Goal: Task Accomplishment & Management: Manage account settings

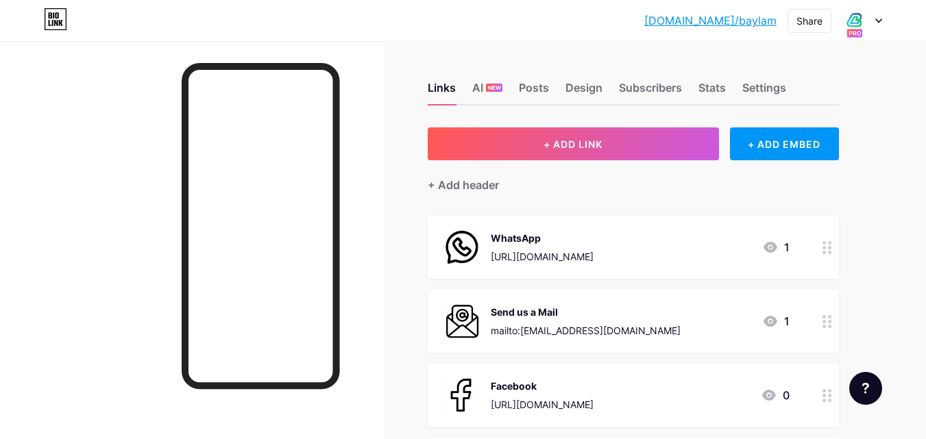
click at [876, 17] on div at bounding box center [862, 20] width 40 height 25
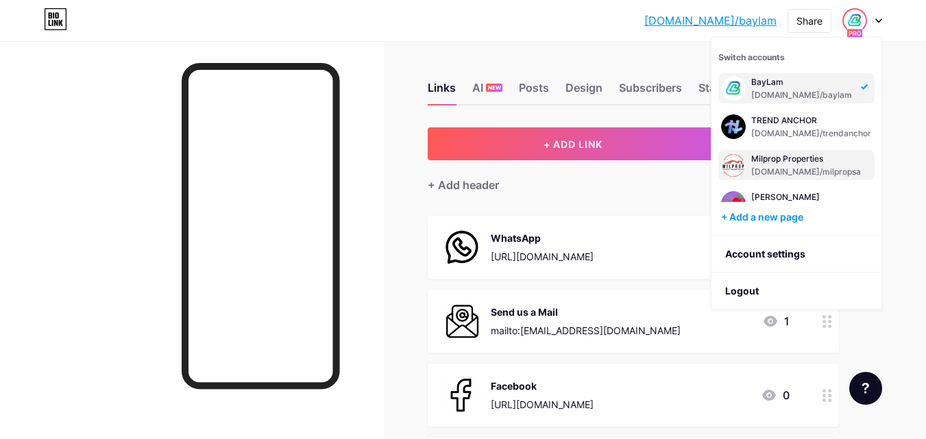
click at [828, 172] on div "[DOMAIN_NAME]/milpropsa" at bounding box center [806, 172] width 110 height 11
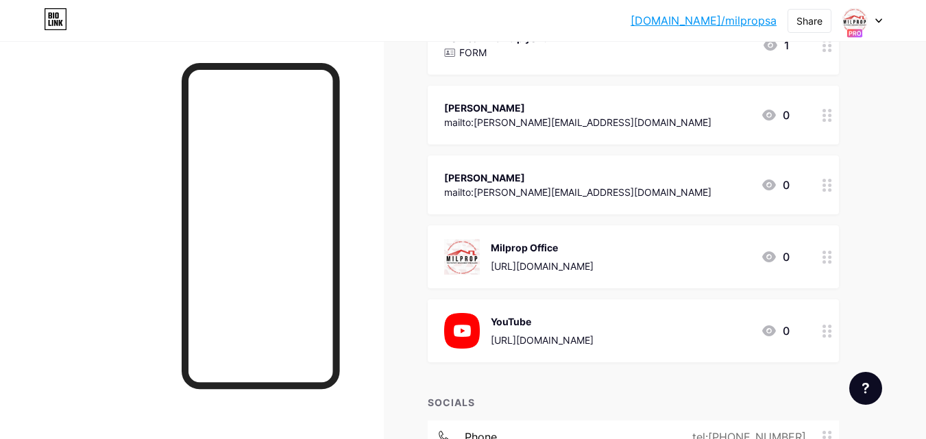
scroll to position [63, 0]
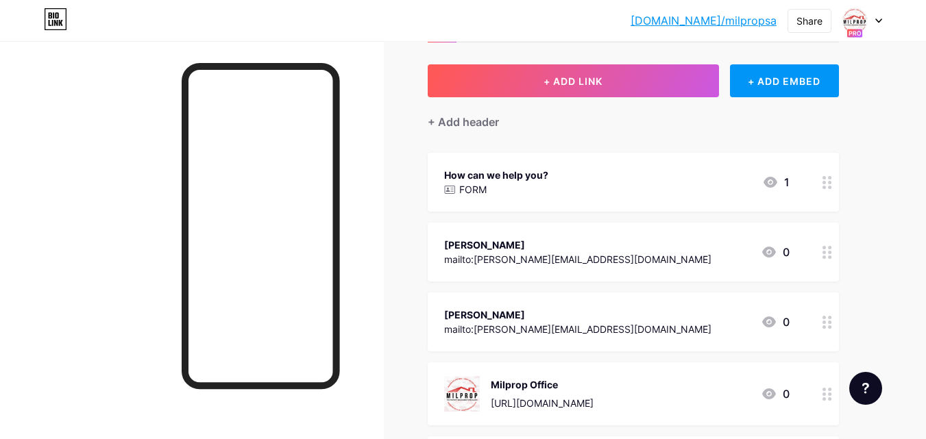
click at [877, 17] on div at bounding box center [862, 20] width 40 height 25
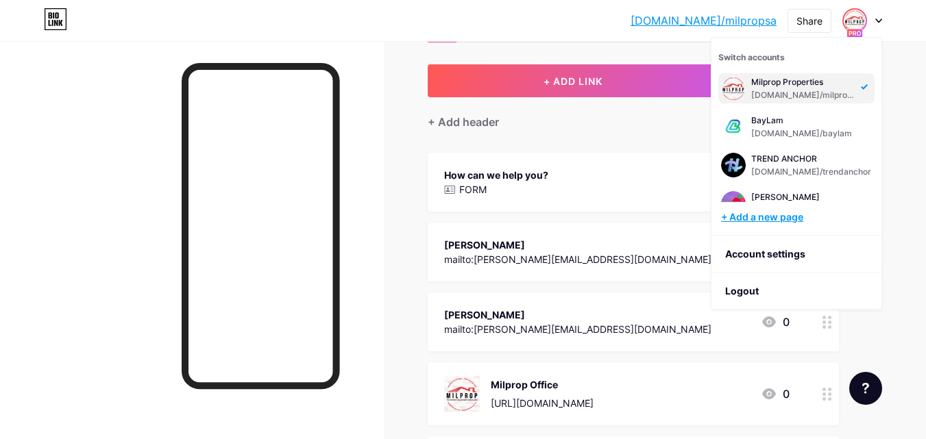
click at [775, 213] on div "+ Add a new page" at bounding box center [798, 217] width 154 height 14
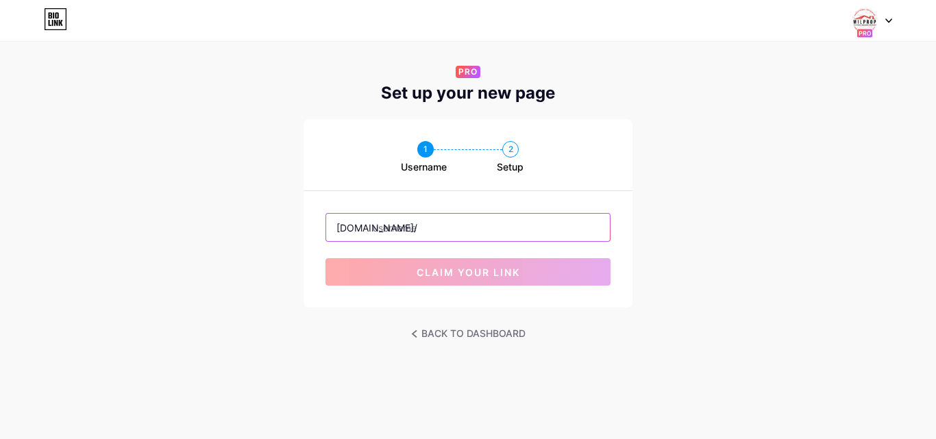
click at [423, 228] on input "text" at bounding box center [468, 227] width 284 height 27
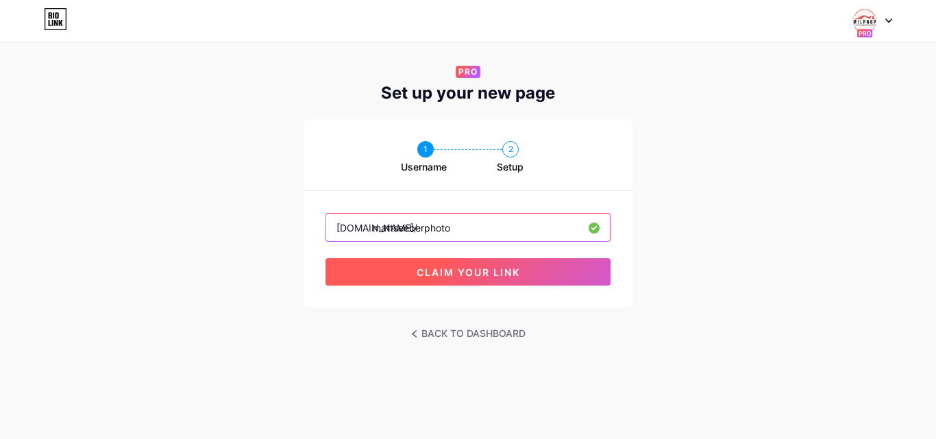
type input "mattseeberphoto"
click at [519, 273] on span "claim your link" at bounding box center [469, 273] width 104 height 12
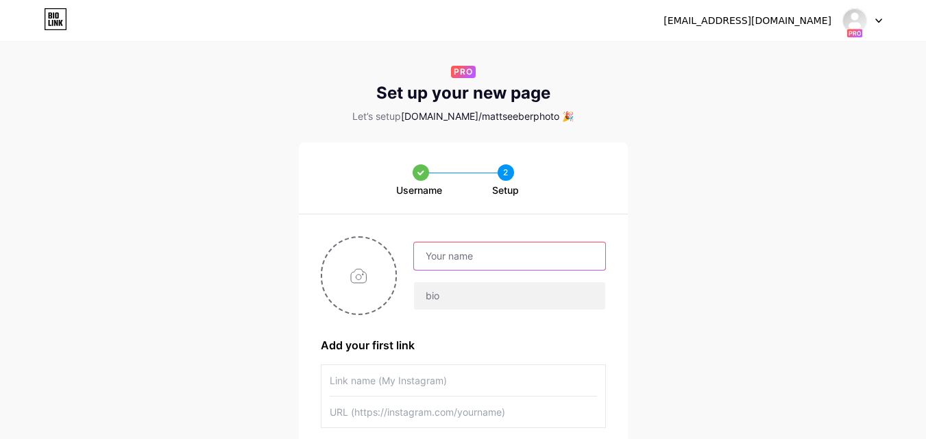
click at [530, 264] on input "text" at bounding box center [509, 256] width 191 height 27
type input "[PERSON_NAME] Photography"
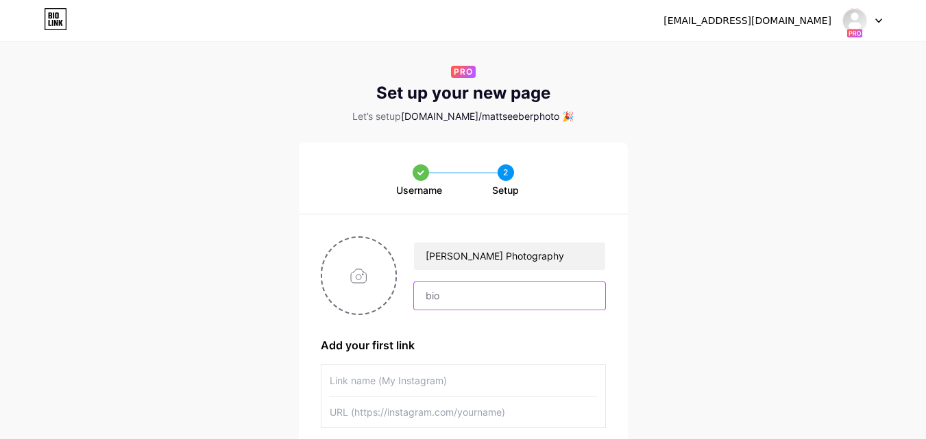
click at [443, 293] on input "text" at bounding box center [509, 295] width 191 height 27
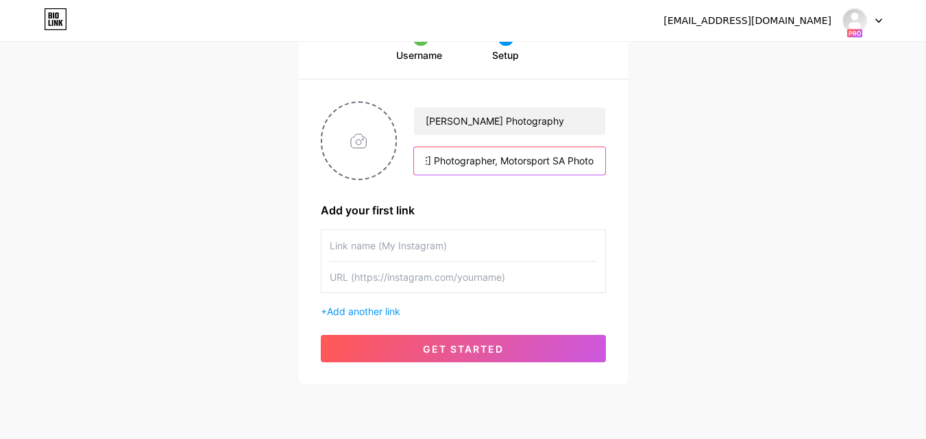
type input "Port Elizabeth Photographer, Motorsport SA Photographer"
click at [402, 280] on input "text" at bounding box center [463, 277] width 267 height 31
paste input "[URL][DOMAIN_NAME]"
type input "[URL][DOMAIN_NAME]"
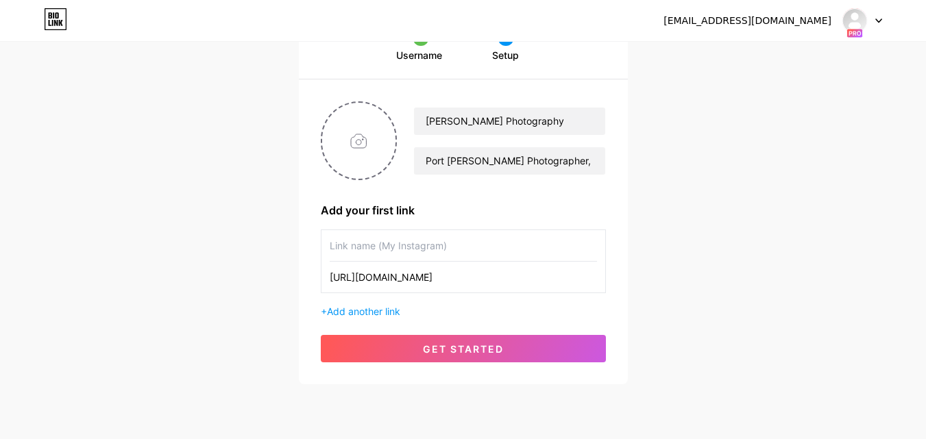
click at [426, 241] on input "text" at bounding box center [463, 245] width 267 height 31
type input "Matt Seeber Photography Instagram"
click at [363, 139] on input "file" at bounding box center [359, 141] width 74 height 76
type input "C:\fakepath\Matt Seeber Photography - 2025 Logo.jpg"
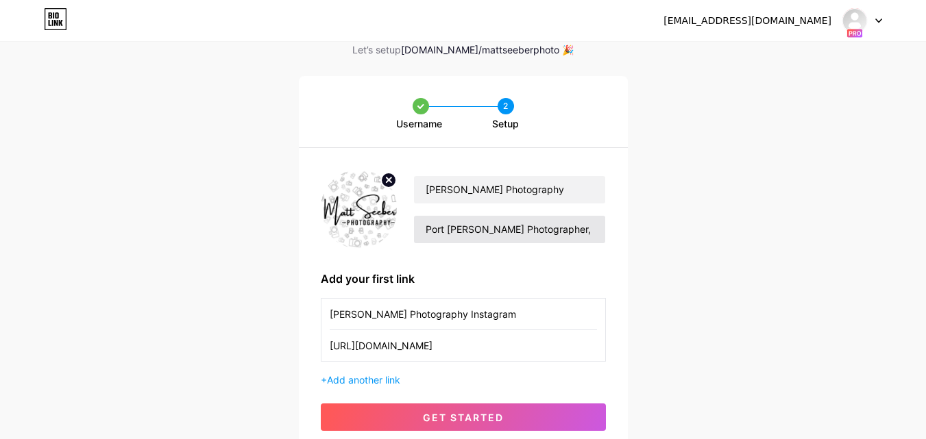
scroll to position [135, 0]
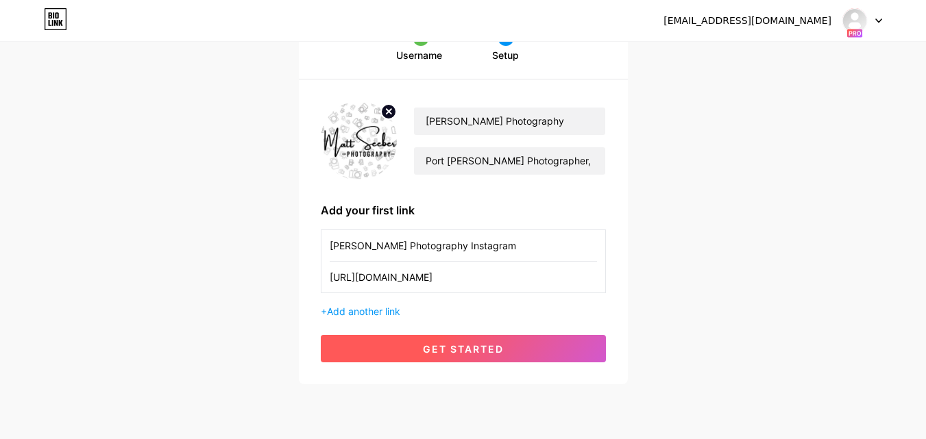
click at [540, 346] on button "get started" at bounding box center [463, 348] width 285 height 27
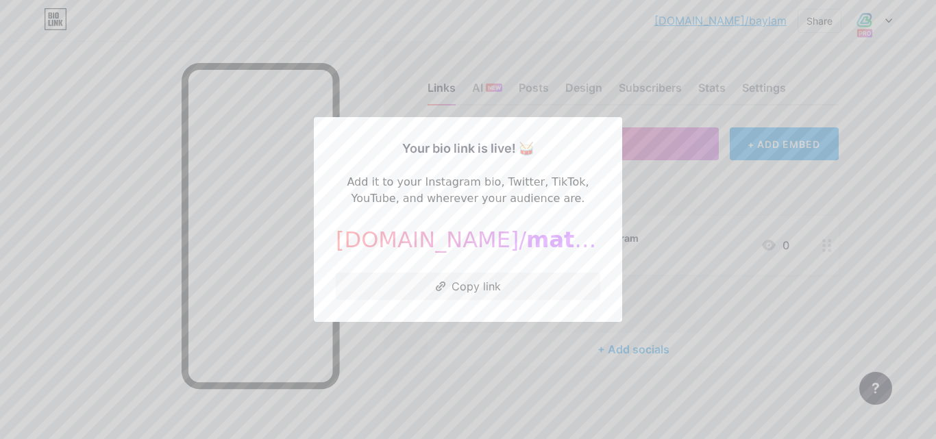
click at [890, 136] on div at bounding box center [468, 219] width 936 height 439
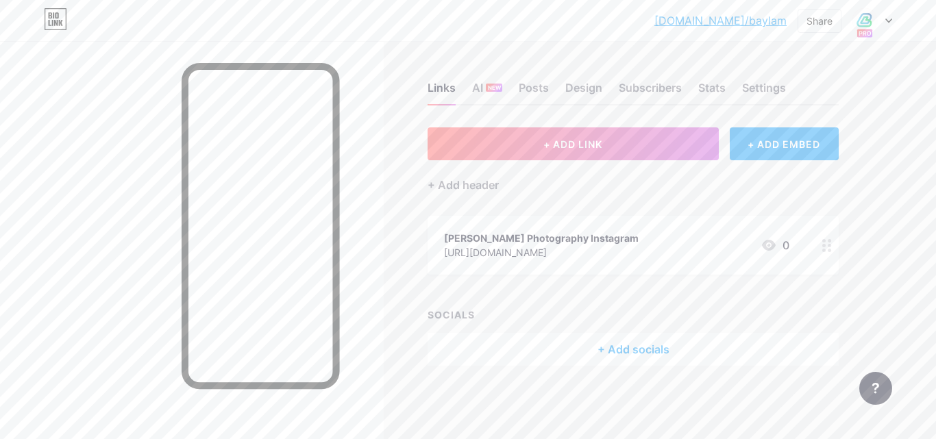
click at [884, 26] on div at bounding box center [873, 20] width 40 height 25
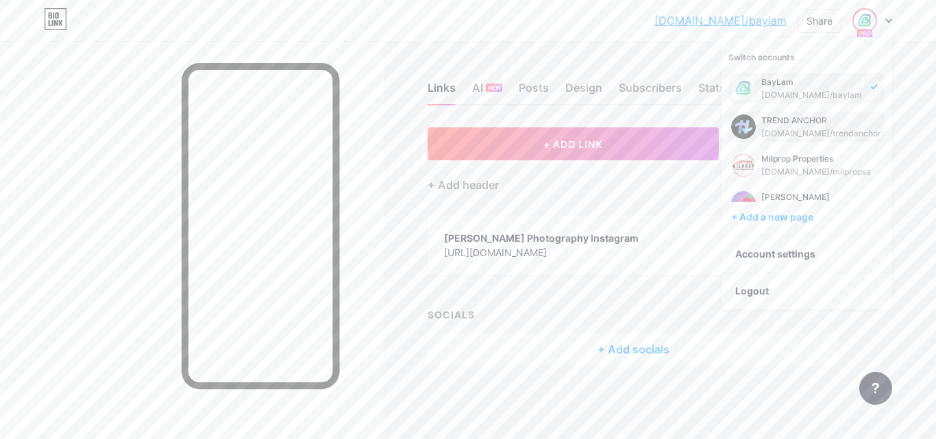
scroll to position [55, 0]
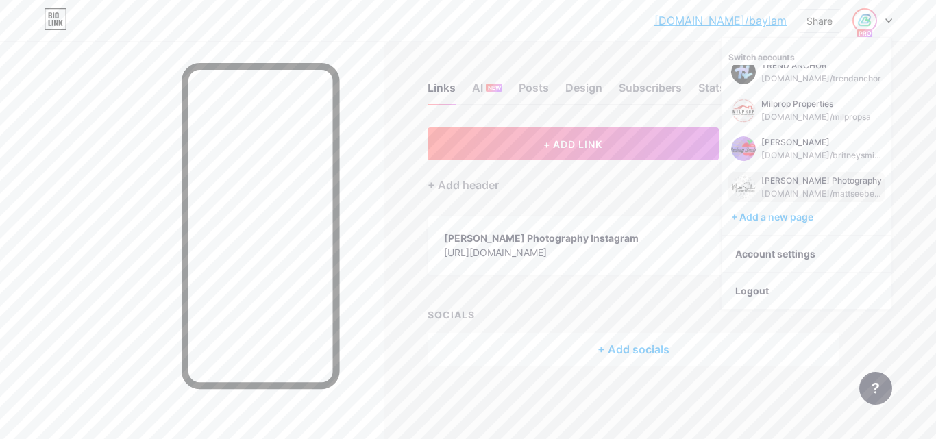
click at [817, 189] on div "[DOMAIN_NAME]/mattseeberphoto" at bounding box center [822, 194] width 121 height 11
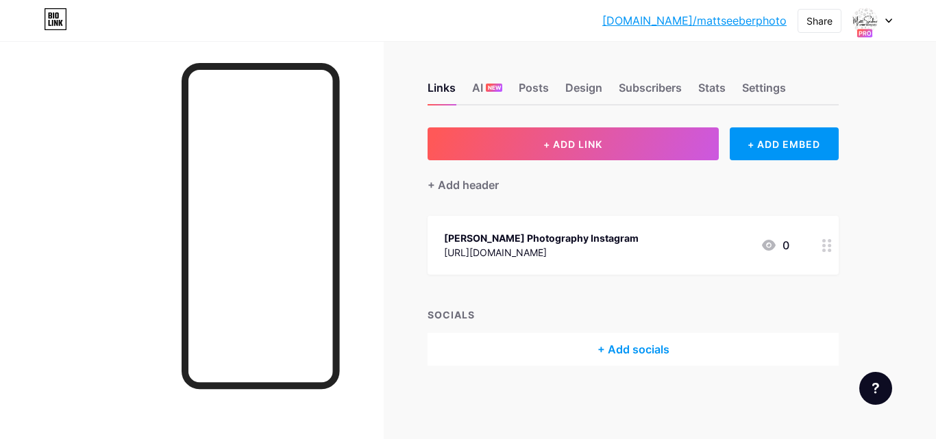
click at [595, 237] on div "[PERSON_NAME] Photography Instagram" at bounding box center [541, 238] width 195 height 14
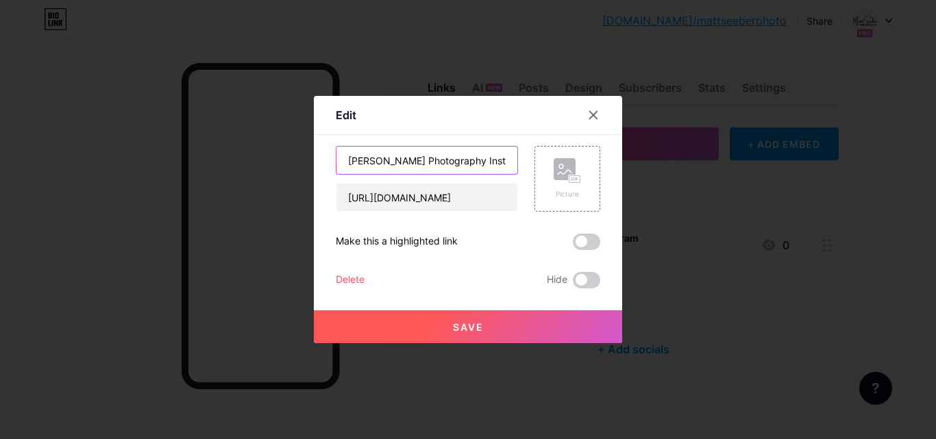
click at [489, 159] on input "[PERSON_NAME] Photography Instagram" at bounding box center [427, 160] width 181 height 27
drag, startPoint x: 467, startPoint y: 161, endPoint x: 332, endPoint y: 160, distance: 135.1
click at [332, 160] on div "Edit Content YouTube Play YouTube video without leaving your page. ADD Vimeo Pl…" at bounding box center [468, 219] width 308 height 247
type input "Instagram"
click at [498, 324] on button "Save" at bounding box center [468, 327] width 308 height 33
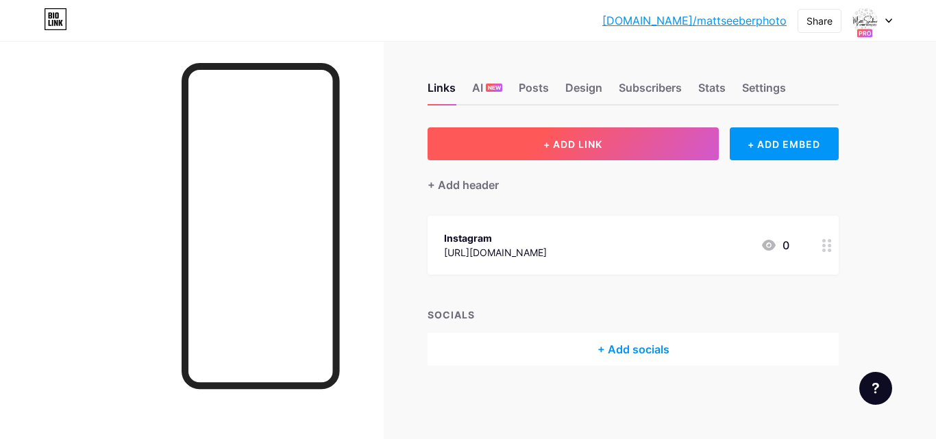
click at [702, 145] on button "+ ADD LINK" at bounding box center [573, 144] width 291 height 33
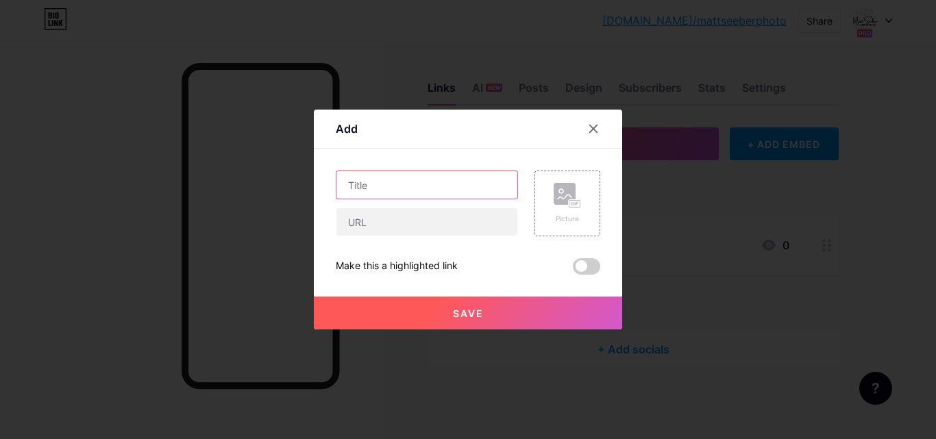
click at [424, 186] on input "text" at bounding box center [427, 184] width 181 height 27
type input "Facebook"
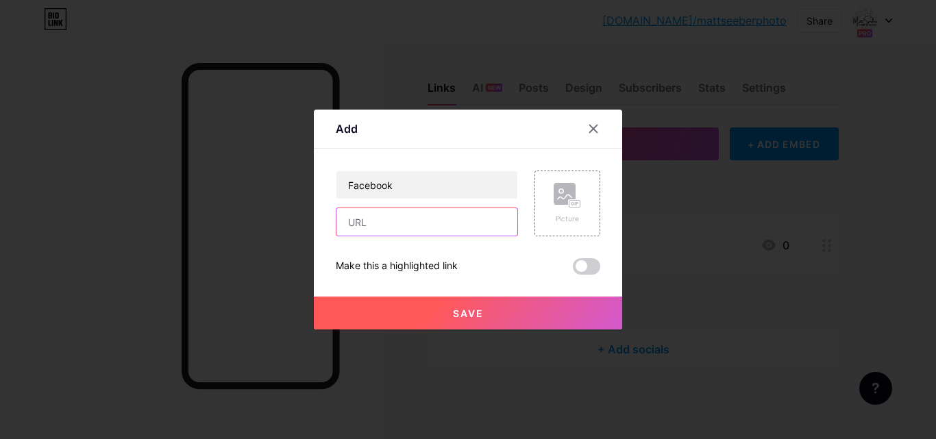
click at [408, 221] on input "text" at bounding box center [427, 221] width 181 height 27
paste input "[URL][DOMAIN_NAME]"
type input "[URL][DOMAIN_NAME]"
click at [583, 192] on div "Picture" at bounding box center [568, 204] width 66 height 66
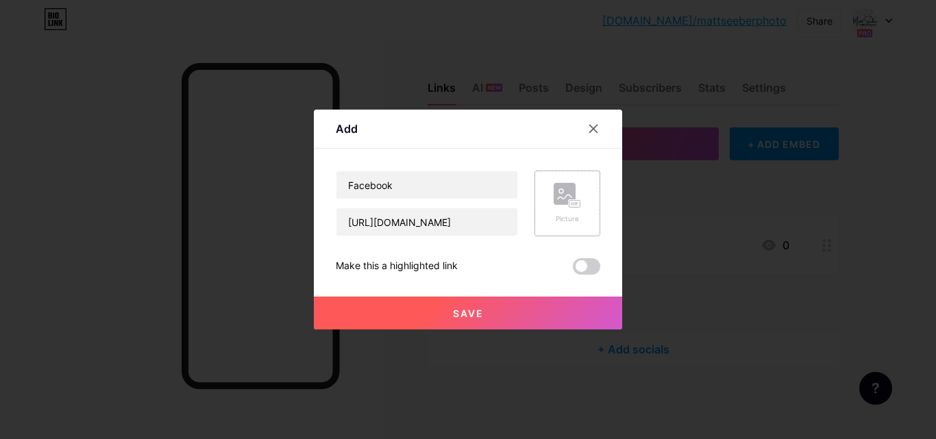
scroll to position [0, 0]
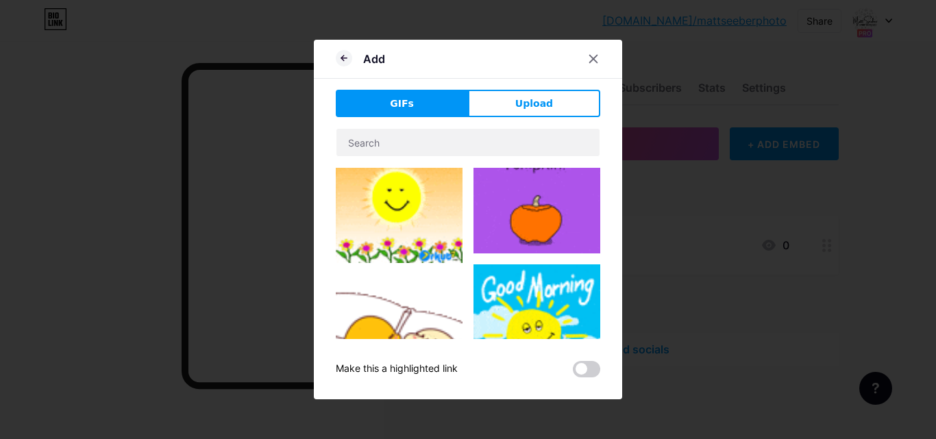
type input "Facebook"
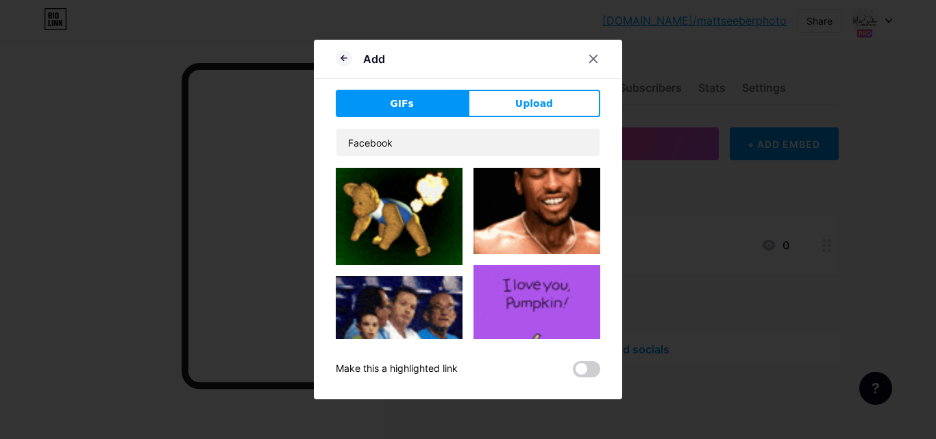
scroll to position [2016, 0]
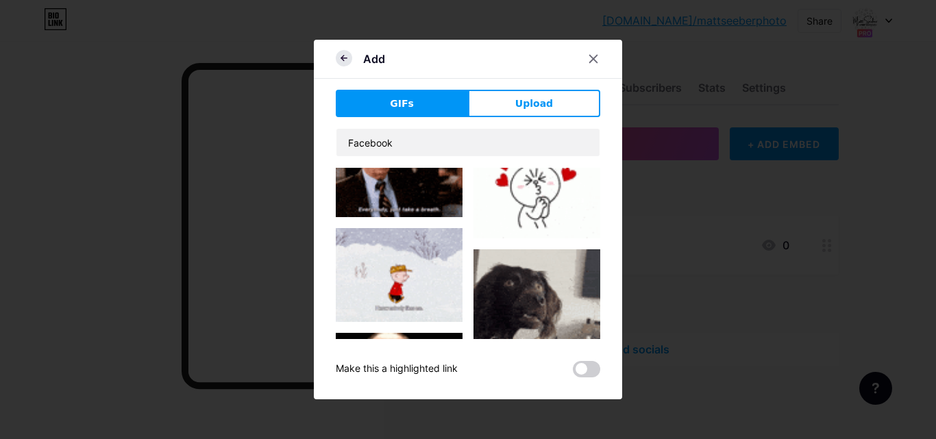
click at [340, 58] on icon at bounding box center [344, 58] width 16 height 16
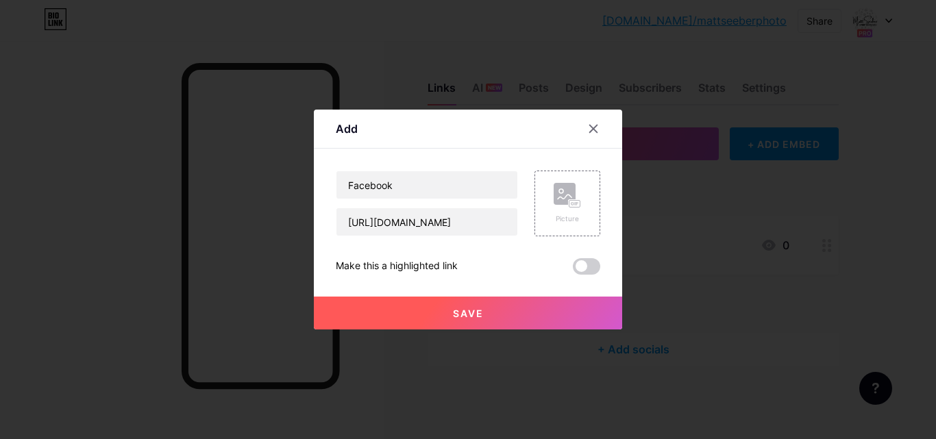
click at [472, 319] on span "Save" at bounding box center [468, 314] width 31 height 12
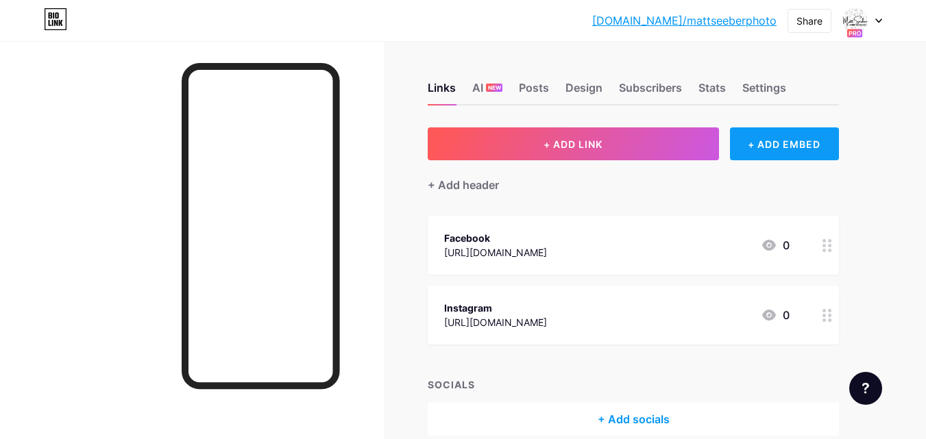
click at [811, 142] on div "+ ADD EMBED" at bounding box center [784, 144] width 109 height 33
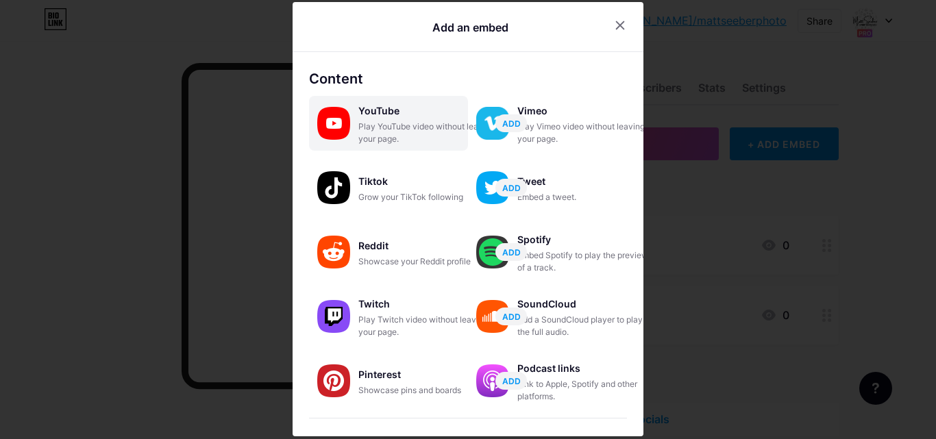
scroll to position [0, 0]
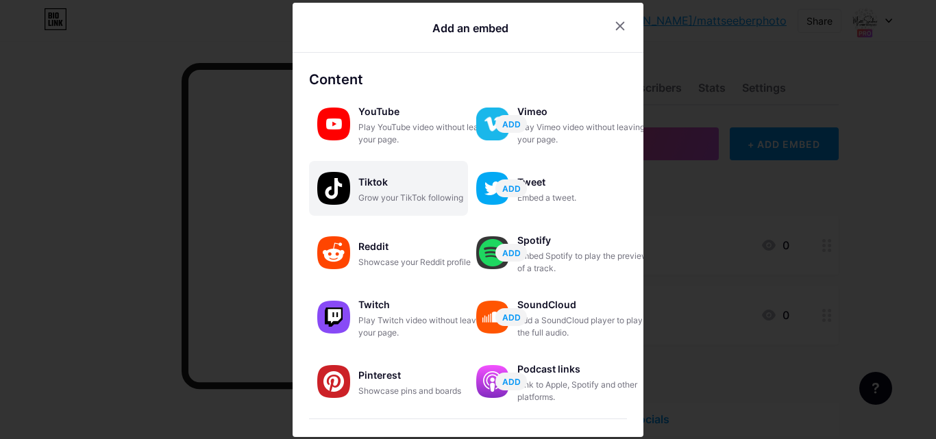
click at [396, 193] on div "Grow your TikTok following" at bounding box center [427, 198] width 137 height 12
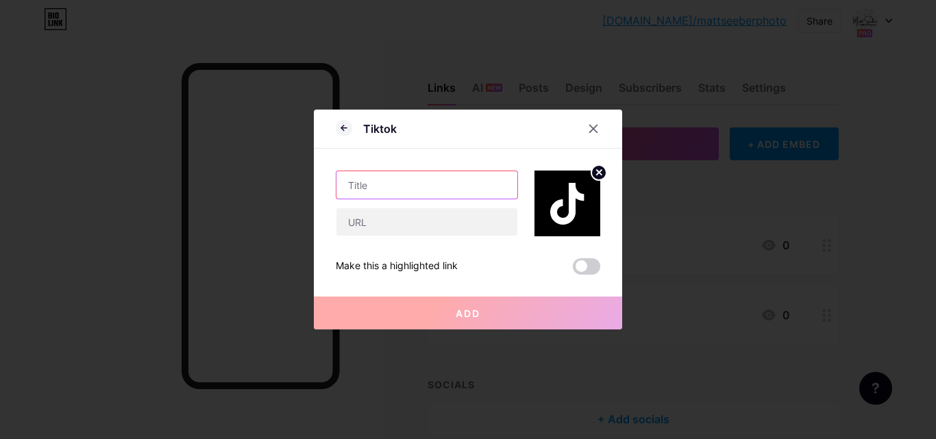
click at [424, 186] on input "text" at bounding box center [427, 184] width 181 height 27
type input "TikTok"
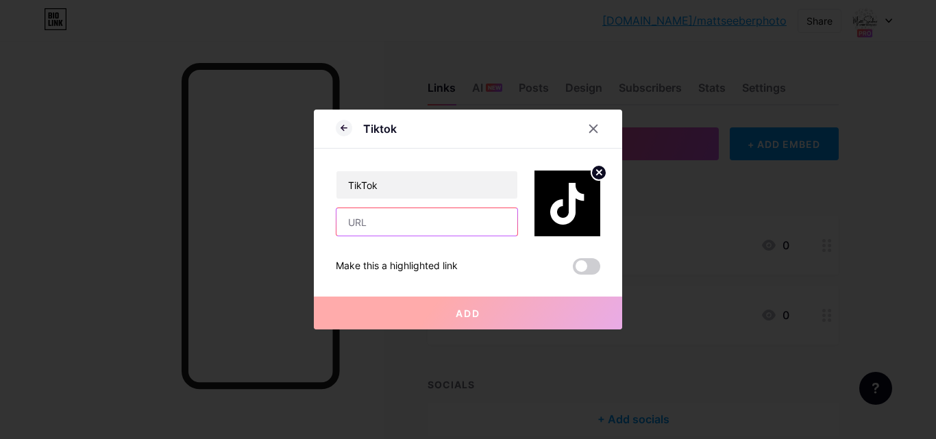
click at [430, 223] on input "text" at bounding box center [427, 221] width 181 height 27
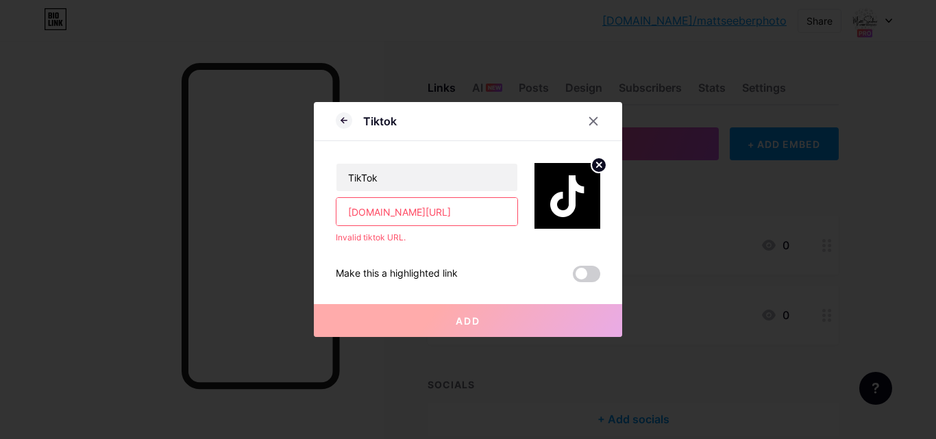
scroll to position [0, 14]
drag, startPoint x: 506, startPoint y: 216, endPoint x: 513, endPoint y: 217, distance: 7.7
click at [513, 217] on input "tiktok.com/@mattseeberphotography" at bounding box center [427, 211] width 181 height 27
click at [373, 211] on input "tiktok.com/@mattseeberphotography" at bounding box center [427, 211] width 181 height 27
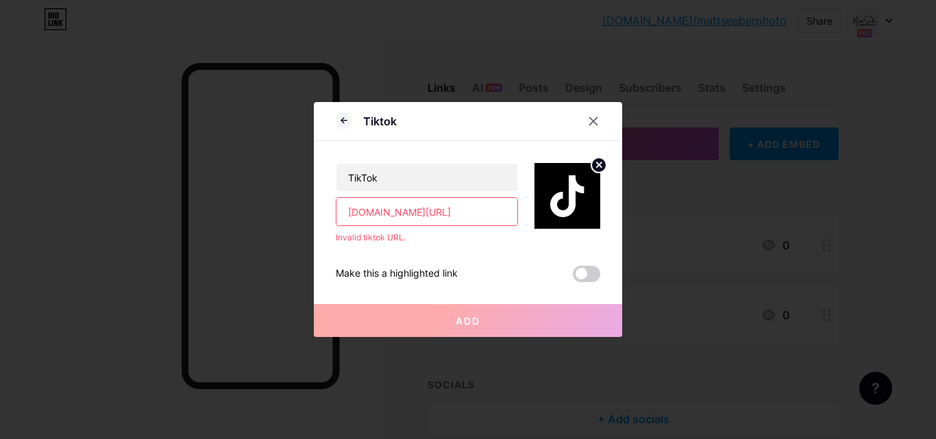
click at [511, 213] on input "tiktok.com/@mattseeberphotography" at bounding box center [427, 211] width 181 height 27
click at [504, 213] on input "tiktok.com/@mattseeberphotography" at bounding box center [427, 211] width 181 height 27
type input "t"
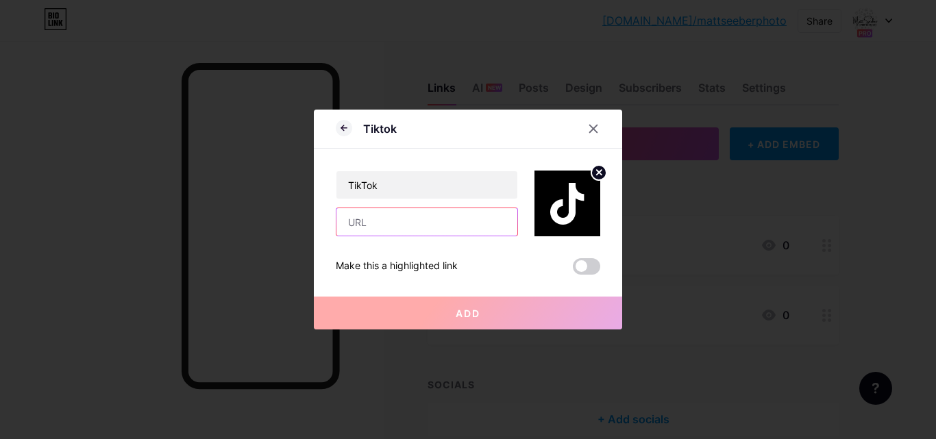
click at [413, 226] on input "text" at bounding box center [427, 221] width 181 height 27
paste input "[URL][DOMAIN_NAME]"
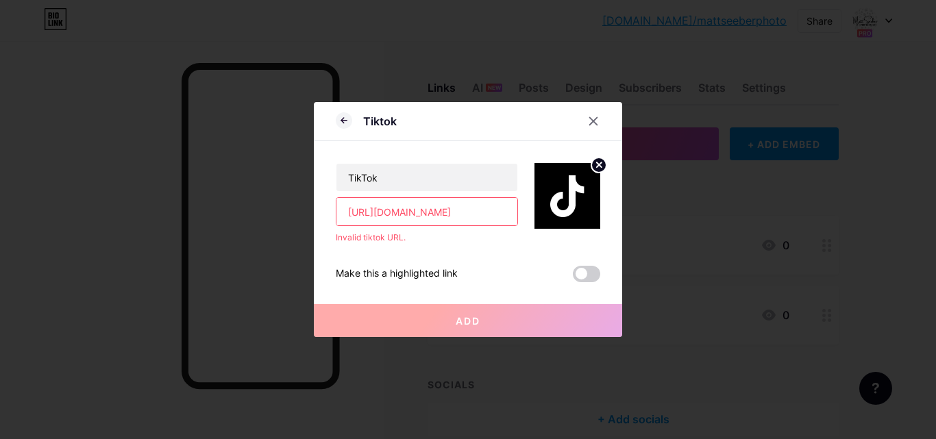
drag, startPoint x: 509, startPoint y: 214, endPoint x: 294, endPoint y: 212, distance: 215.3
click at [294, 212] on div "Tiktok TikTok https://www.tiktok.com/@mattseeberphotography?_t=ZS-90ZFN4aBlRY&_…" at bounding box center [468, 219] width 936 height 439
click at [386, 213] on input "[URL][DOMAIN_NAME]" at bounding box center [427, 211] width 181 height 27
drag, startPoint x: 489, startPoint y: 214, endPoint x: 549, endPoint y: 215, distance: 59.6
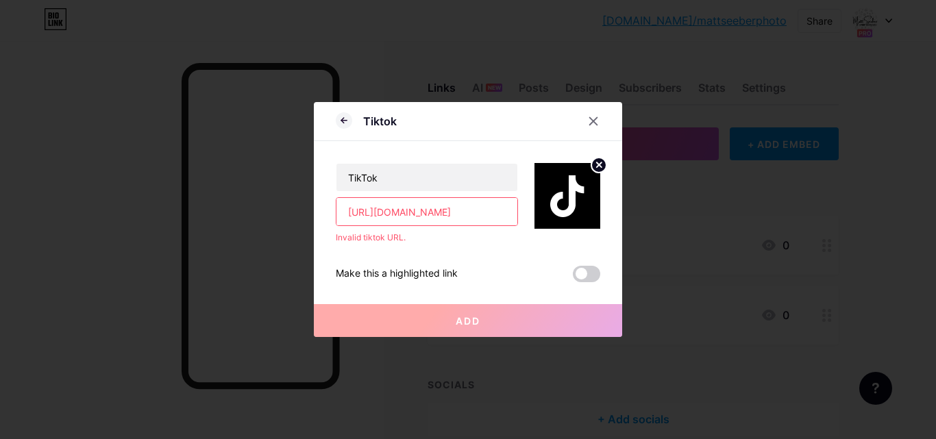
click at [549, 215] on div "TikTok https://www.tiktok.com/@mattseeberphotography?_t=ZS-90ZFN4aBlRY&_r=1 Inv…" at bounding box center [468, 192] width 265 height 103
click at [505, 213] on input "[URL][DOMAIN_NAME]" at bounding box center [427, 211] width 181 height 27
drag, startPoint x: 505, startPoint y: 213, endPoint x: 380, endPoint y: 214, distance: 124.1
click at [380, 214] on input "[URL][DOMAIN_NAME]" at bounding box center [427, 211] width 181 height 27
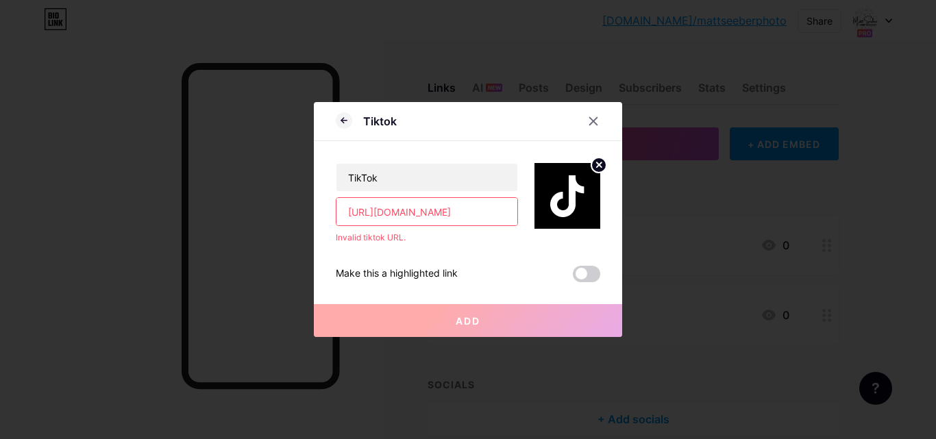
drag, startPoint x: 512, startPoint y: 215, endPoint x: 261, endPoint y: 205, distance: 251.1
click at [261, 205] on div "Tiktok TikTok https://www.tiktok.com/@mattseeberphotography Invalid tiktok URL.…" at bounding box center [468, 219] width 936 height 439
type input "https://www.tiktok.com/@mattseeberphotography"
click at [588, 117] on icon at bounding box center [593, 121] width 11 height 11
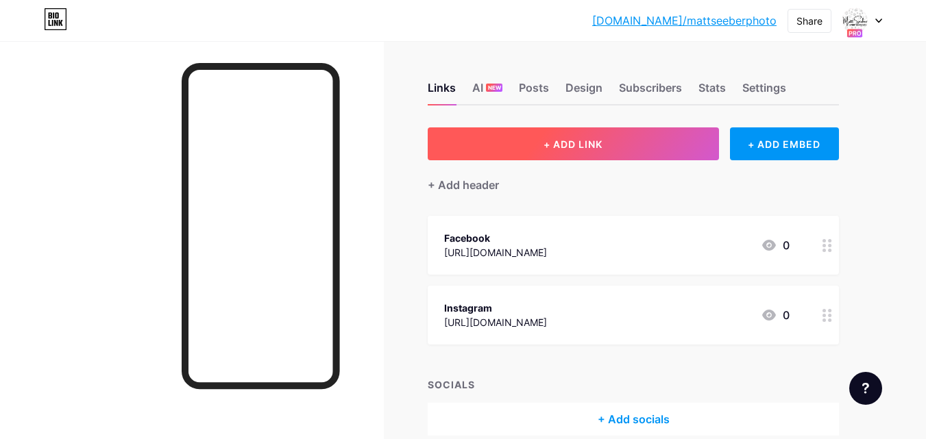
click at [588, 136] on button "+ ADD LINK" at bounding box center [573, 144] width 291 height 33
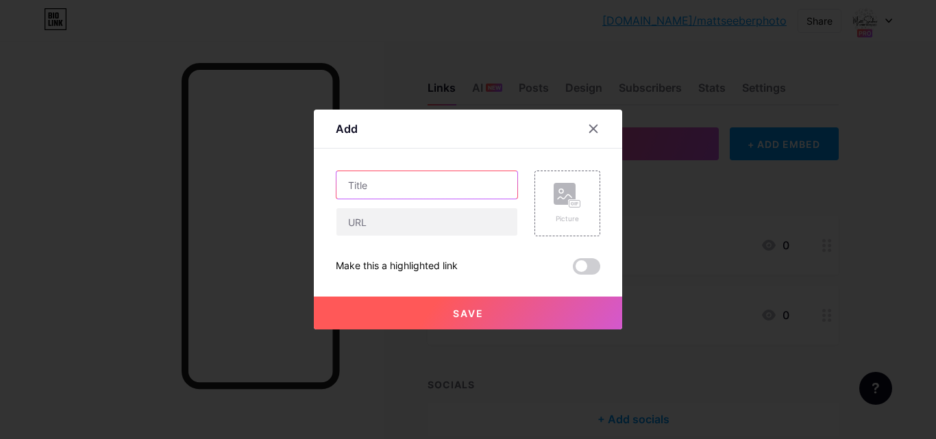
click at [446, 180] on input "text" at bounding box center [427, 184] width 181 height 27
type input "t"
type input "TikTok"
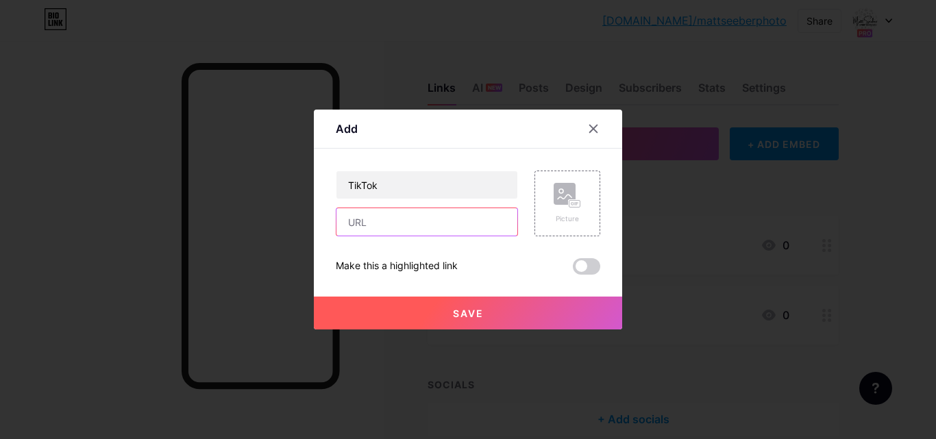
click at [436, 225] on input "text" at bounding box center [427, 221] width 181 height 27
paste input "[URL][DOMAIN_NAME]"
type input "[URL][DOMAIN_NAME]"
click at [566, 206] on icon at bounding box center [567, 195] width 27 height 25
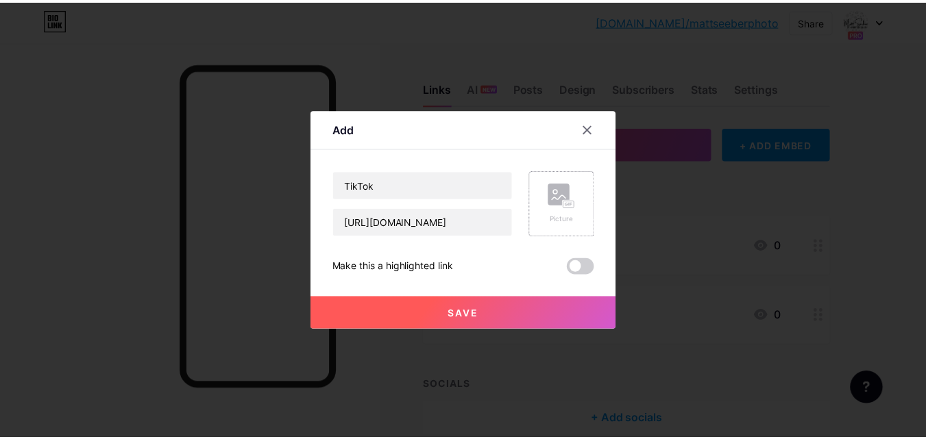
scroll to position [0, 0]
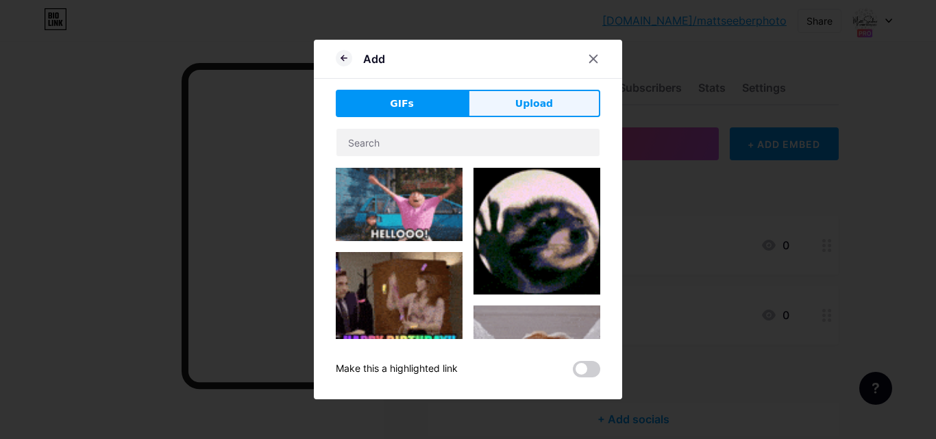
click at [535, 110] on span "Upload" at bounding box center [535, 104] width 38 height 14
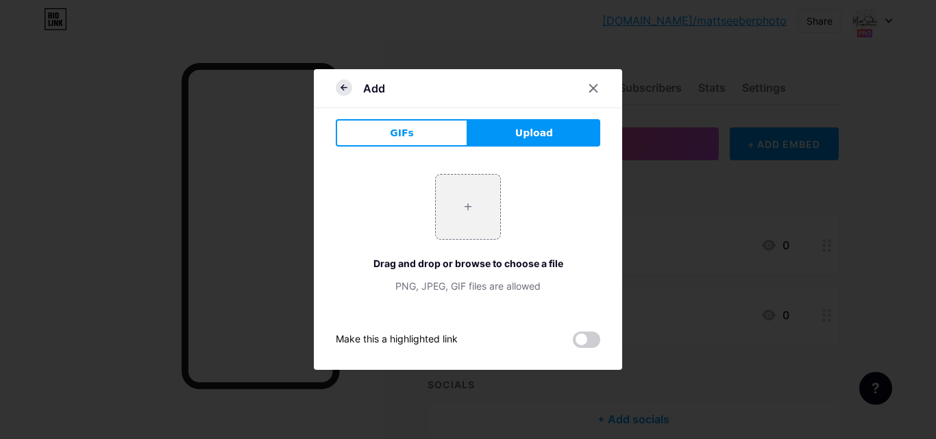
click at [339, 84] on icon at bounding box center [344, 88] width 16 height 16
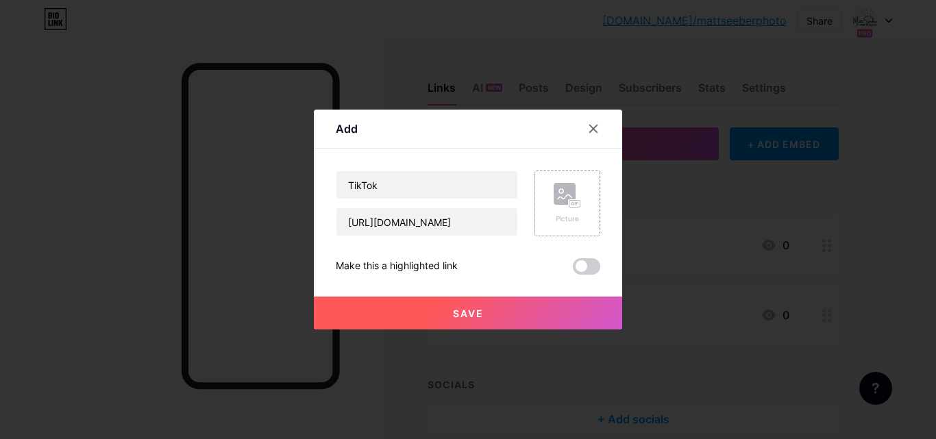
click at [566, 202] on rect at bounding box center [565, 194] width 22 height 22
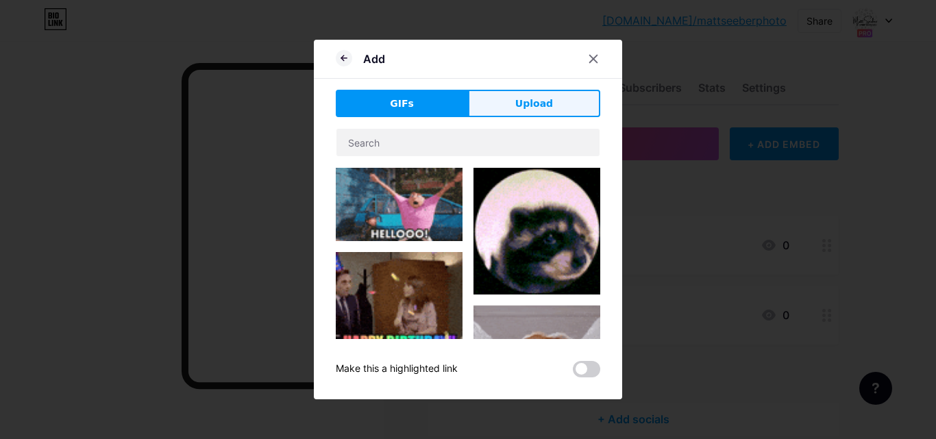
click at [533, 101] on span "Upload" at bounding box center [535, 104] width 38 height 14
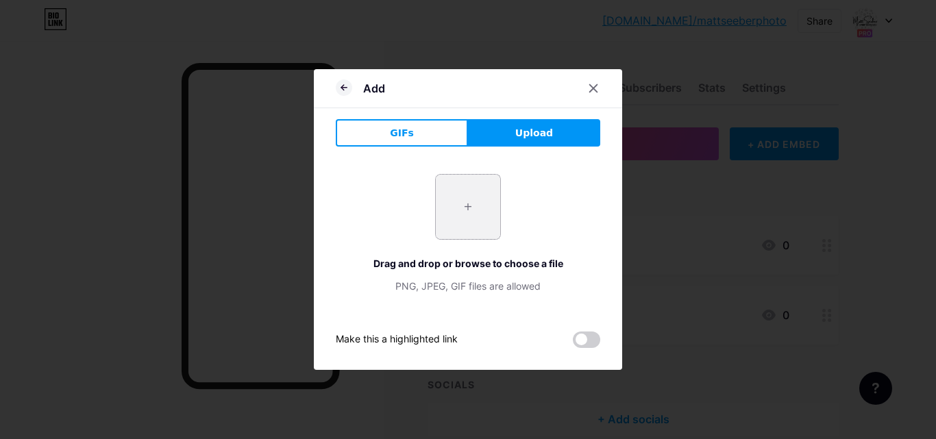
click at [462, 205] on input "file" at bounding box center [468, 207] width 64 height 64
type input "C:\fakepath\Tiktok.jpg"
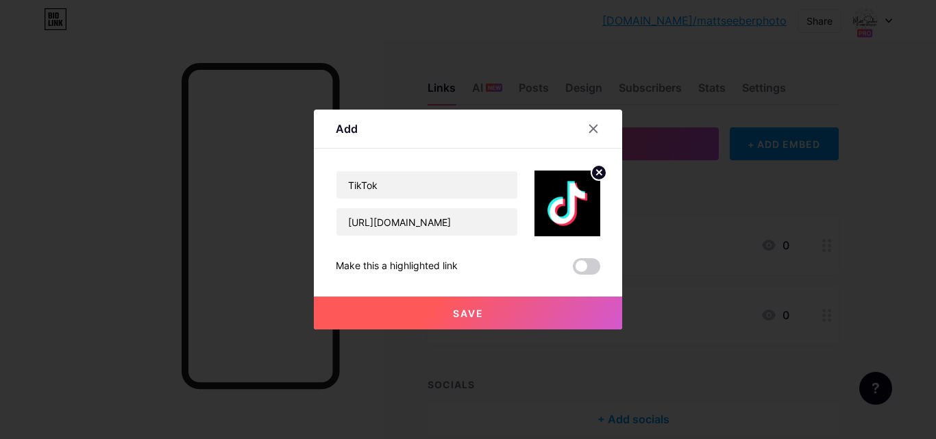
click at [526, 304] on button "Save" at bounding box center [468, 313] width 308 height 33
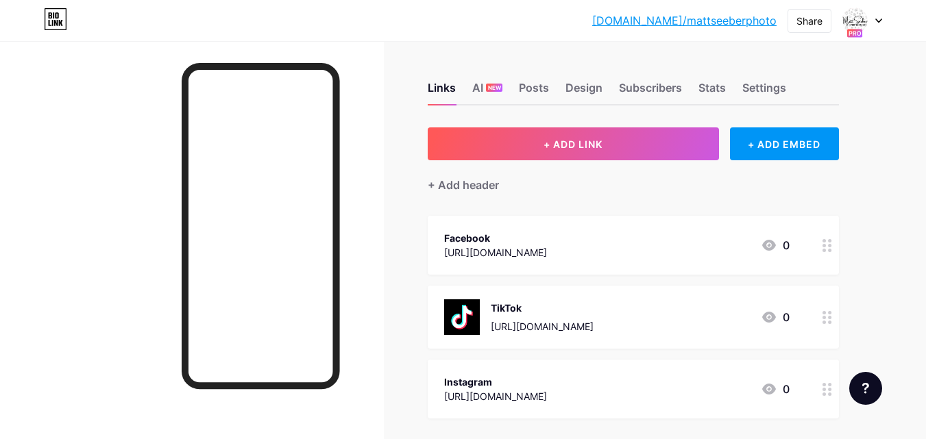
click at [712, 231] on div "Facebook https://www.facebook.com/MattSeeberPhotography2019 0" at bounding box center [616, 246] width 345 height 32
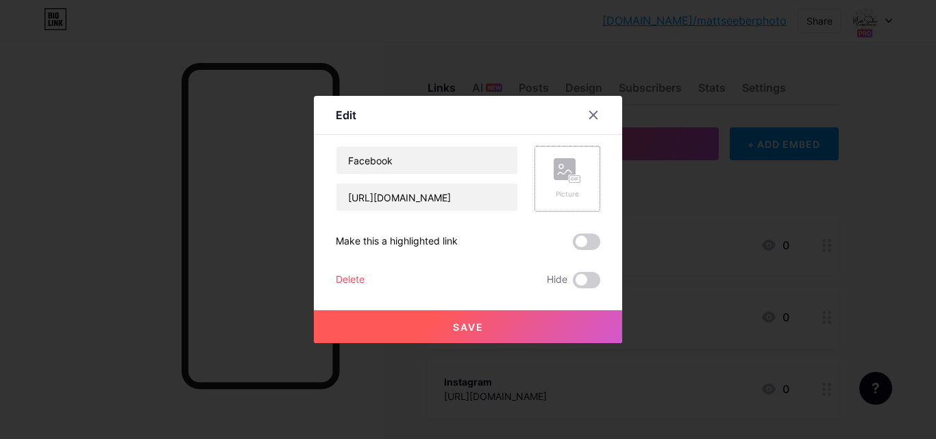
click at [560, 180] on rect at bounding box center [565, 169] width 22 height 22
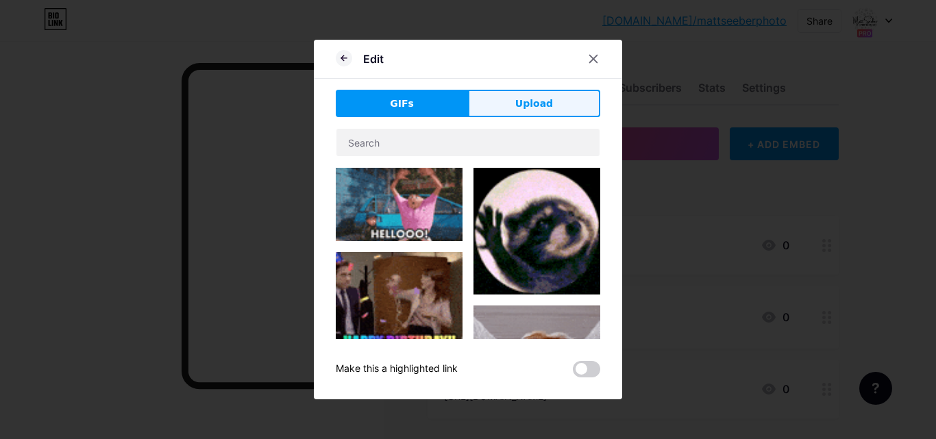
click at [514, 90] on button "Upload" at bounding box center [534, 103] width 132 height 27
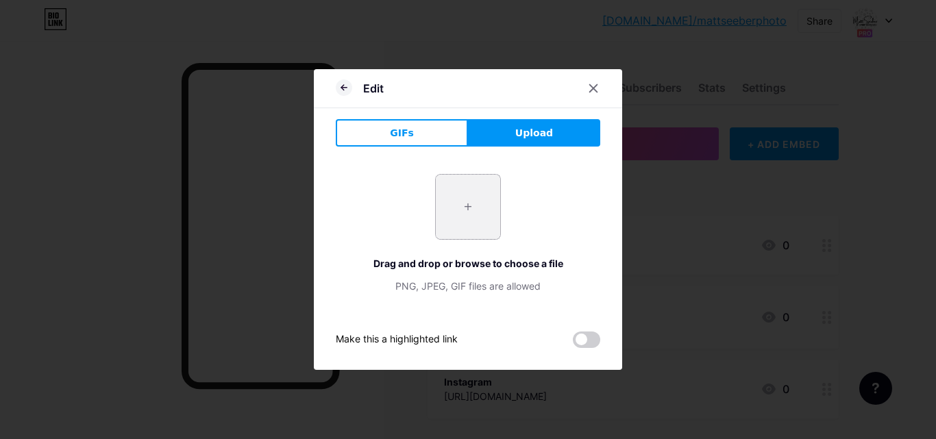
click at [473, 199] on input "file" at bounding box center [468, 207] width 64 height 64
type input "C:\fakepath\facebook.jpg"
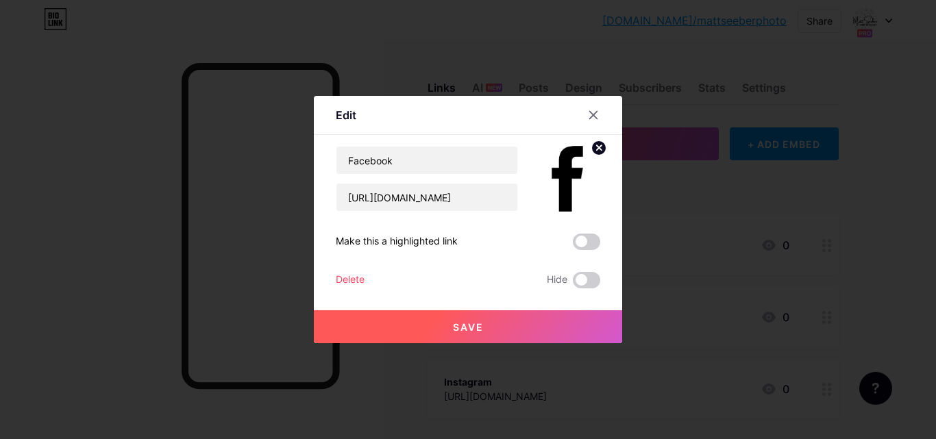
click at [522, 327] on button "Save" at bounding box center [468, 327] width 308 height 33
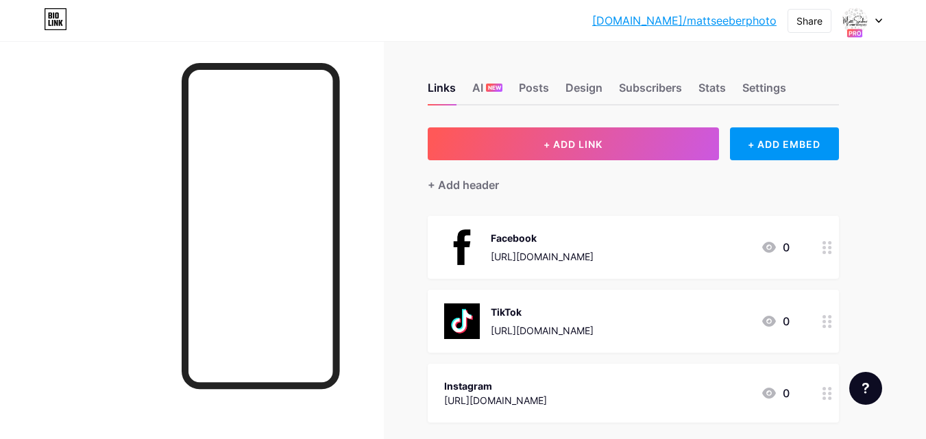
scroll to position [69, 0]
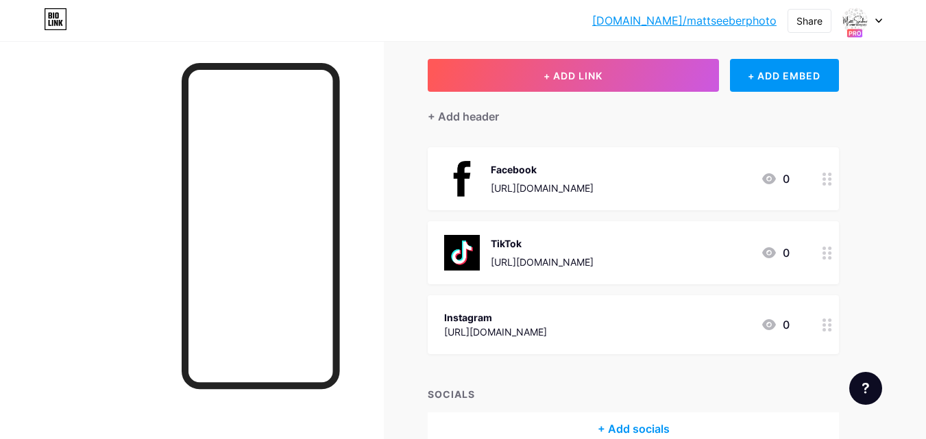
click at [547, 309] on div "Instagram https://www.instagram.com/mattseeberphotography/" at bounding box center [495, 325] width 103 height 32
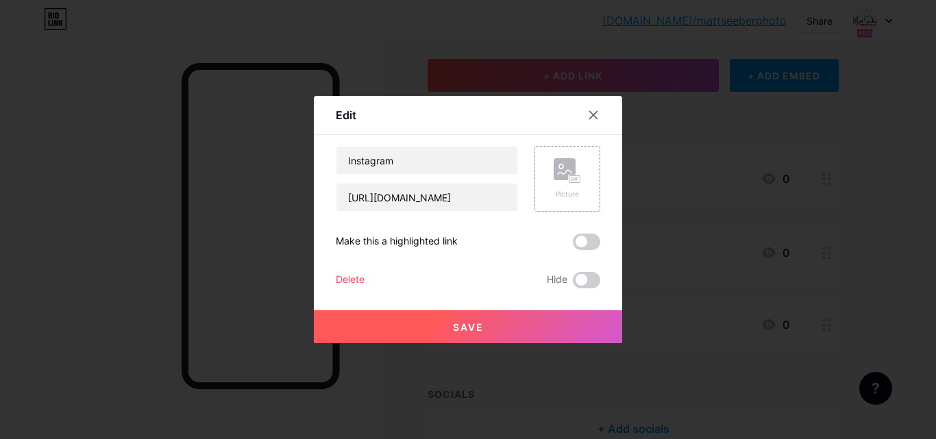
click at [565, 189] on div "Picture" at bounding box center [567, 178] width 27 height 41
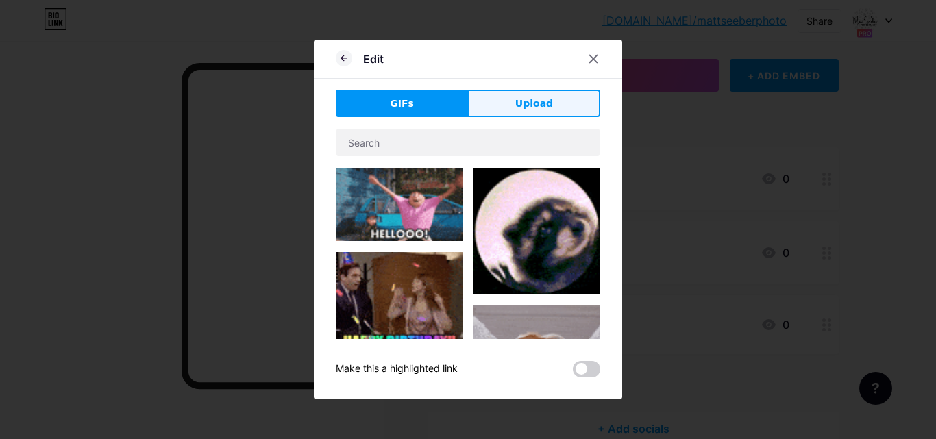
click at [518, 101] on span "Upload" at bounding box center [535, 104] width 38 height 14
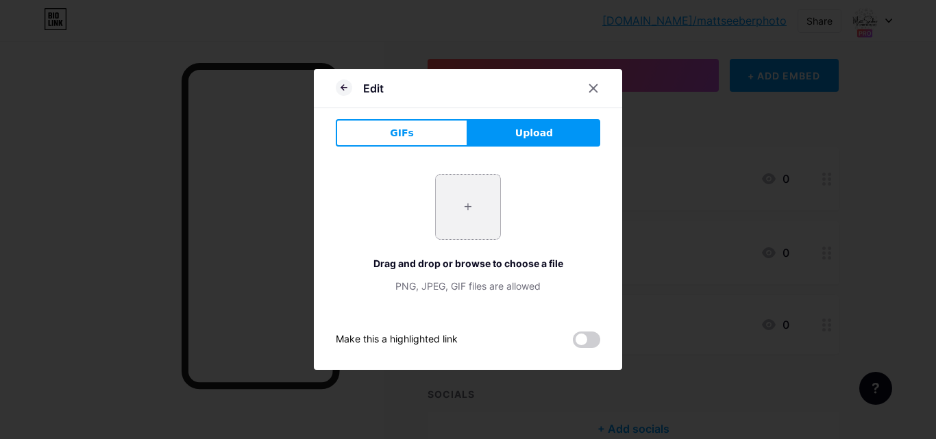
click at [461, 206] on input "file" at bounding box center [468, 207] width 64 height 64
type input "C:\fakepath\Instagram.jpg"
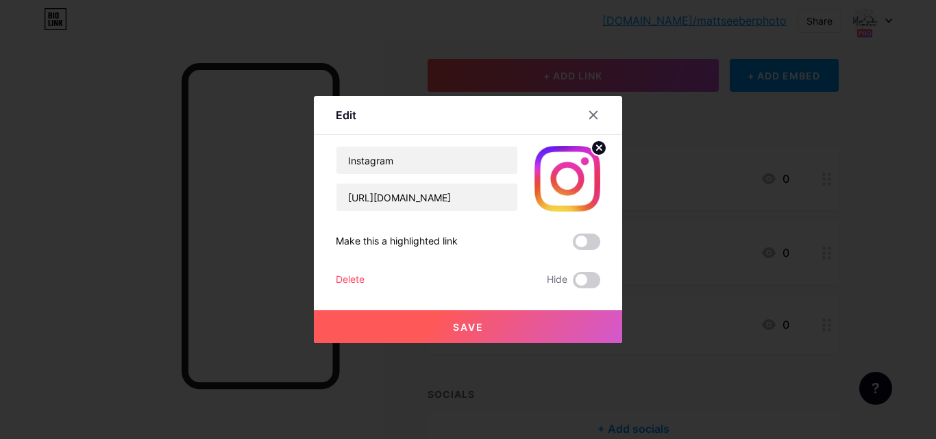
click at [478, 326] on span "Save" at bounding box center [468, 328] width 31 height 12
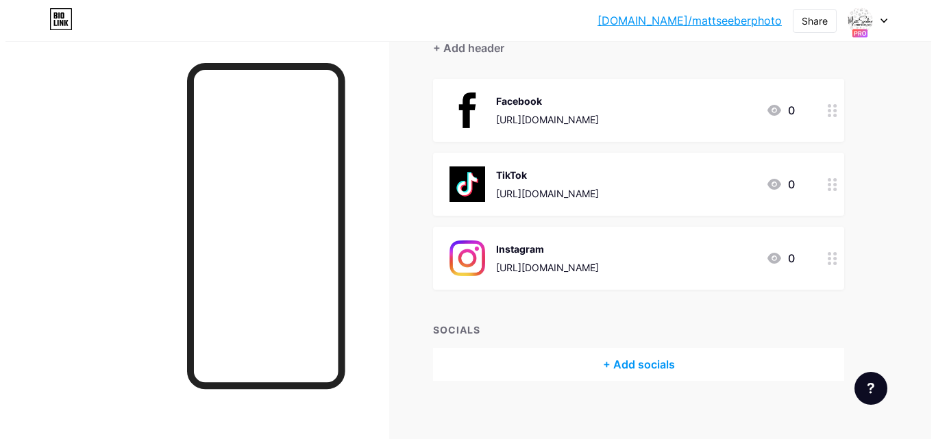
scroll to position [147, 0]
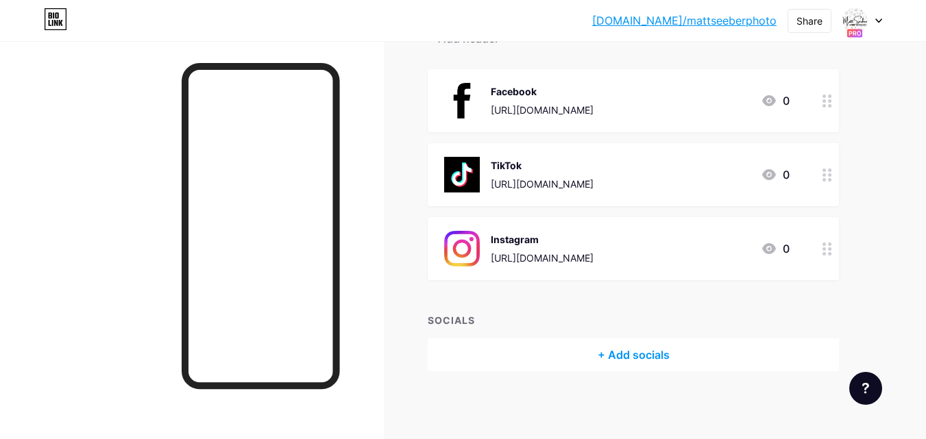
click at [627, 352] on div "+ Add socials" at bounding box center [633, 355] width 411 height 33
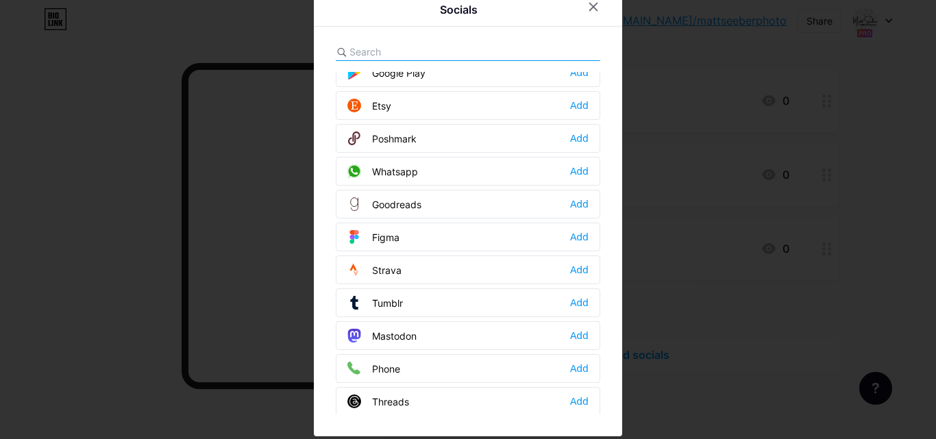
scroll to position [1031, 0]
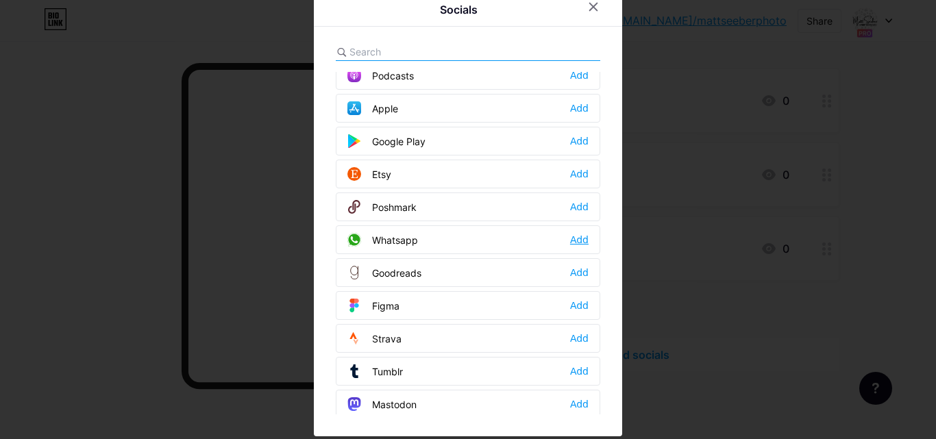
click at [579, 239] on div "Add" at bounding box center [579, 240] width 19 height 14
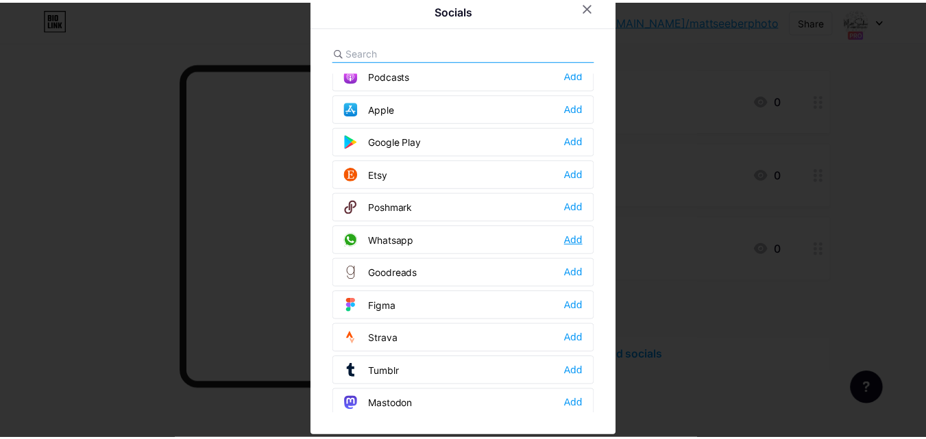
scroll to position [0, 0]
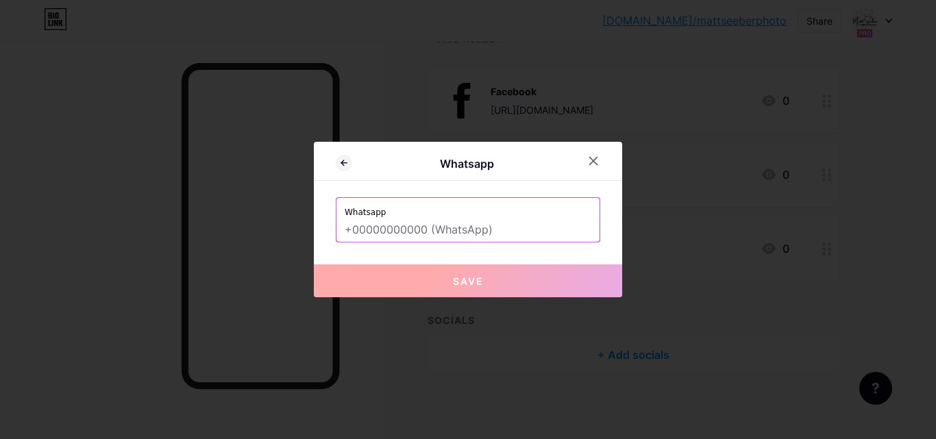
click at [474, 235] on input "text" at bounding box center [468, 230] width 247 height 23
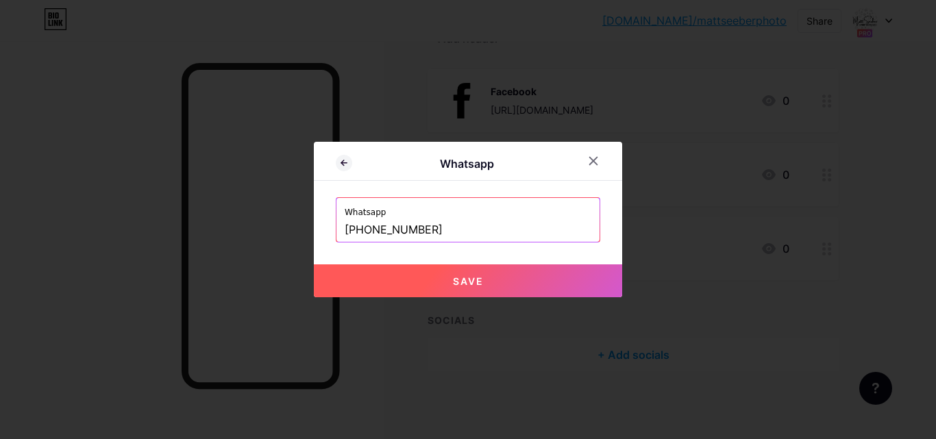
click at [490, 284] on button "Save" at bounding box center [468, 281] width 308 height 33
type input "https://wa.me/+27828183604"
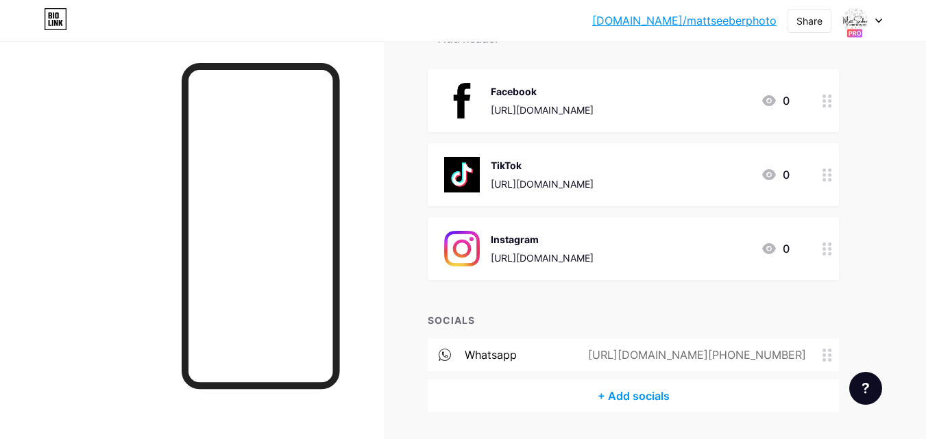
click at [641, 395] on div "+ Add socials" at bounding box center [633, 396] width 411 height 33
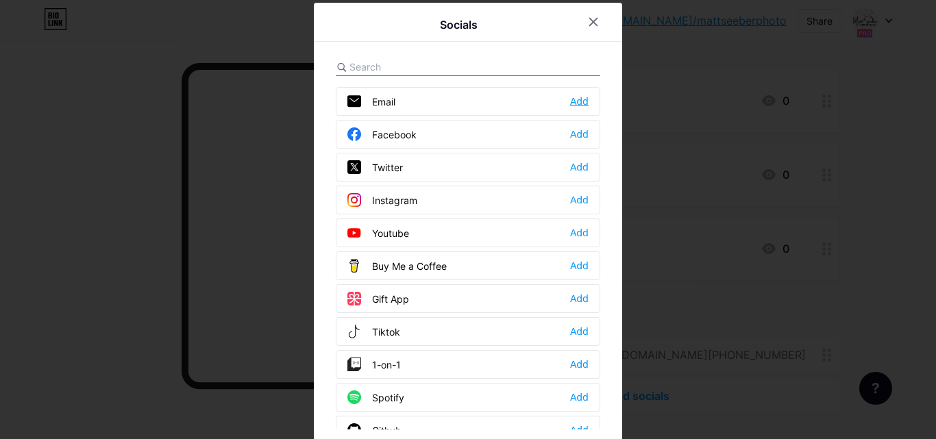
click at [577, 98] on div "Add" at bounding box center [579, 102] width 19 height 14
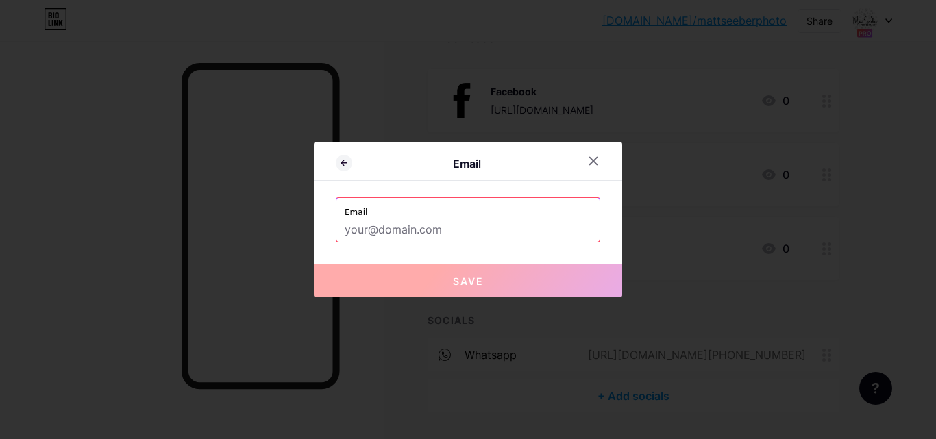
click at [481, 233] on input "text" at bounding box center [468, 230] width 247 height 23
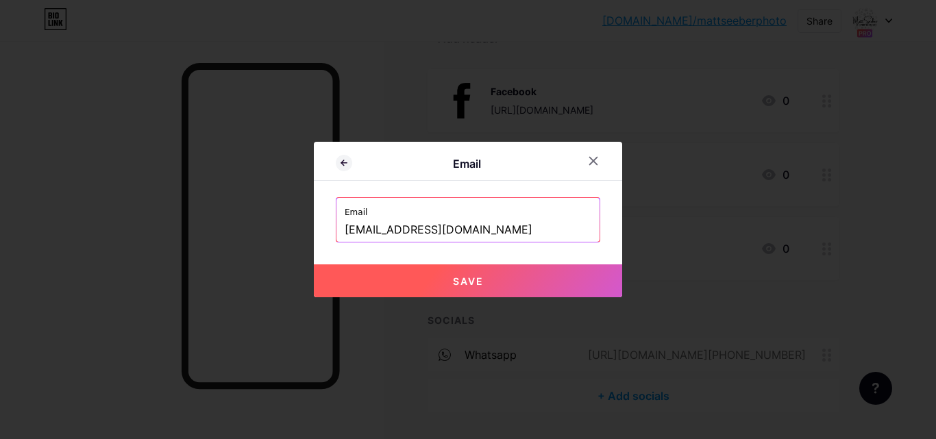
click at [585, 191] on div "Email Email mattseeberphotography@gmail.com Save" at bounding box center [468, 220] width 308 height 156
click at [473, 278] on span "Save" at bounding box center [468, 282] width 31 height 12
type input "mailto:mattseeberphotography@gmail.com"
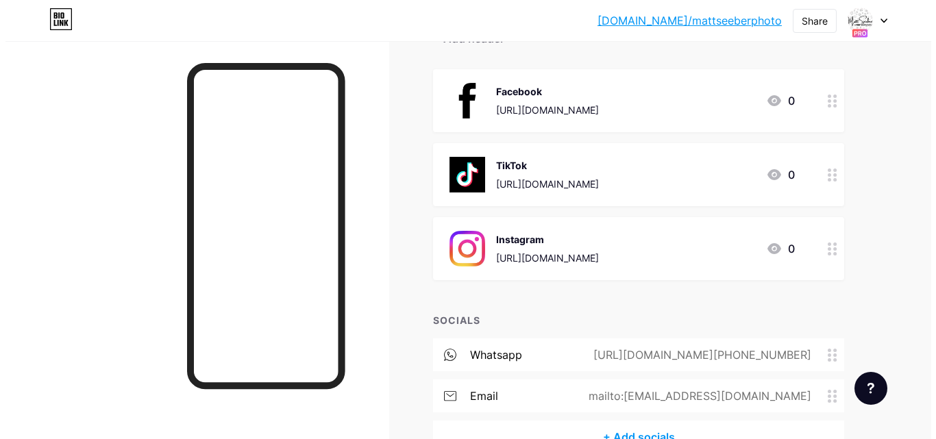
scroll to position [215, 0]
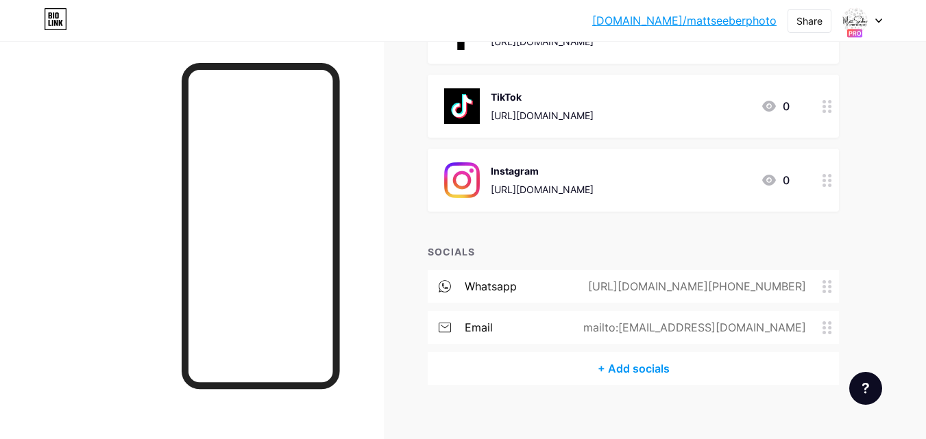
click at [640, 365] on div "+ Add socials" at bounding box center [633, 368] width 411 height 33
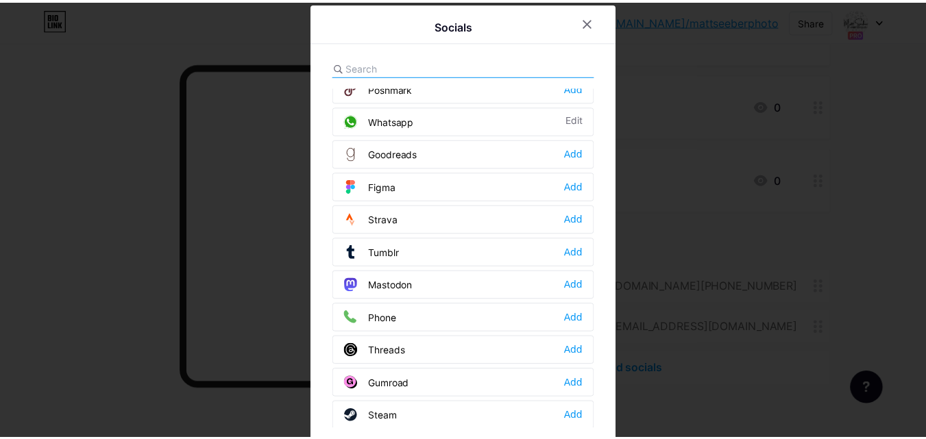
scroll to position [1234, 0]
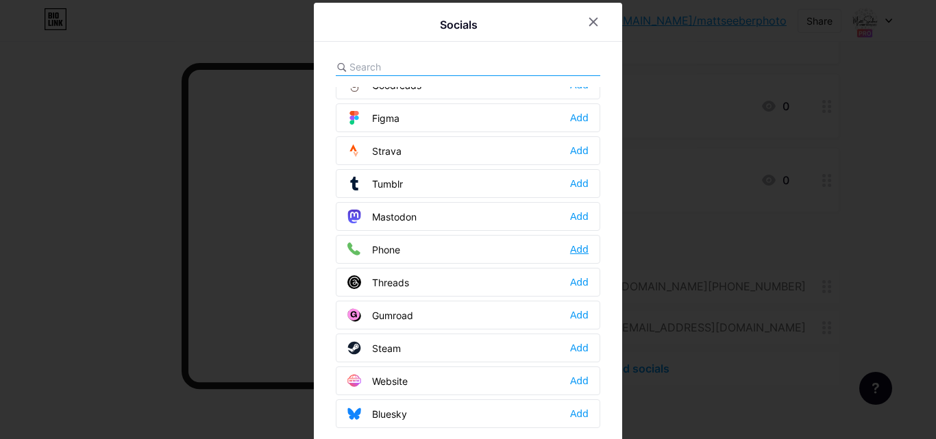
click at [583, 250] on div "Add" at bounding box center [579, 250] width 19 height 14
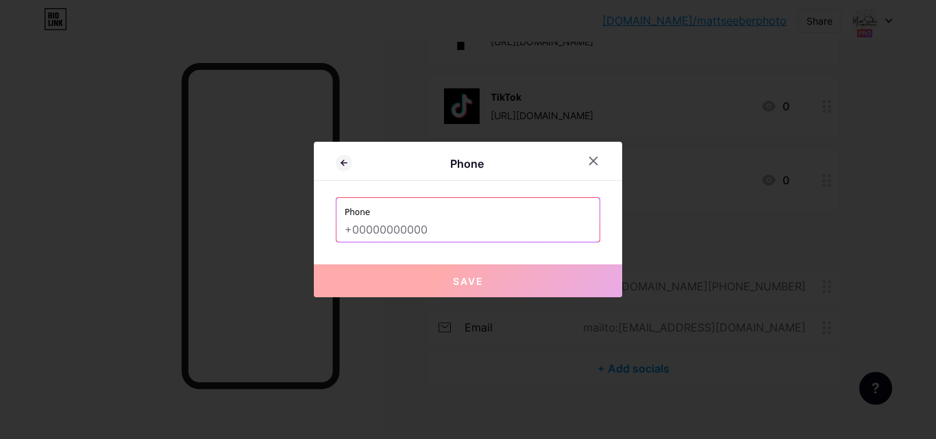
click at [457, 237] on input "text" at bounding box center [468, 230] width 247 height 23
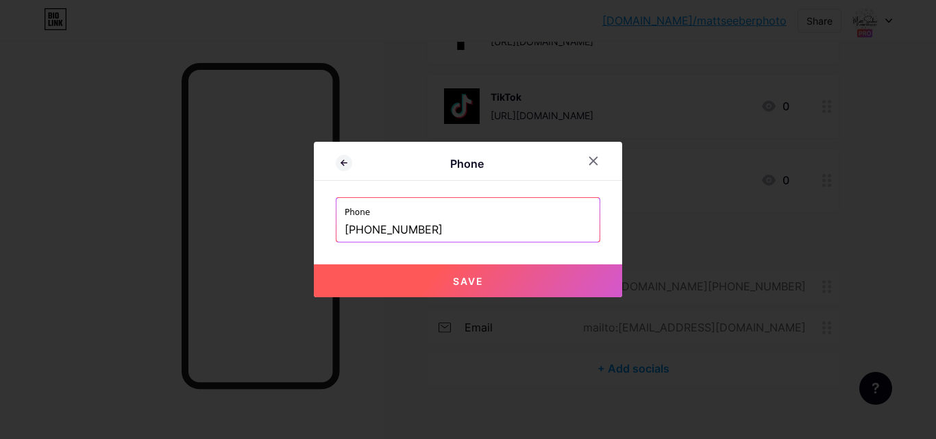
click at [483, 282] on span "Save" at bounding box center [468, 282] width 31 height 12
type input "tel:+27828983604"
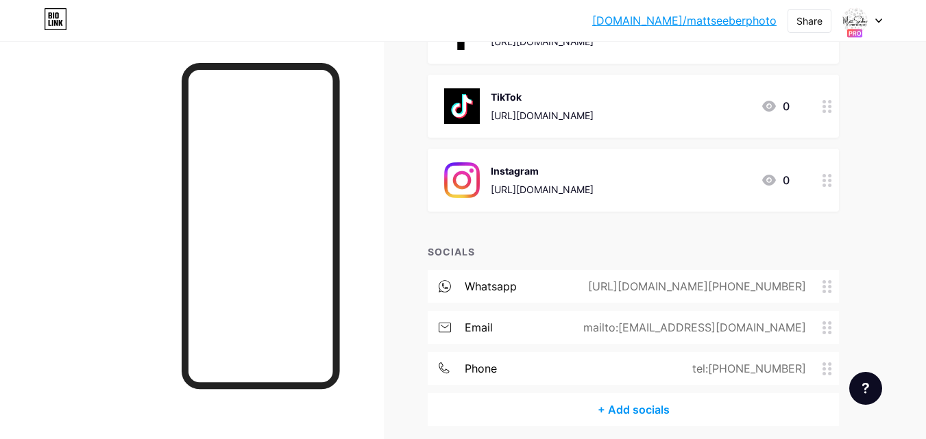
click at [605, 286] on div "whatsapp https://wa.me/+27828183604" at bounding box center [633, 286] width 411 height 33
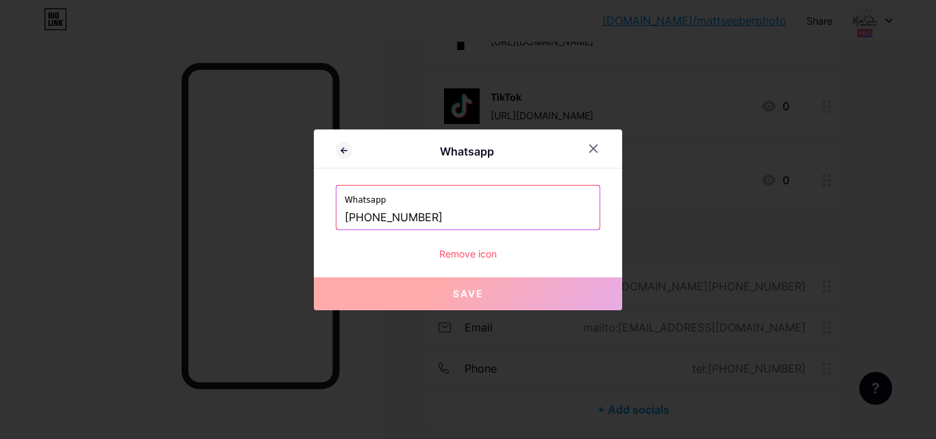
click at [393, 219] on input "+27828183604" at bounding box center [468, 217] width 247 height 23
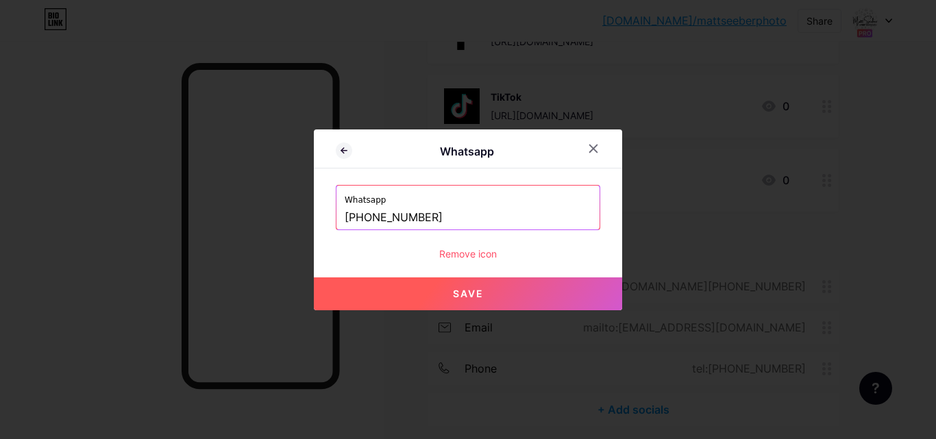
click at [500, 288] on button "Save" at bounding box center [468, 294] width 308 height 33
type input "https://wa.me/+27828883604"
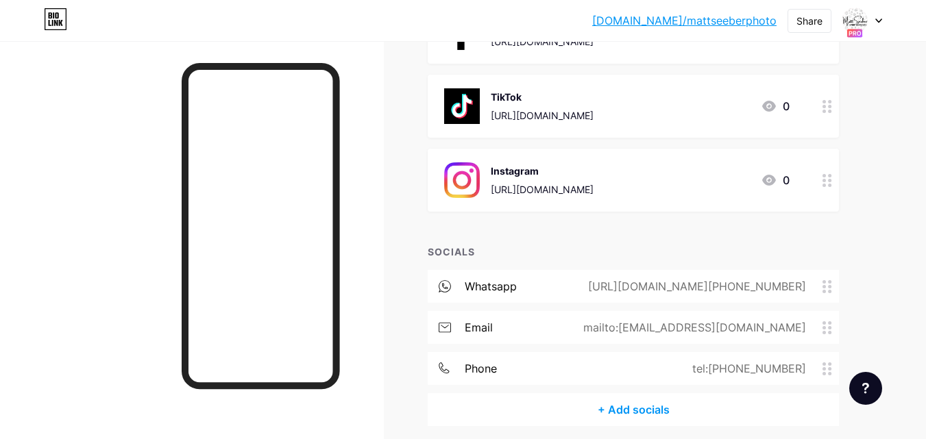
click at [603, 284] on div "whatsapp https://wa.me/+27828883604" at bounding box center [633, 286] width 411 height 33
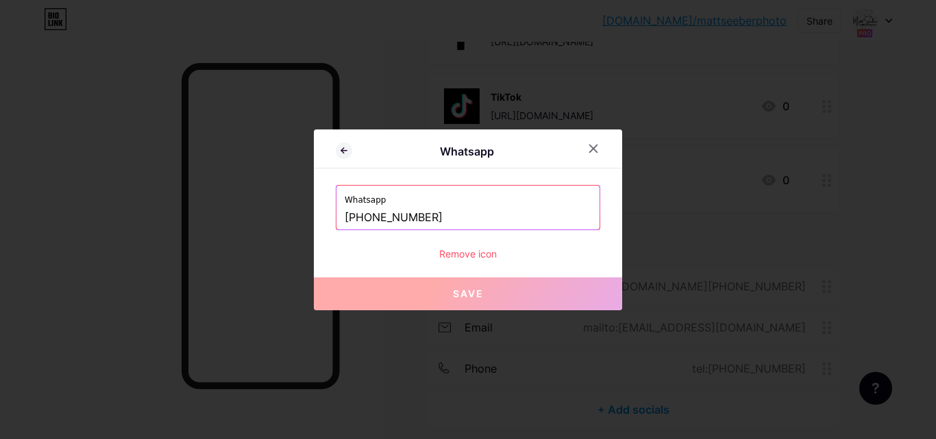
click at [390, 219] on input "+27828883604" at bounding box center [468, 217] width 247 height 23
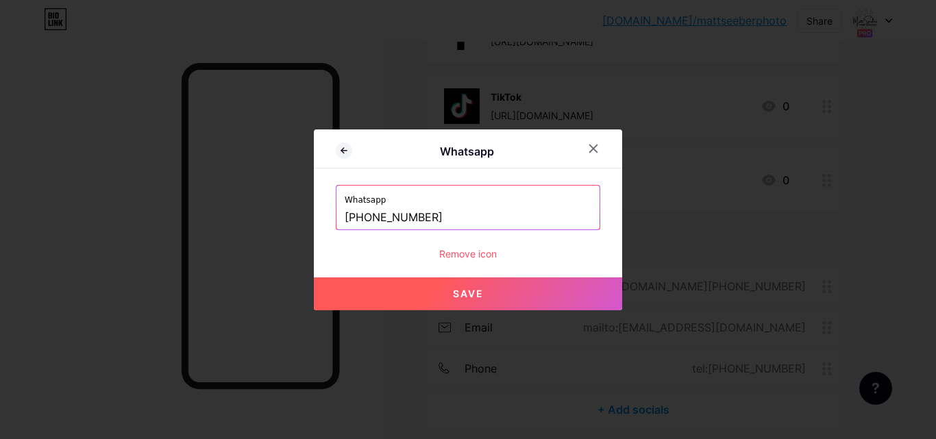
click at [468, 298] on span "Save" at bounding box center [468, 294] width 31 height 12
type input "https://wa.me/+27828983604"
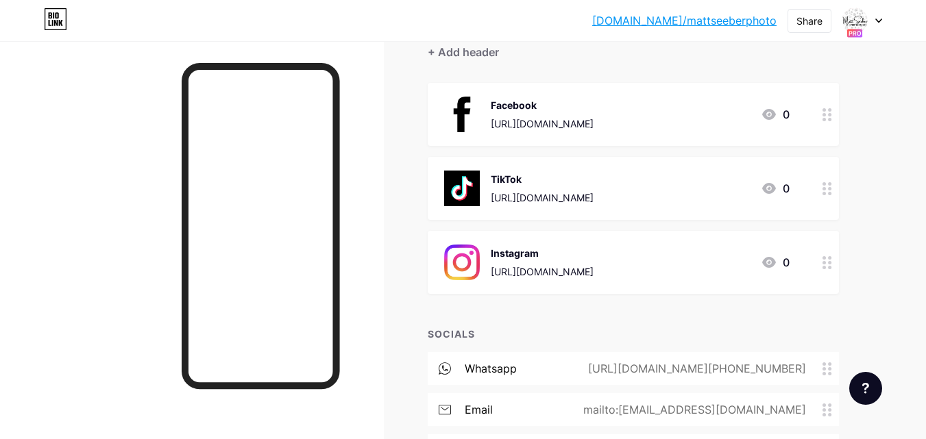
scroll to position [64, 0]
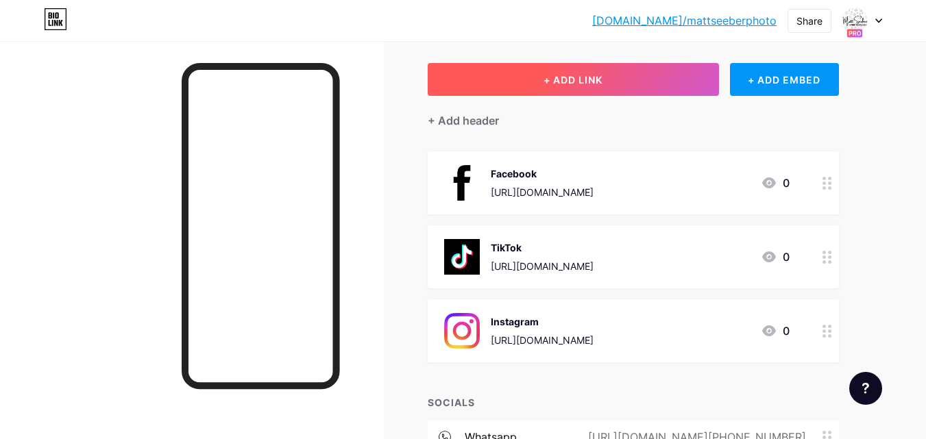
click at [638, 80] on button "+ ADD LINK" at bounding box center [573, 79] width 291 height 33
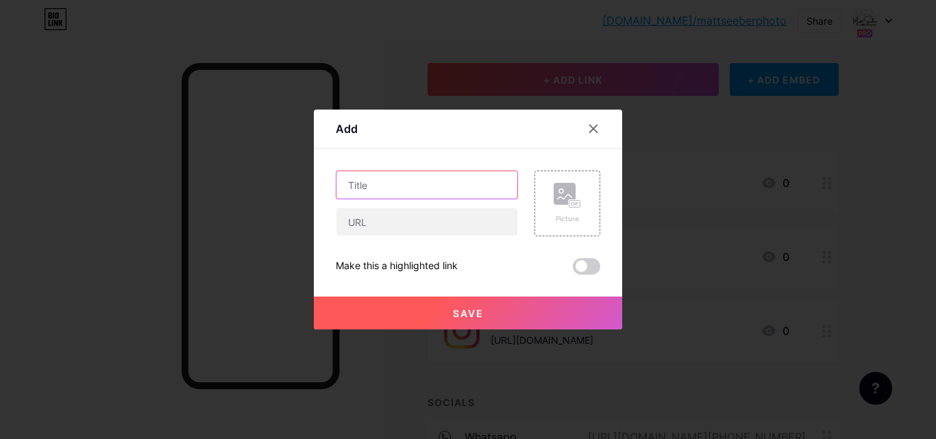
click at [433, 192] on input "text" at bounding box center [427, 184] width 181 height 27
type input "t"
type input "Trend Anchor"
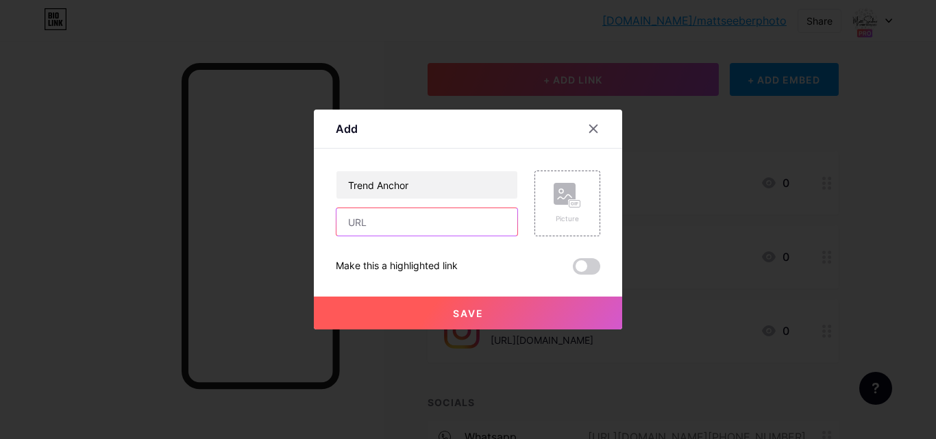
click at [436, 222] on input "text" at bounding box center [427, 221] width 181 height 27
type input "trendanchorpe@gmail.com"
click at [564, 203] on rect at bounding box center [565, 194] width 22 height 22
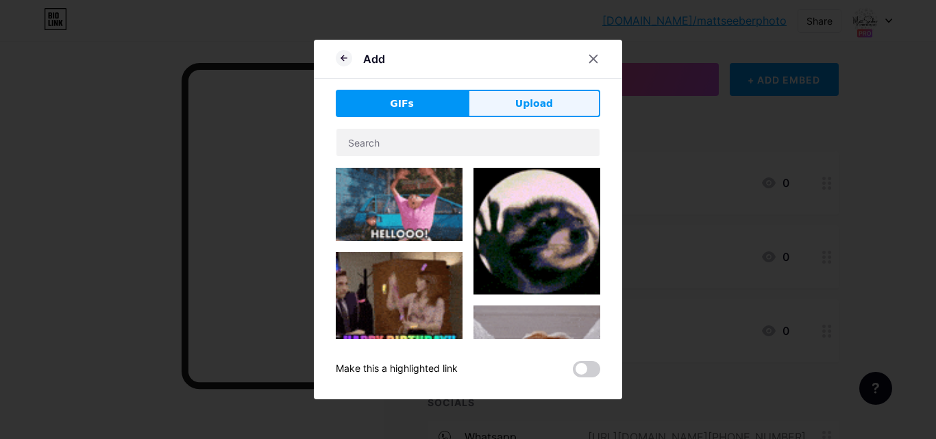
click at [537, 105] on span "Upload" at bounding box center [535, 104] width 38 height 14
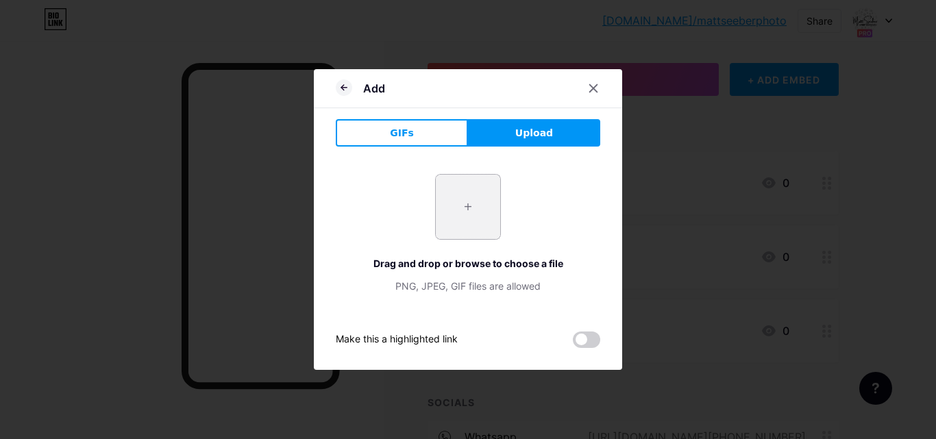
click at [471, 196] on input "file" at bounding box center [468, 207] width 64 height 64
type input "C:\fakepath\Trend Anchor PE - FB Profile.jpg"
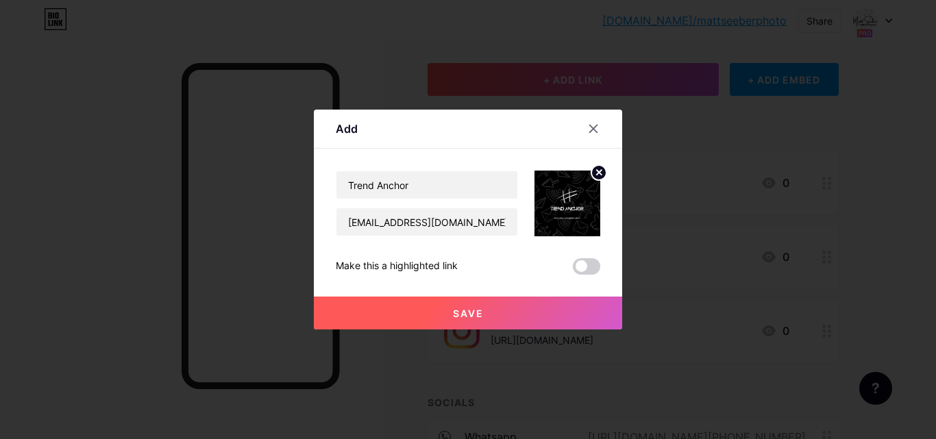
click at [598, 167] on circle at bounding box center [599, 172] width 15 height 15
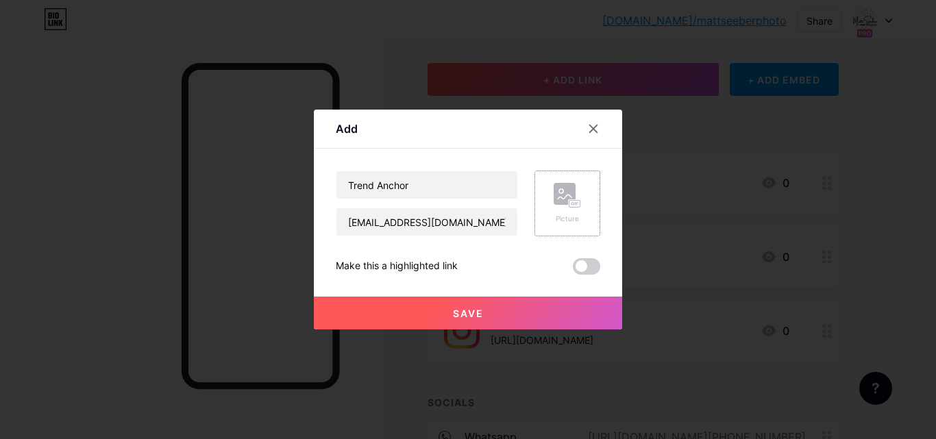
click at [580, 194] on icon at bounding box center [567, 195] width 27 height 25
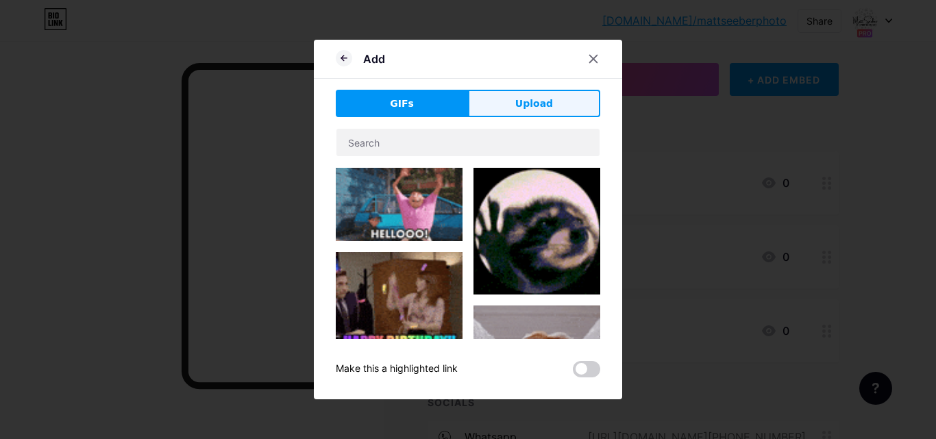
click at [557, 99] on button "Upload" at bounding box center [534, 103] width 132 height 27
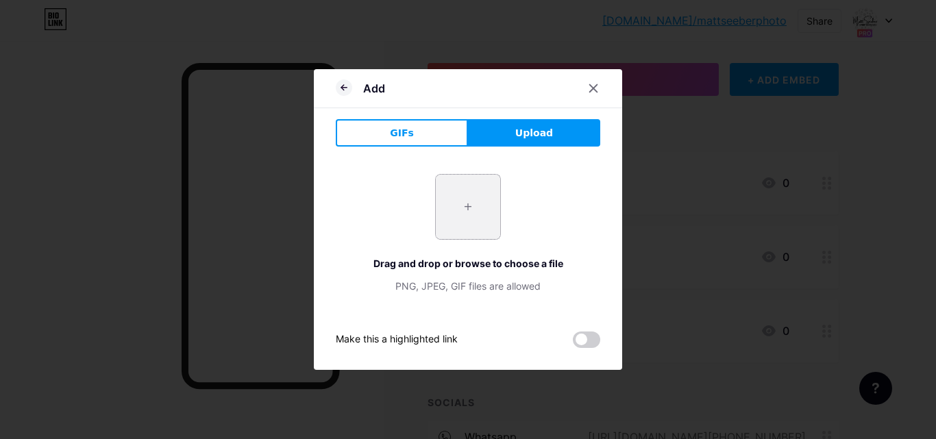
click at [482, 217] on input "file" at bounding box center [468, 207] width 64 height 64
type input "C:\fakepath\Trend Anchor - Facebook Profile (2).jpg"
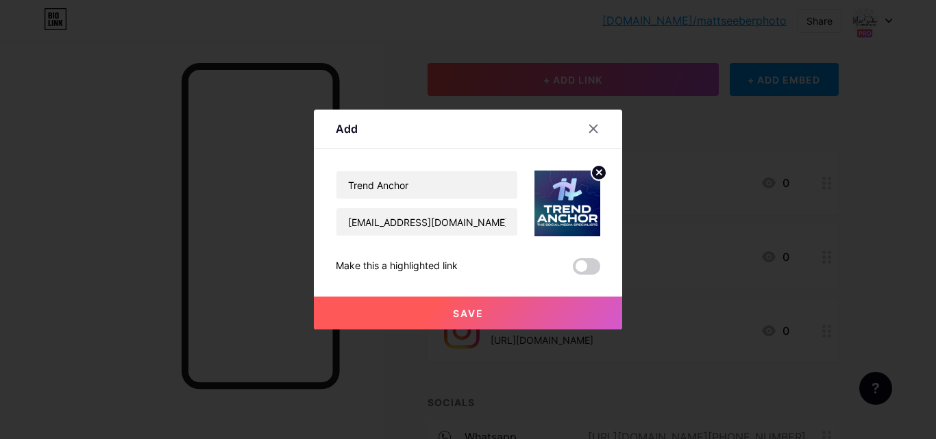
click at [516, 315] on button "Save" at bounding box center [468, 313] width 308 height 33
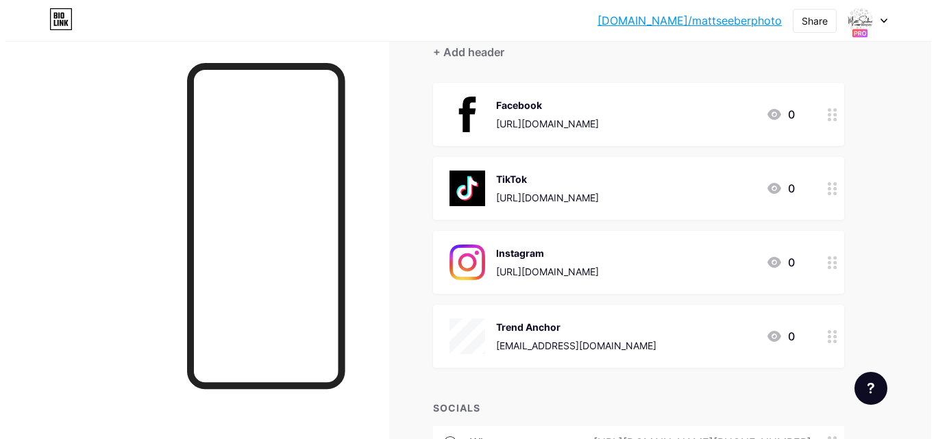
scroll to position [0, 0]
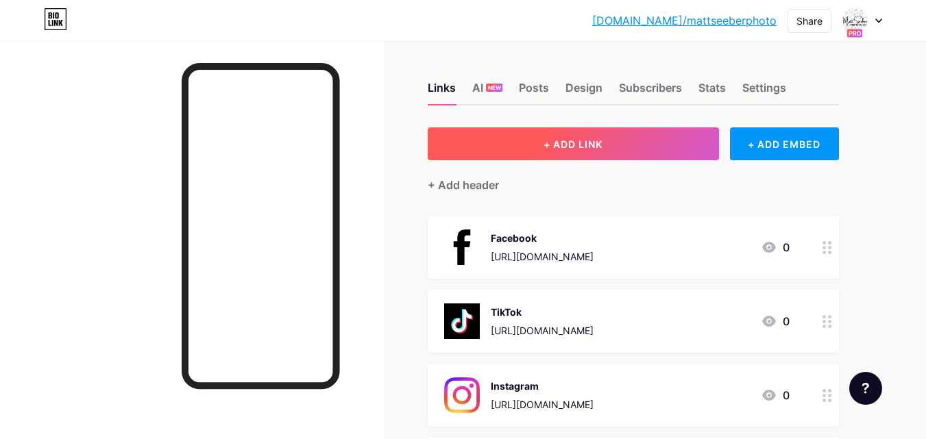
click at [603, 140] on span "+ ADD LINK" at bounding box center [573, 144] width 59 height 12
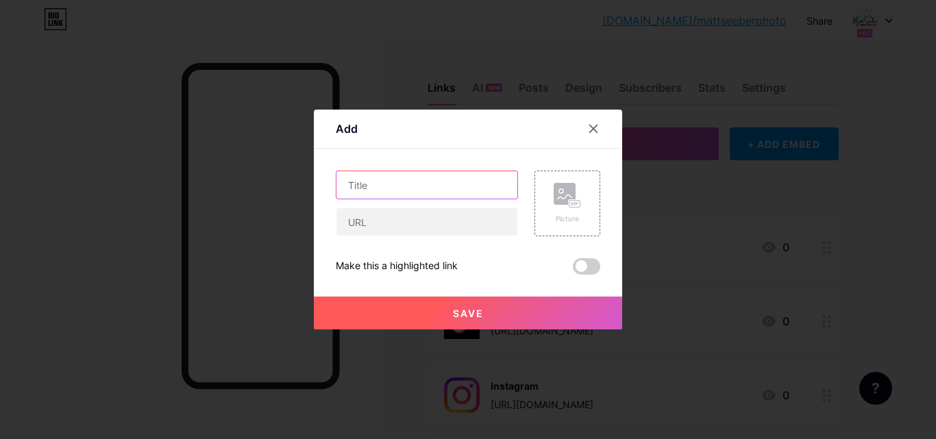
click at [388, 184] on input "text" at bounding box center [427, 184] width 181 height 27
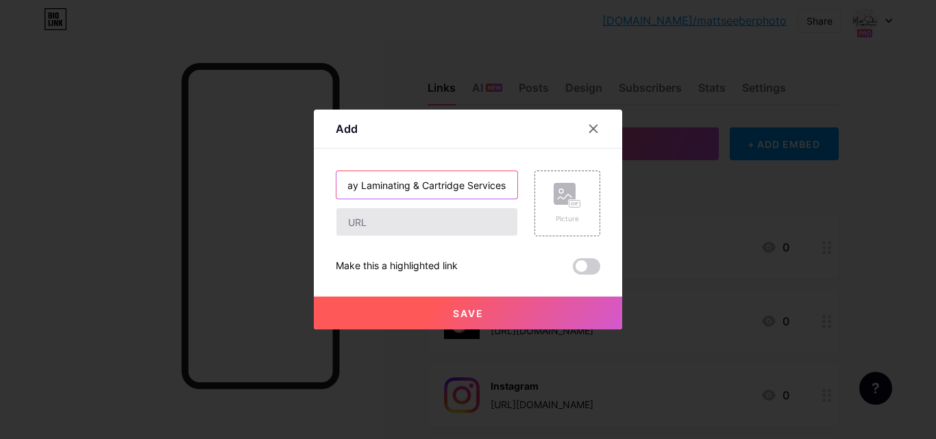
type input "Bay Laminating & Cartridge Services"
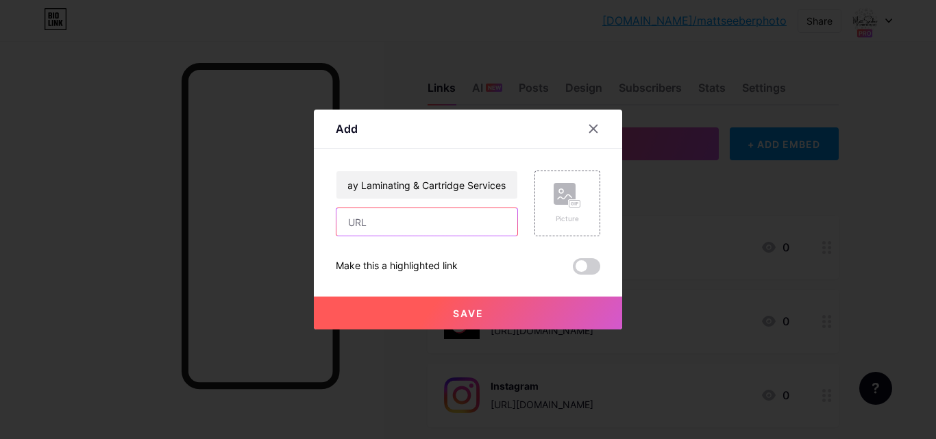
click at [407, 228] on input "text" at bounding box center [427, 221] width 181 height 27
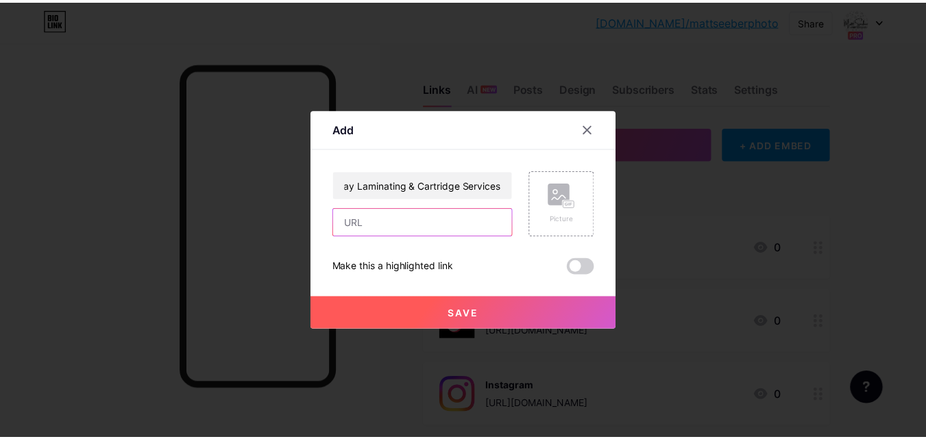
scroll to position [0, 0]
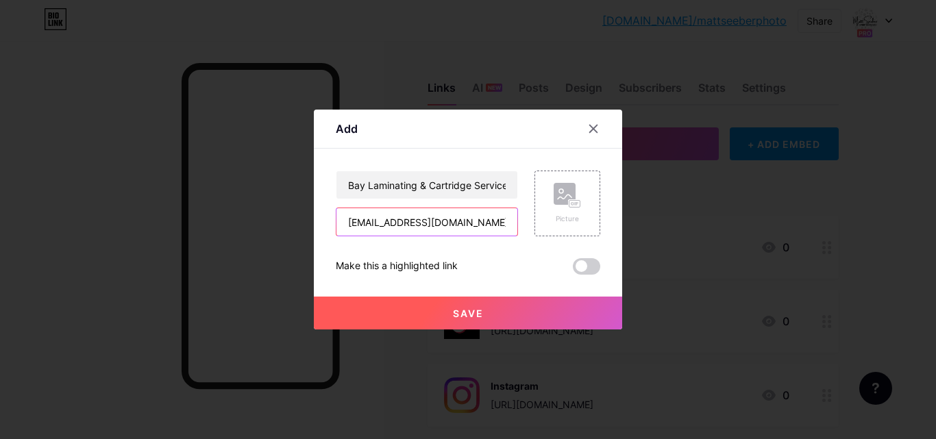
type input "sales@baylam.co.za"
click at [563, 210] on div "Picture" at bounding box center [567, 203] width 27 height 41
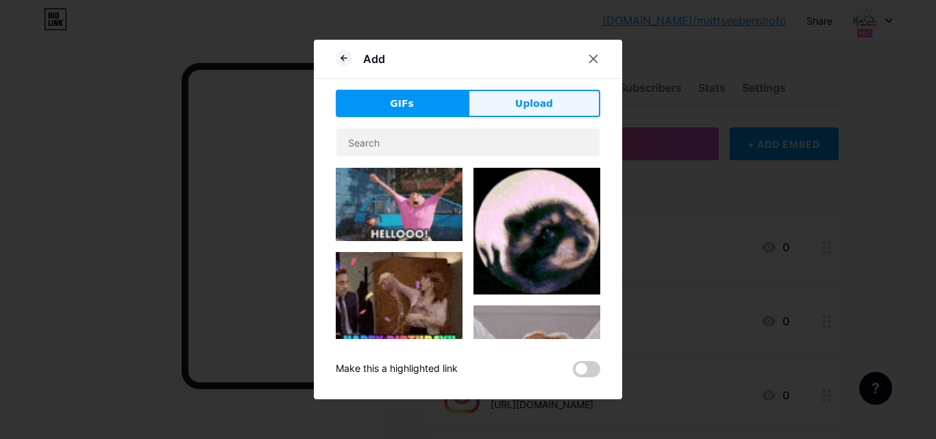
click at [550, 105] on span "Upload" at bounding box center [535, 104] width 38 height 14
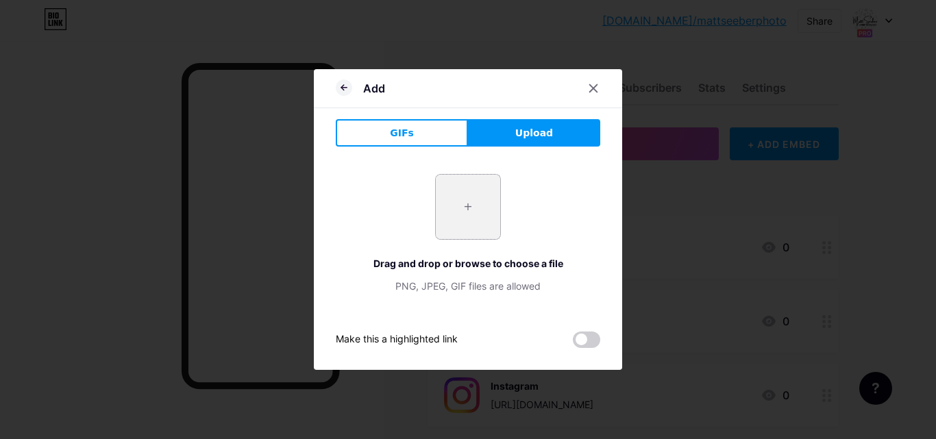
click at [465, 203] on input "file" at bounding box center [468, 207] width 64 height 64
type input "C:\fakepath\logos - web (2).jpg"
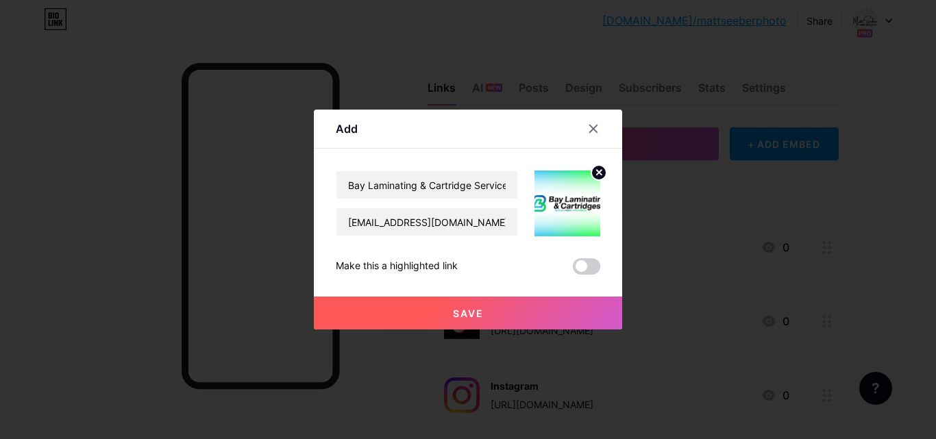
click at [502, 318] on button "Save" at bounding box center [468, 313] width 308 height 33
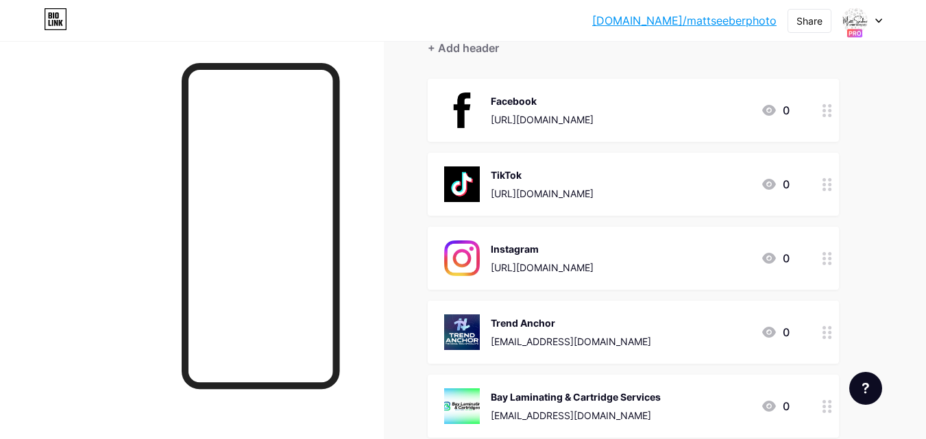
scroll to position [69, 0]
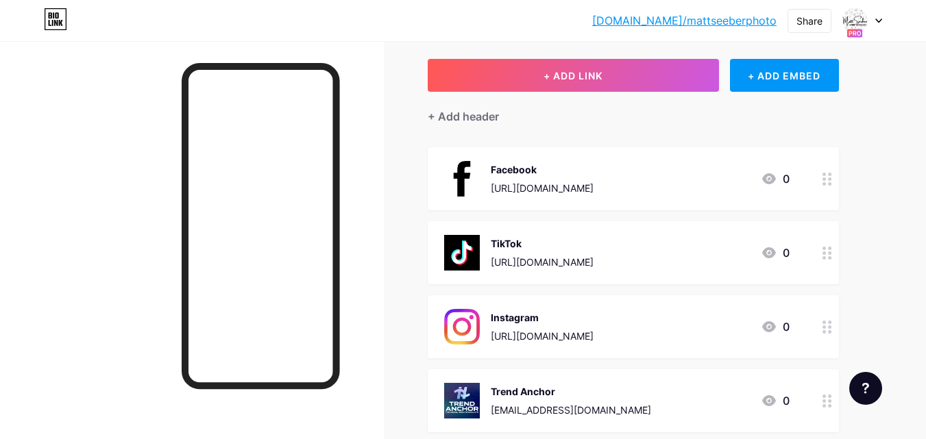
click at [383, 237] on div at bounding box center [192, 260] width 384 height 439
click at [594, 238] on div "TikTok" at bounding box center [542, 244] width 103 height 14
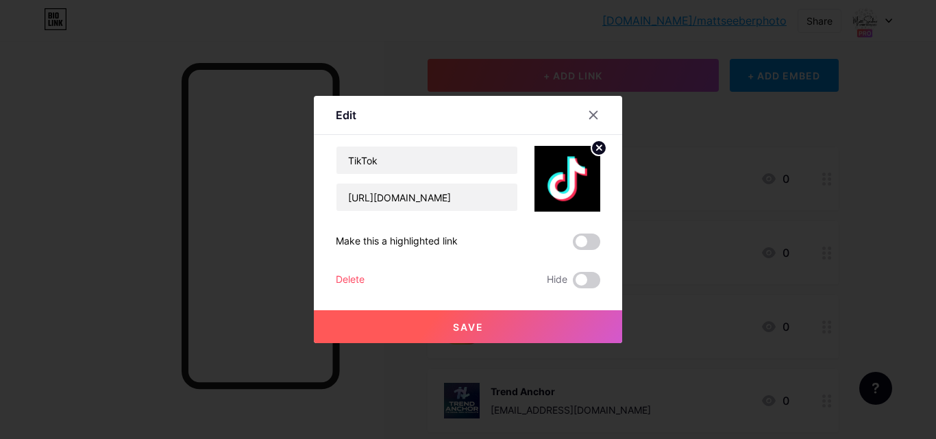
click at [599, 145] on circle at bounding box center [599, 148] width 15 height 15
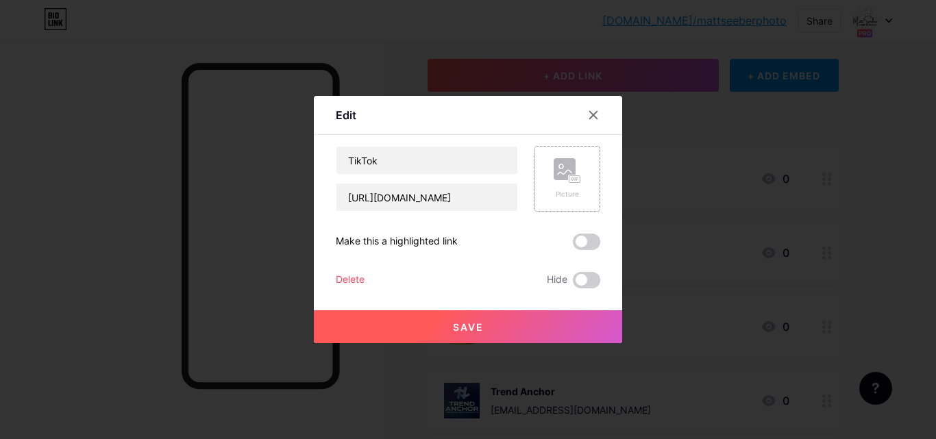
click at [579, 173] on icon at bounding box center [567, 170] width 27 height 25
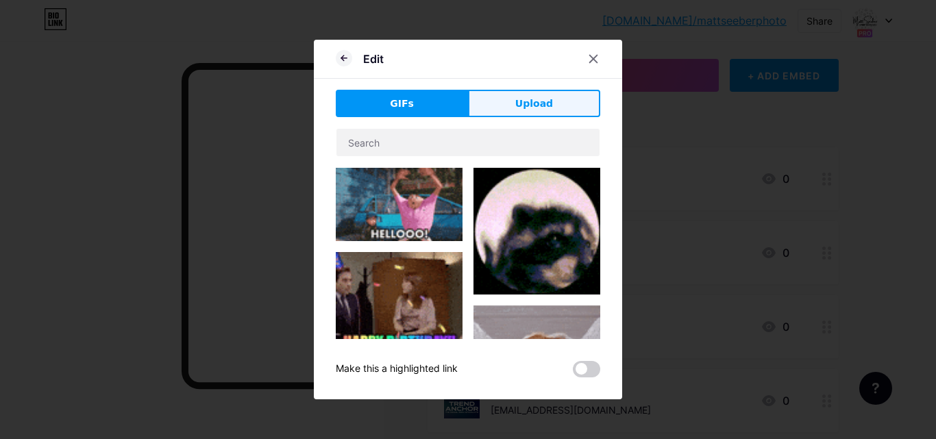
click at [532, 97] on span "Upload" at bounding box center [535, 104] width 38 height 14
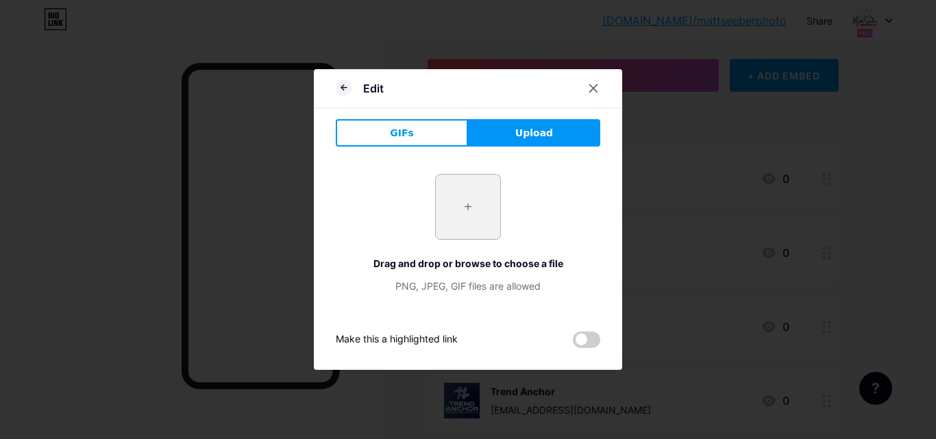
click at [465, 198] on input "file" at bounding box center [468, 207] width 64 height 64
type input "C:\fakepath\tiktok 2.jpg"
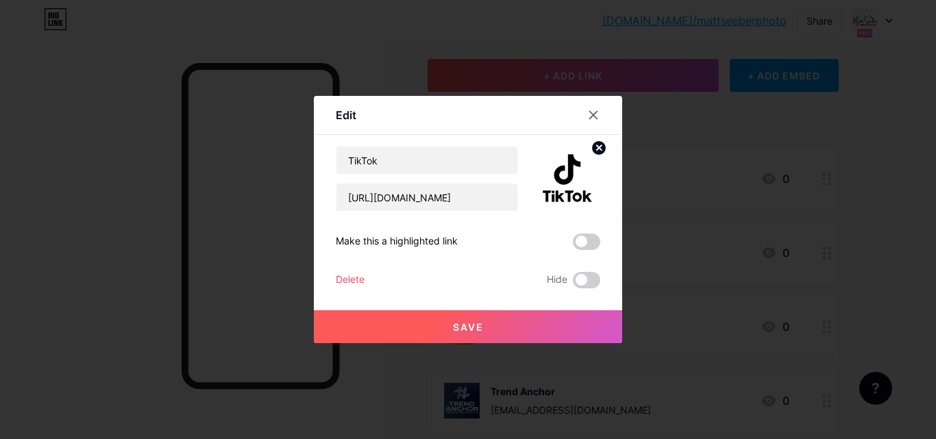
click at [505, 330] on button "Save" at bounding box center [468, 327] width 308 height 33
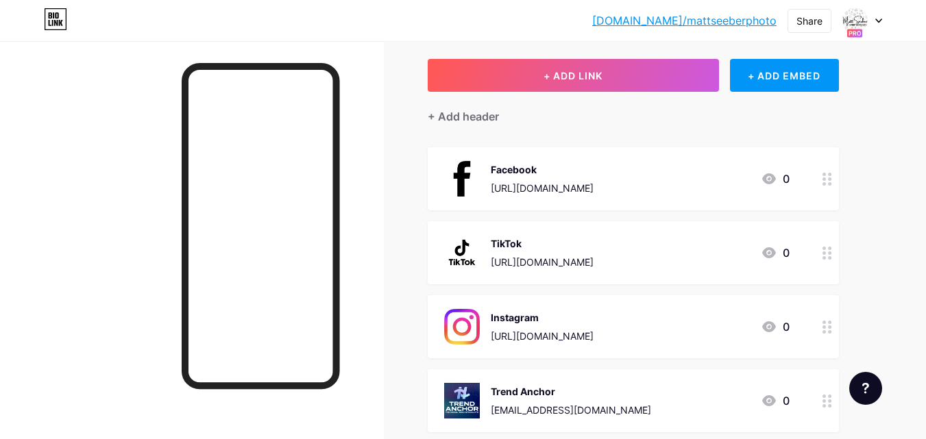
click at [594, 316] on div "Instagram" at bounding box center [542, 318] width 103 height 14
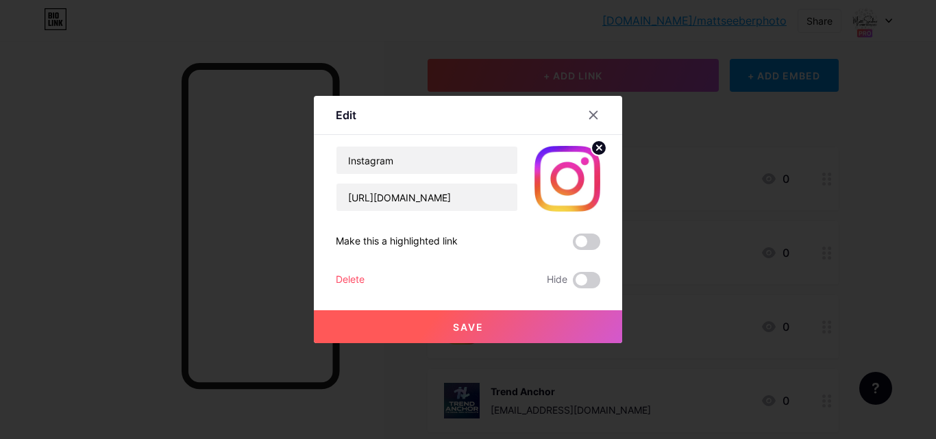
click at [600, 147] on icon at bounding box center [599, 147] width 5 height 5
click at [572, 178] on rect at bounding box center [575, 179] width 11 height 7
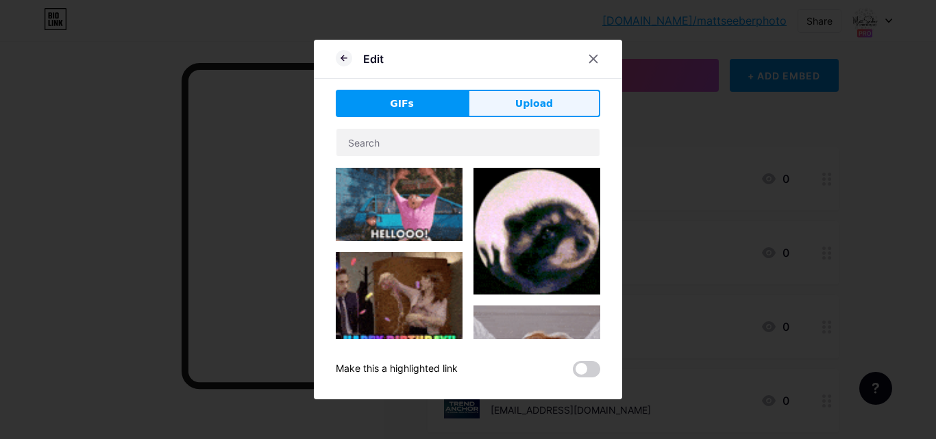
click at [533, 103] on span "Upload" at bounding box center [535, 104] width 38 height 14
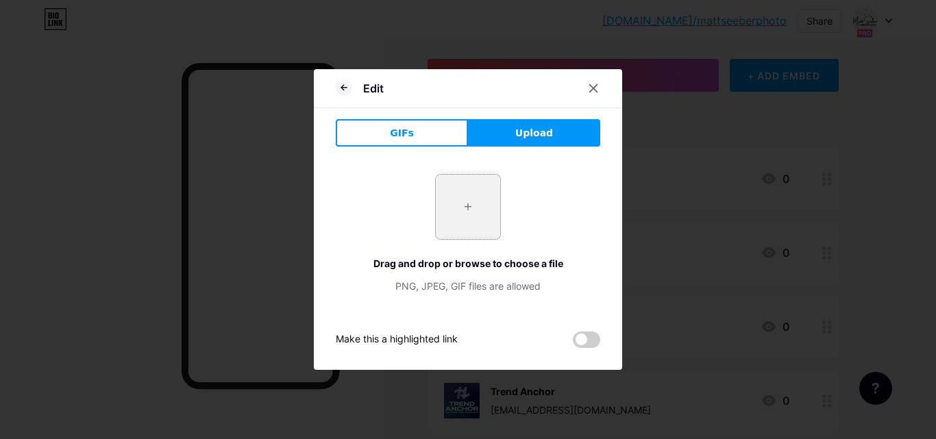
click at [476, 201] on input "file" at bounding box center [468, 207] width 64 height 64
type input "C:\fakepath\instagram 2.jpg"
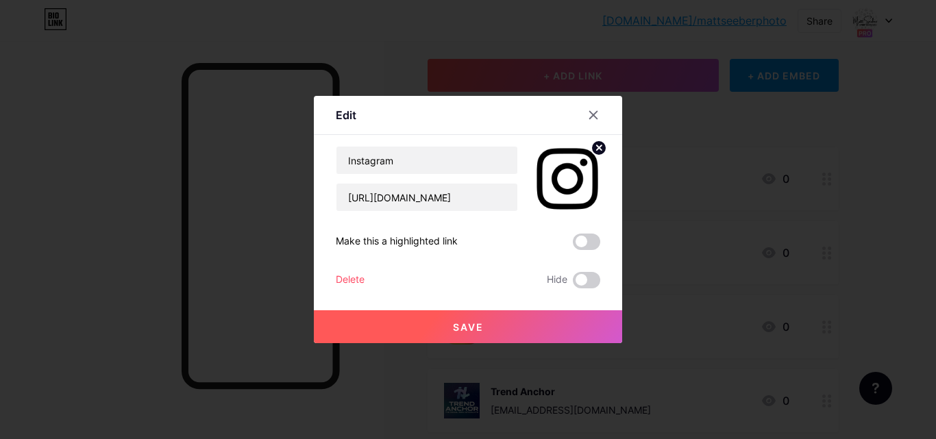
click at [483, 327] on span "Save" at bounding box center [468, 328] width 31 height 12
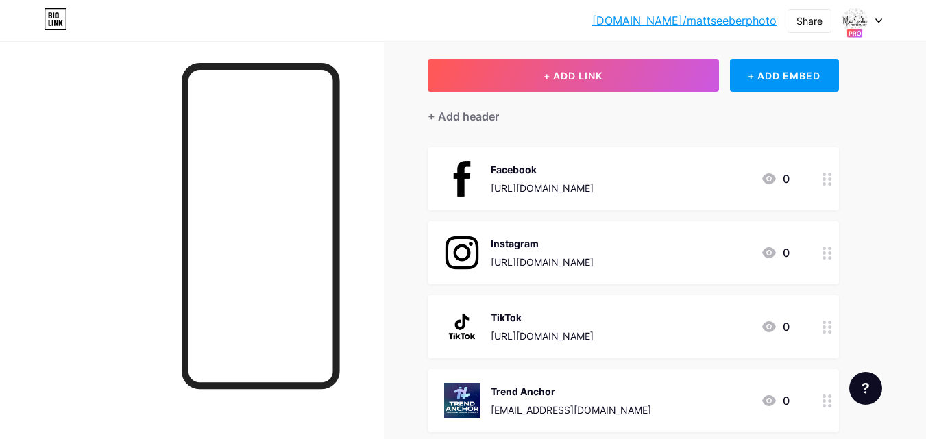
scroll to position [0, 0]
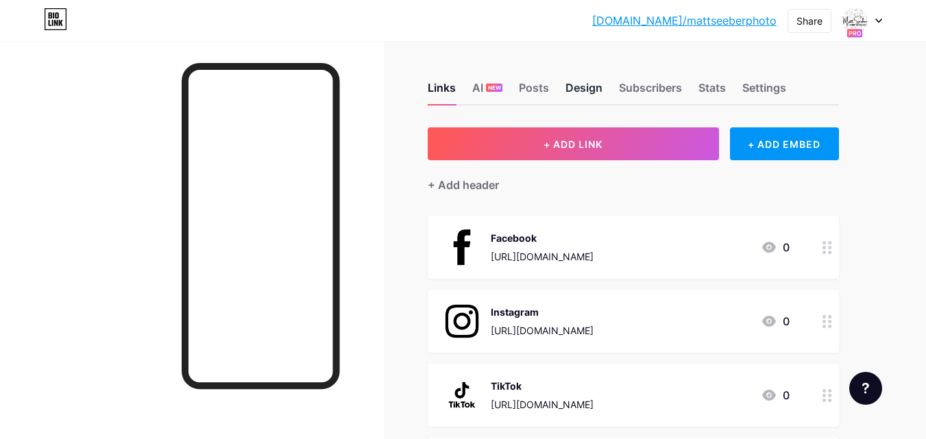
click at [586, 91] on div "Design" at bounding box center [584, 92] width 37 height 25
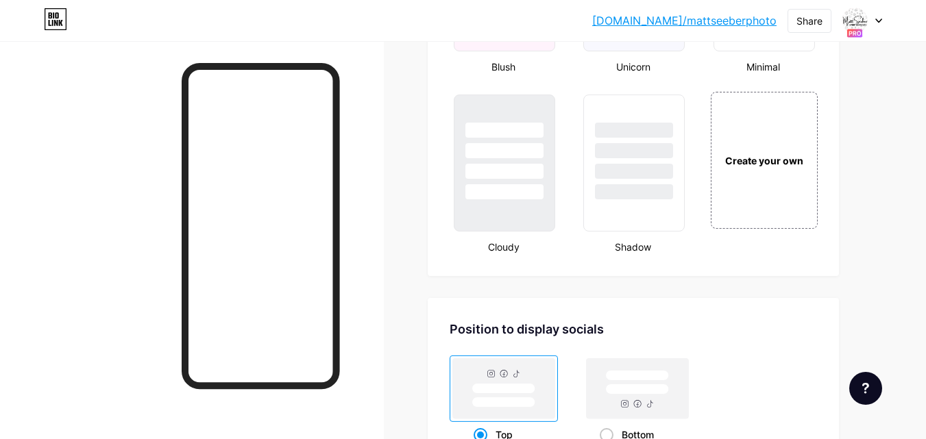
scroll to position [1508, 0]
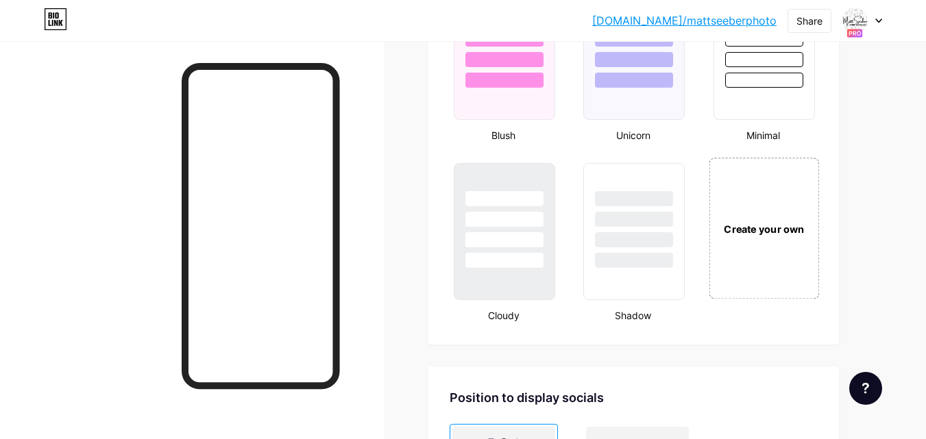
click at [755, 219] on div "Create your own" at bounding box center [764, 228] width 110 height 141
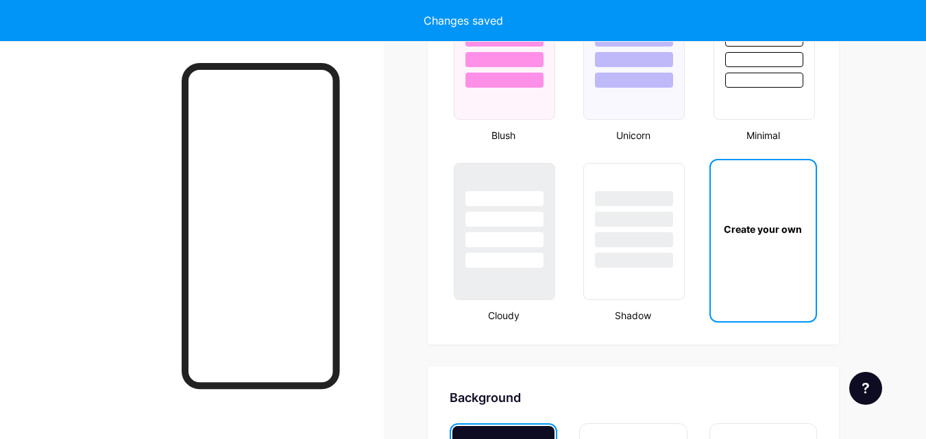
scroll to position [1820, 0]
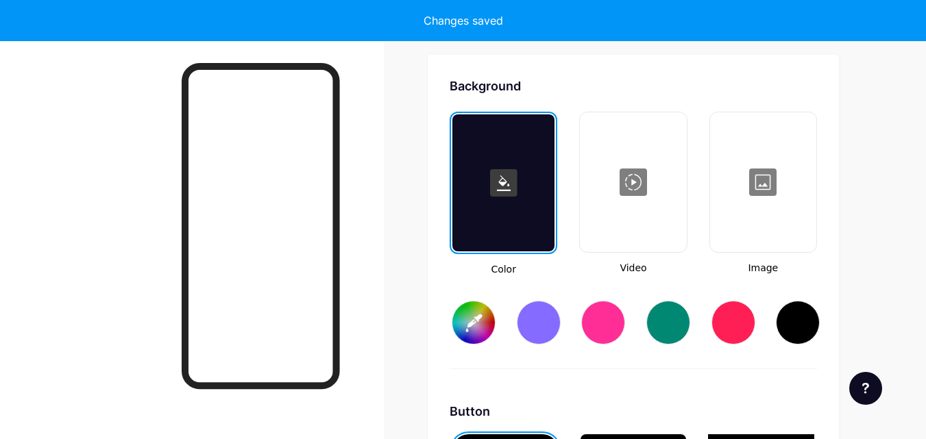
type input "#ffffff"
type input "#000000"
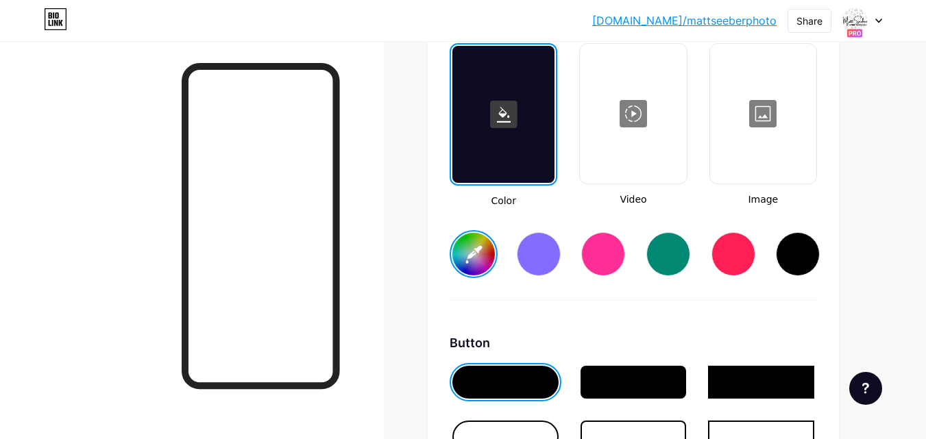
scroll to position [2026, 0]
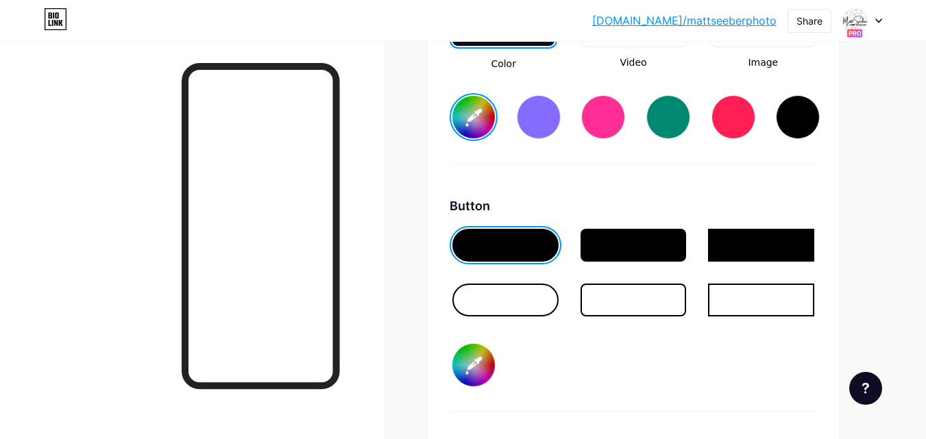
click at [509, 292] on div at bounding box center [505, 300] width 106 height 33
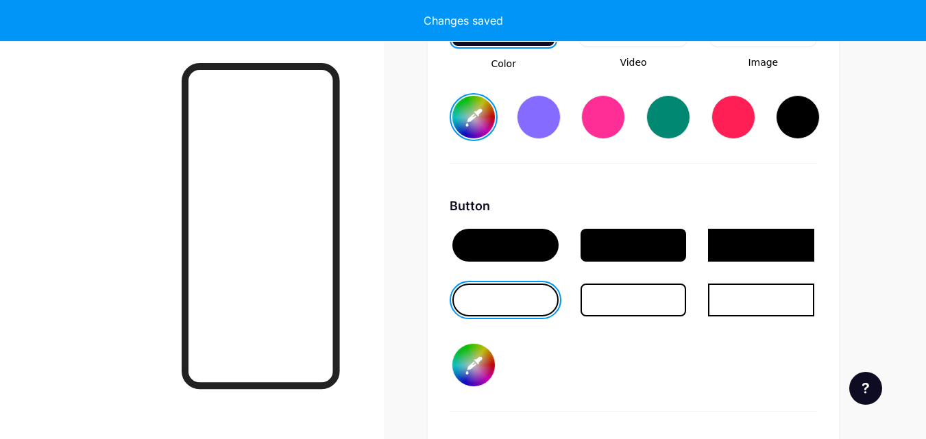
type input "#ffffff"
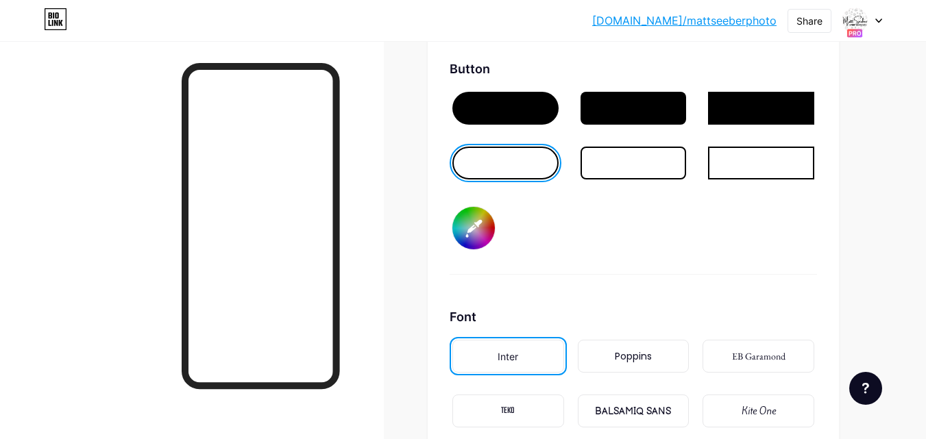
scroll to position [1889, 0]
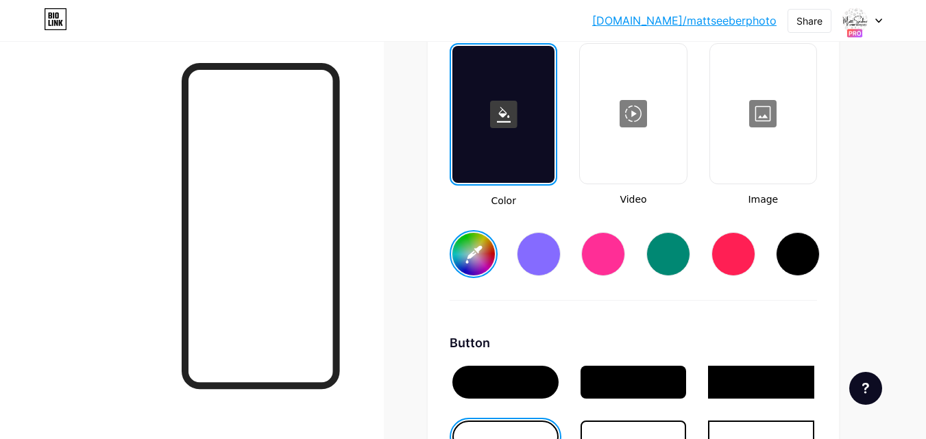
click at [762, 107] on div at bounding box center [764, 113] width 104 height 137
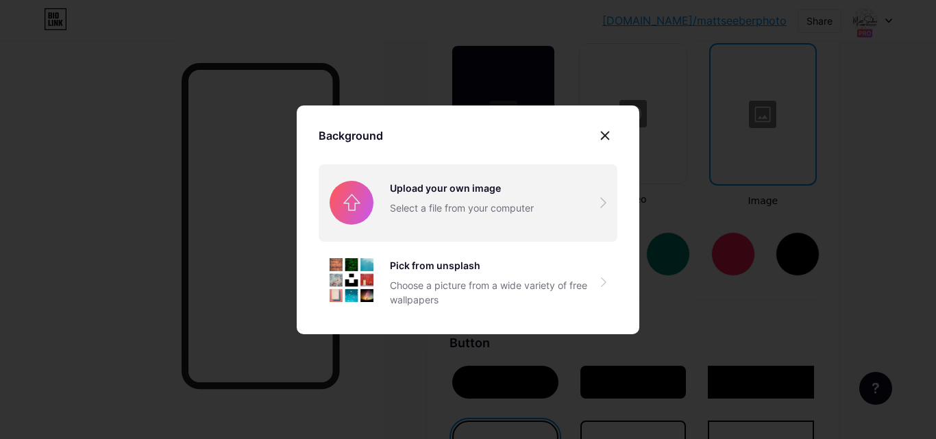
click at [456, 208] on input "file" at bounding box center [468, 203] width 299 height 77
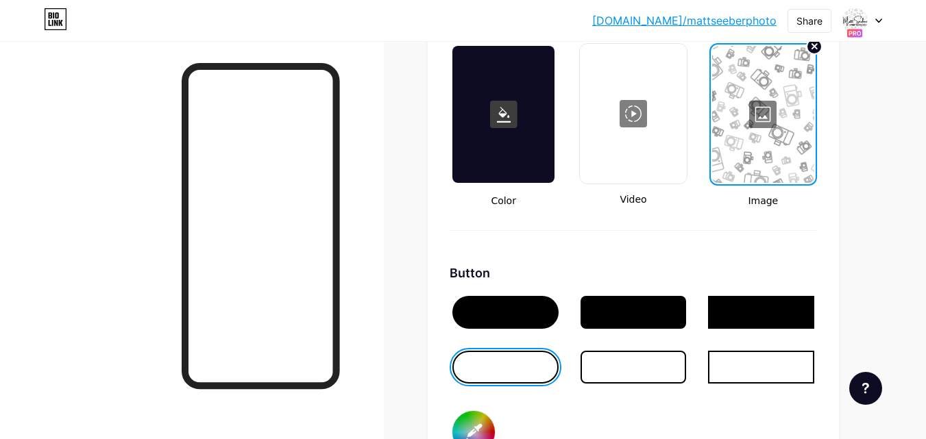
click at [768, 111] on div at bounding box center [763, 114] width 102 height 137
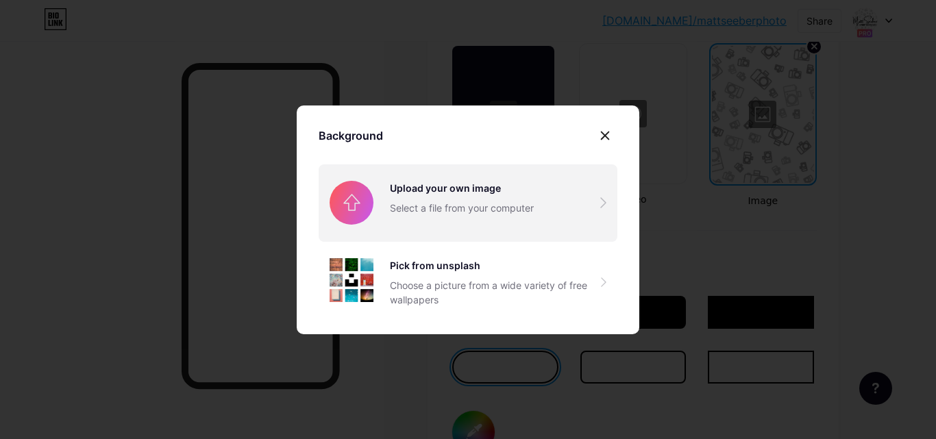
click at [434, 204] on input "file" at bounding box center [468, 203] width 299 height 77
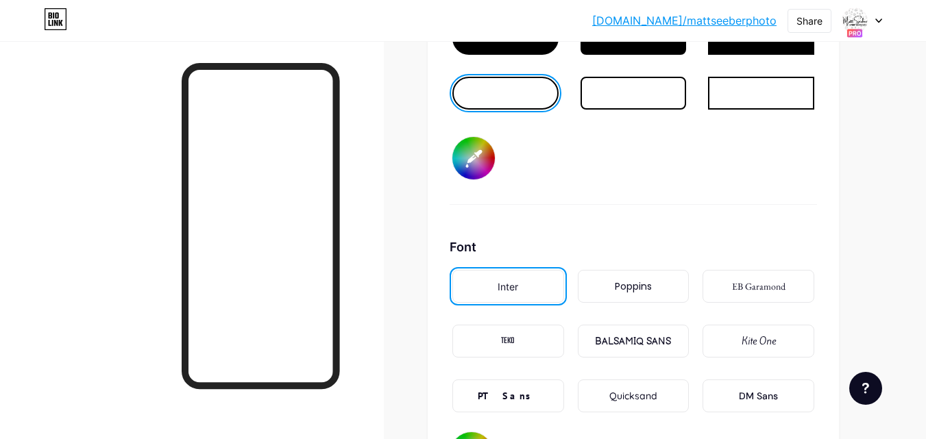
scroll to position [2231, 0]
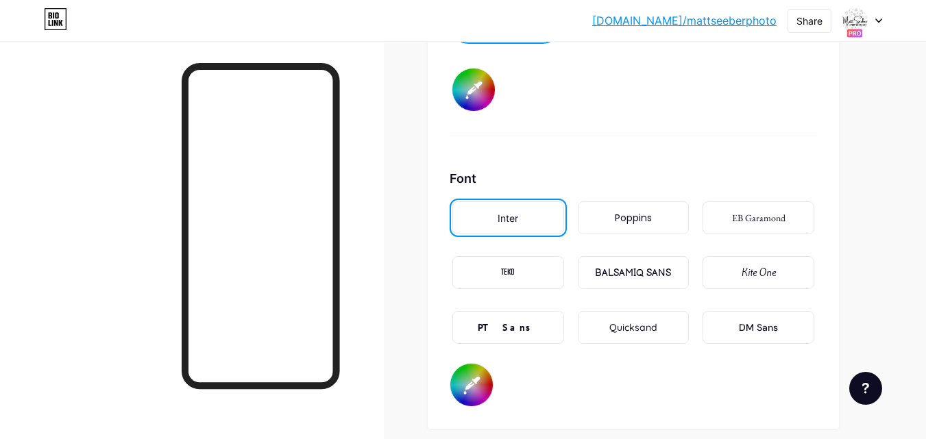
click at [623, 267] on div "BALSAMIQ SANS" at bounding box center [633, 273] width 76 height 14
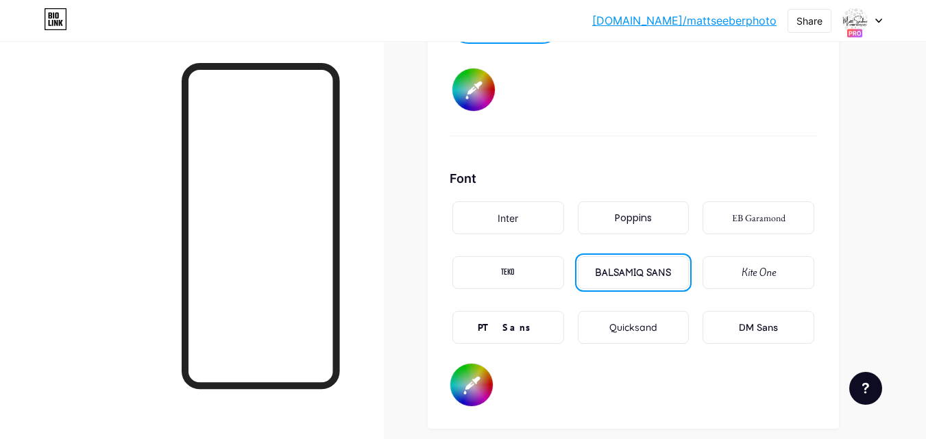
click at [550, 329] on div "PT Sans" at bounding box center [508, 327] width 112 height 33
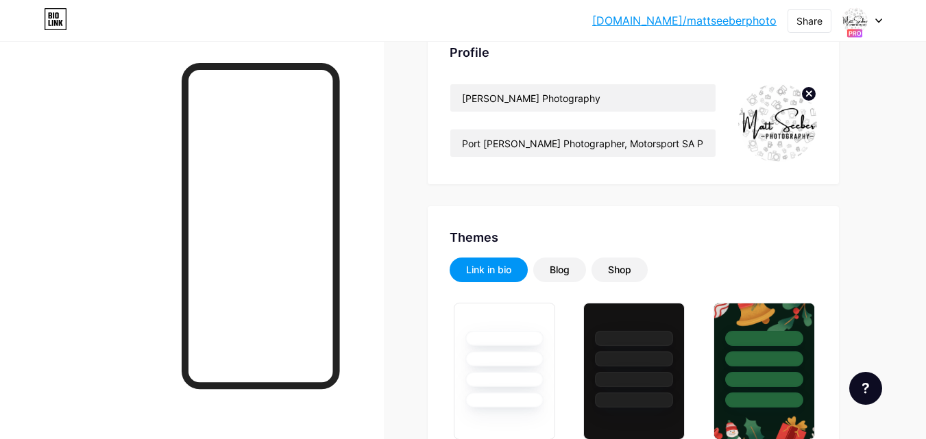
scroll to position [0, 0]
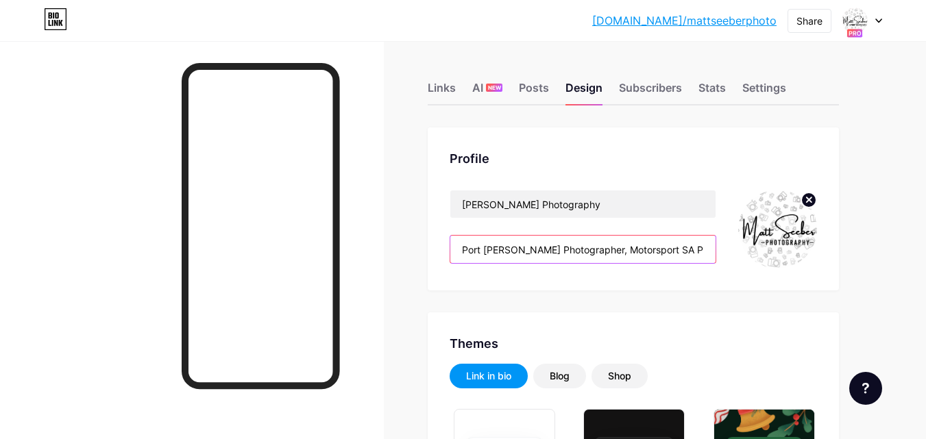
click at [593, 251] on input "Port Elizabeth Photographer, Motorsport SA Photographer" at bounding box center [582, 249] width 265 height 27
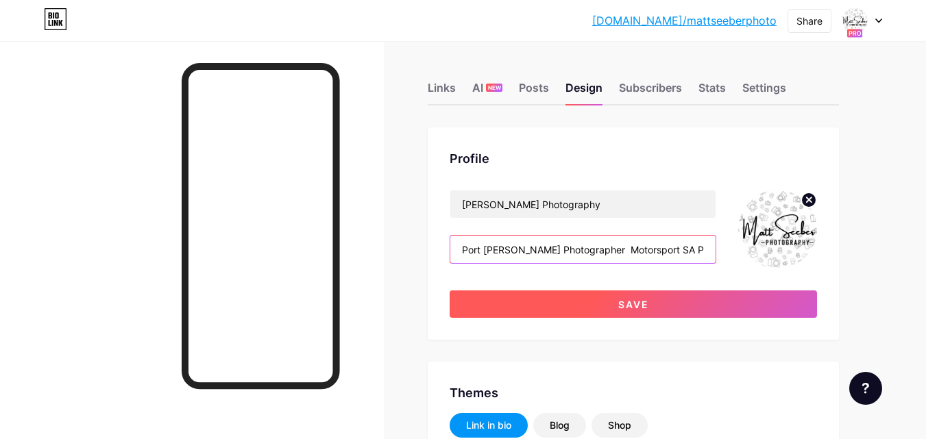
type input "Port Elizabeth Photographer Motorsport SA Photographer"
click at [650, 306] on button "Save" at bounding box center [633, 304] width 367 height 27
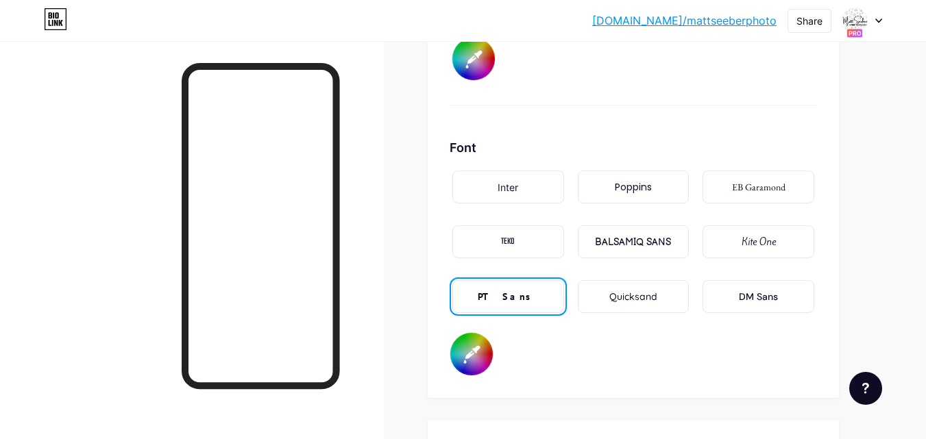
scroll to position [2331, 0]
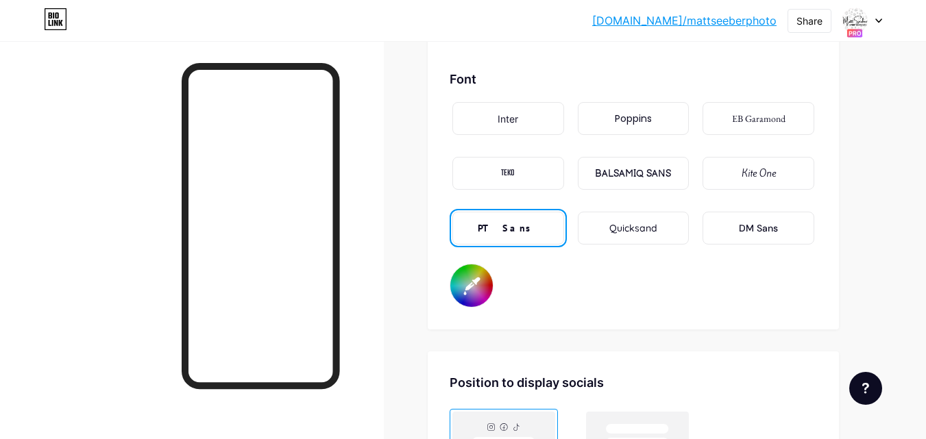
click at [531, 167] on div "TEKO" at bounding box center [508, 173] width 112 height 33
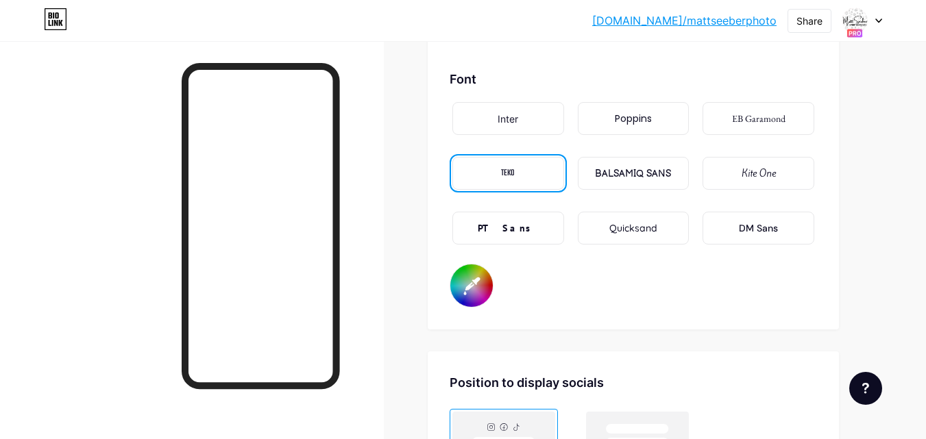
click at [768, 175] on div "Kite One" at bounding box center [759, 174] width 34 height 14
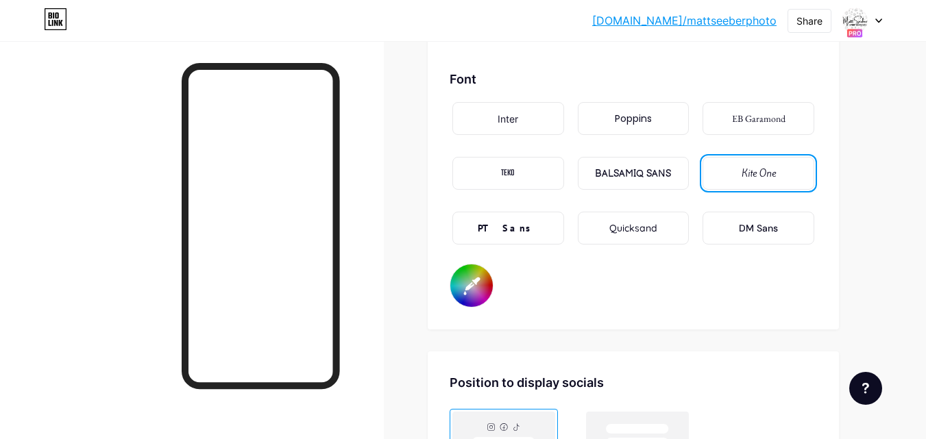
click at [520, 123] on div "Inter" at bounding box center [508, 118] width 112 height 33
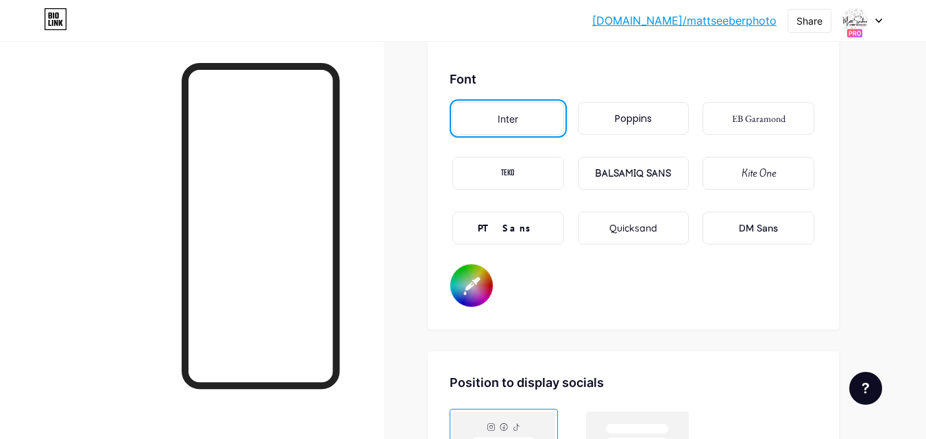
click at [654, 125] on div "Poppins" at bounding box center [634, 118] width 112 height 33
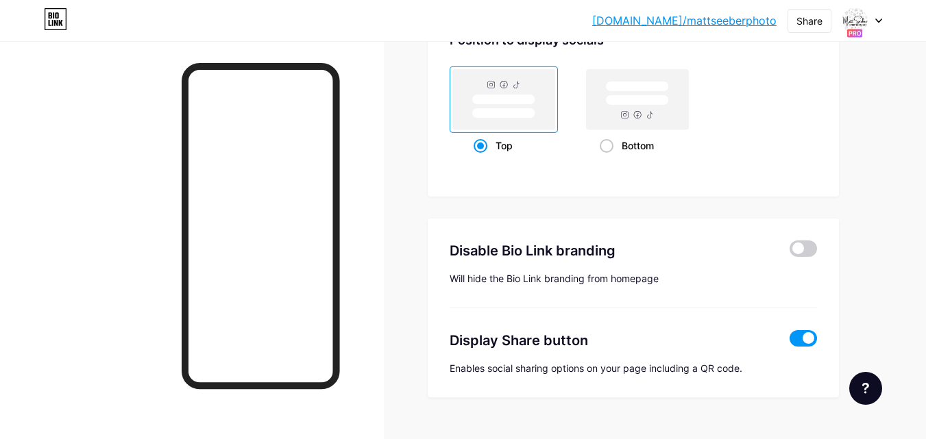
scroll to position [2701, 0]
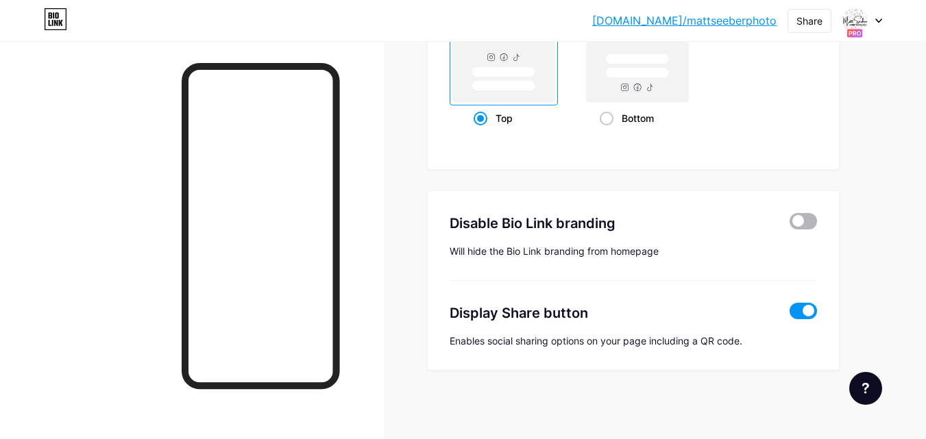
click at [810, 215] on span at bounding box center [803, 221] width 27 height 16
click at [790, 225] on input "checkbox" at bounding box center [790, 225] width 0 height 0
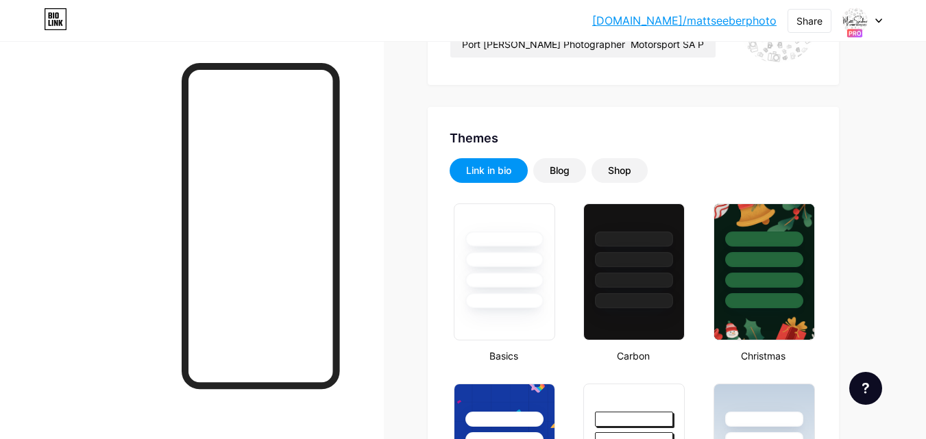
scroll to position [0, 0]
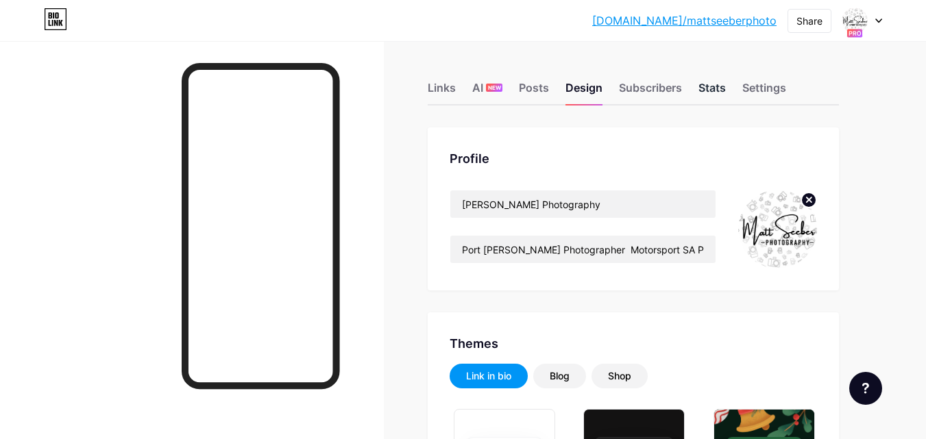
click at [715, 89] on div "Stats" at bounding box center [712, 92] width 27 height 25
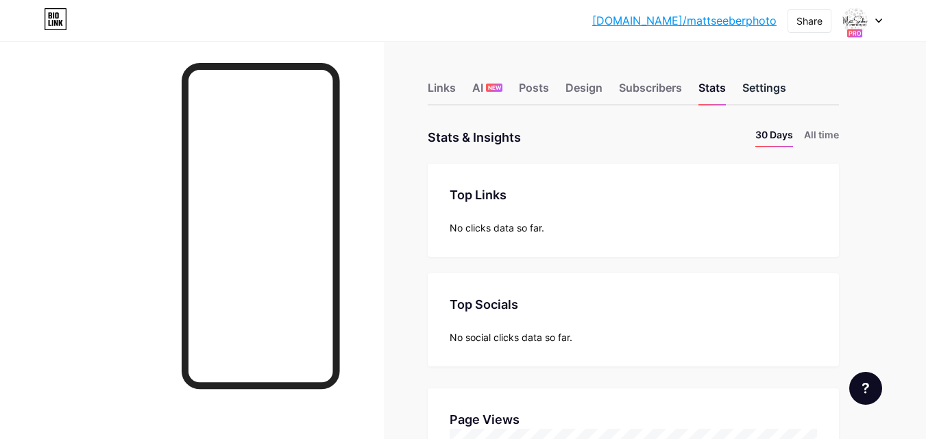
scroll to position [439, 926]
click at [776, 90] on div "Settings" at bounding box center [764, 92] width 44 height 25
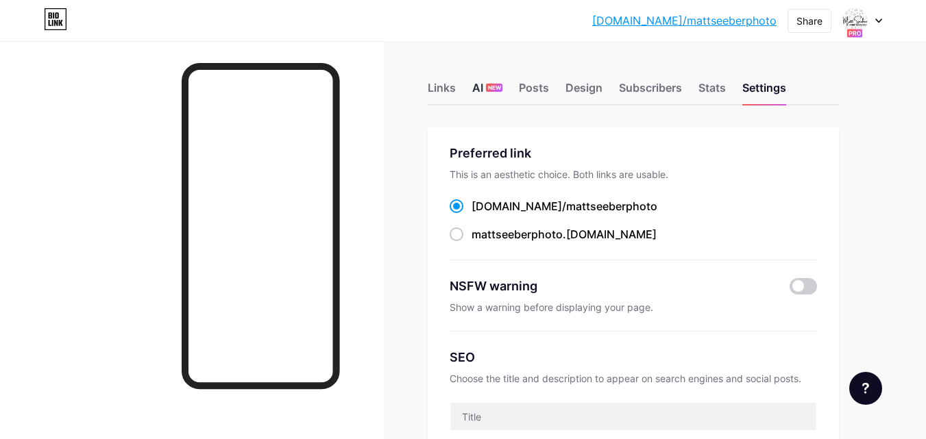
click at [481, 89] on div "AI NEW" at bounding box center [487, 92] width 30 height 25
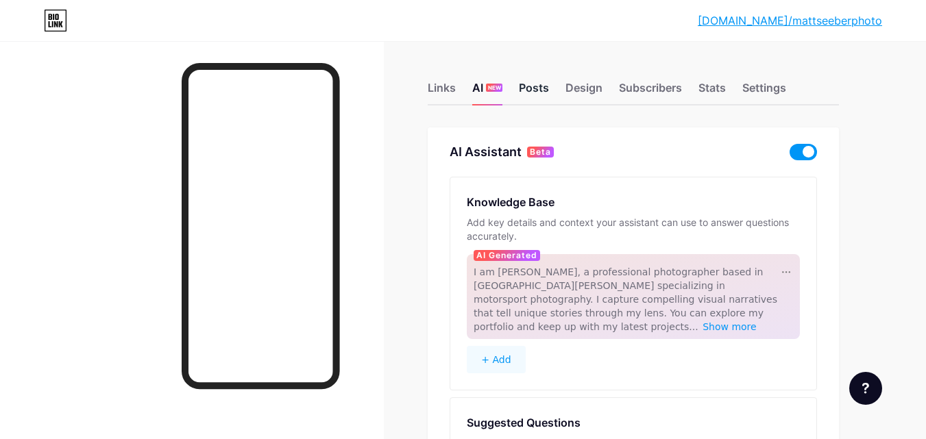
click at [533, 87] on div "Posts" at bounding box center [534, 92] width 30 height 25
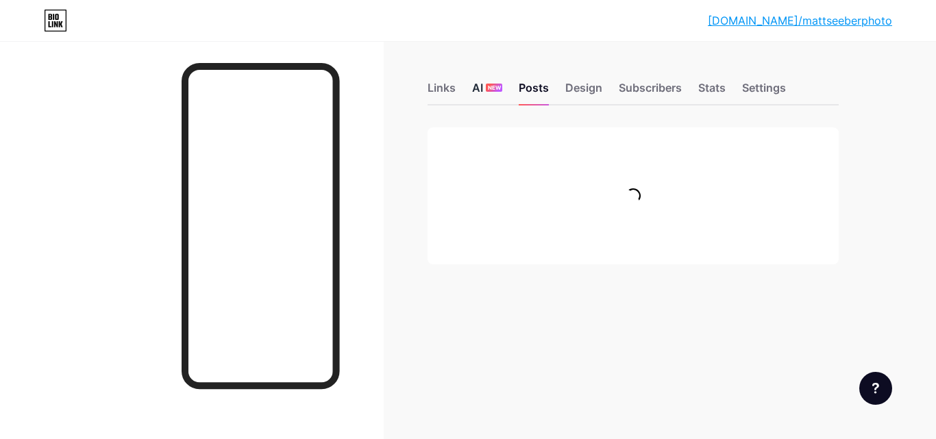
click at [478, 91] on div "AI NEW" at bounding box center [487, 92] width 30 height 25
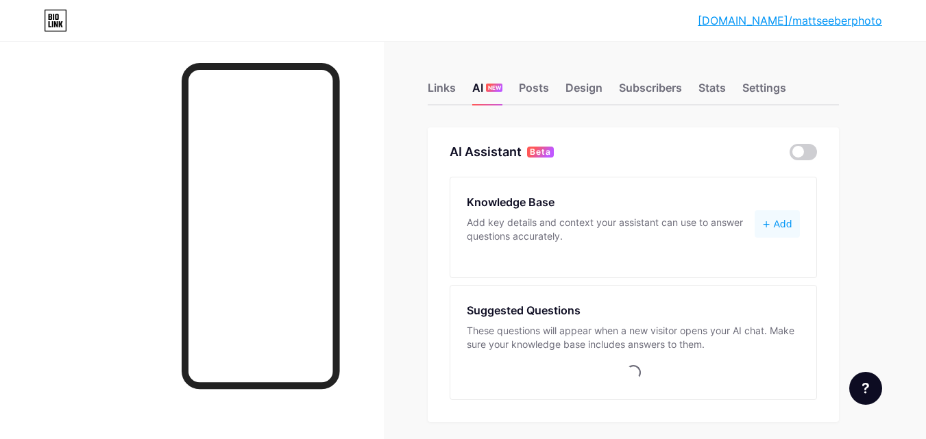
scroll to position [51, 0]
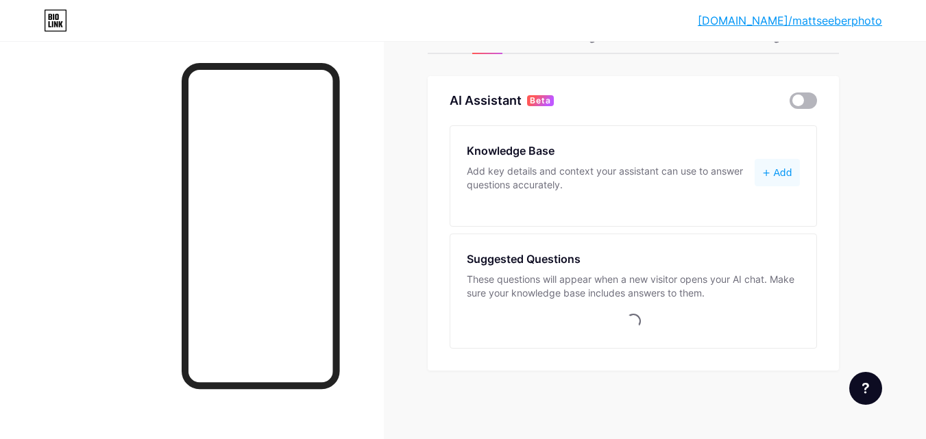
click at [805, 102] on span at bounding box center [803, 101] width 27 height 16
click at [790, 104] on input "checkbox" at bounding box center [790, 104] width 0 height 0
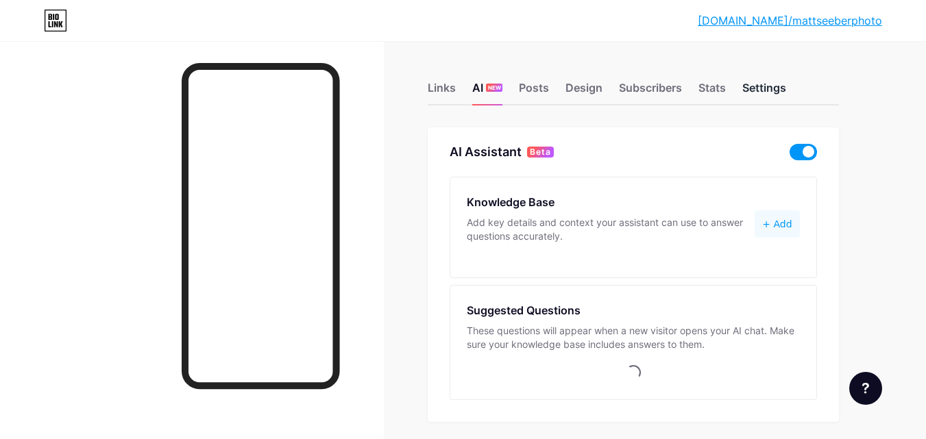
click at [744, 91] on div "Settings" at bounding box center [764, 92] width 44 height 25
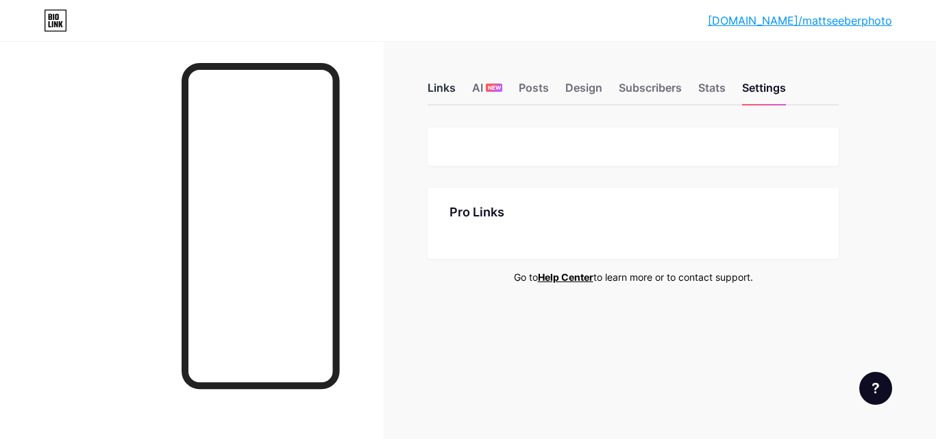
click at [435, 97] on div "Links" at bounding box center [442, 92] width 28 height 25
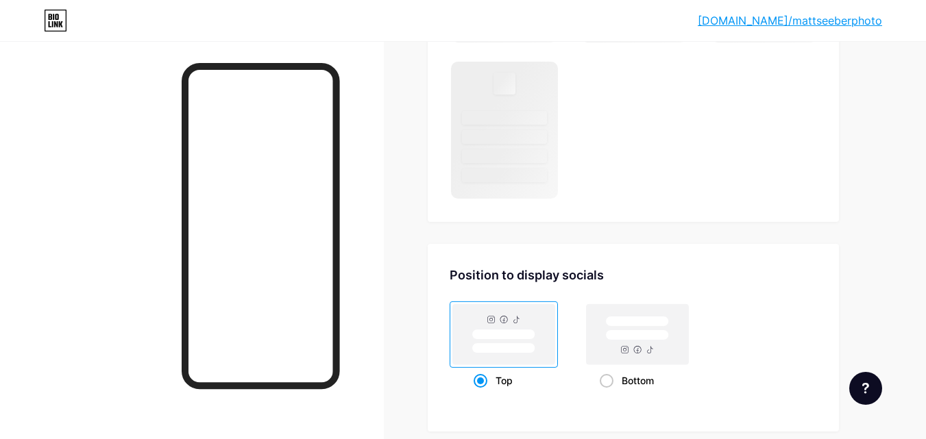
scroll to position [1154, 0]
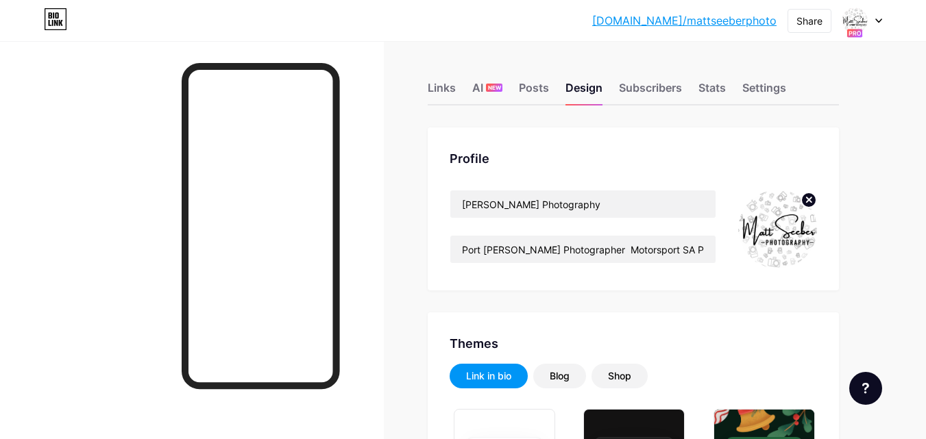
type input "#000000"
click at [753, 87] on div "Settings" at bounding box center [764, 92] width 44 height 25
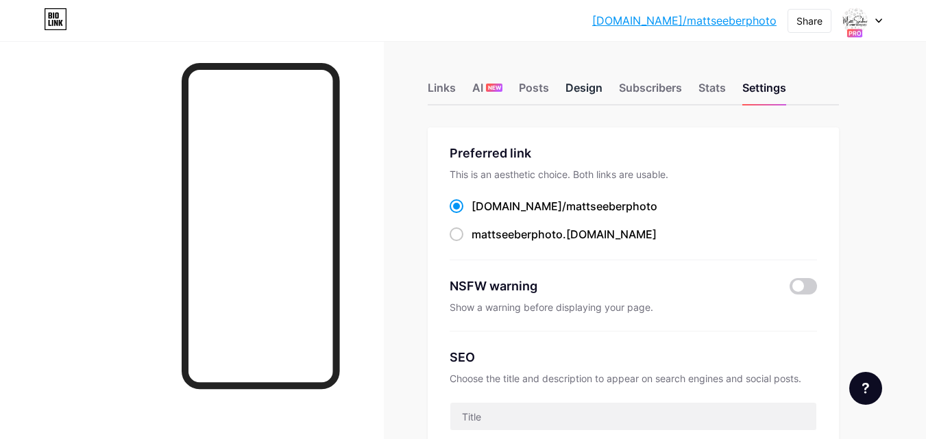
click at [598, 87] on div "Design" at bounding box center [584, 92] width 37 height 25
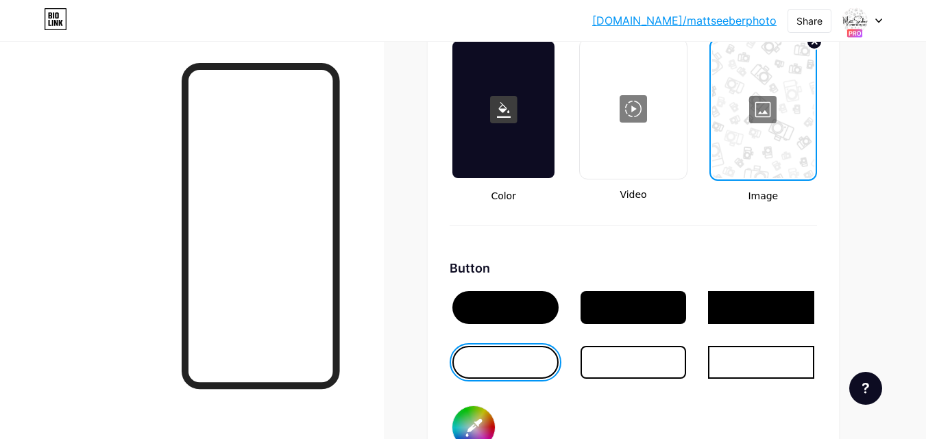
scroll to position [2701, 0]
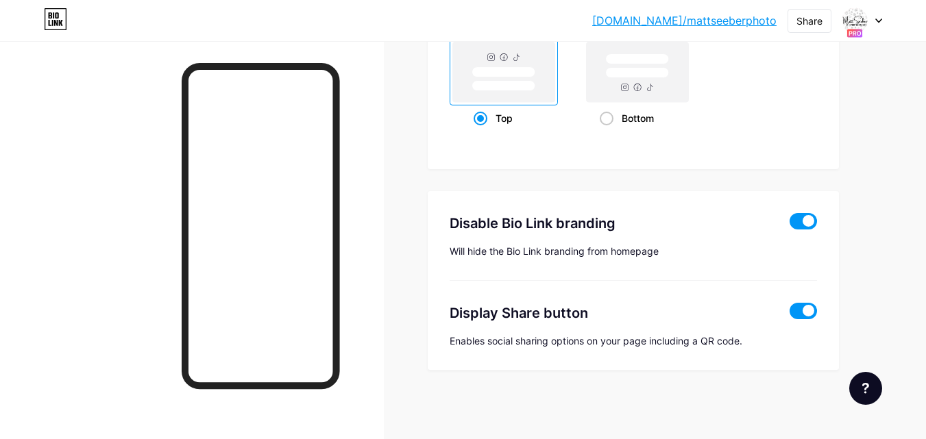
type input "#000000"
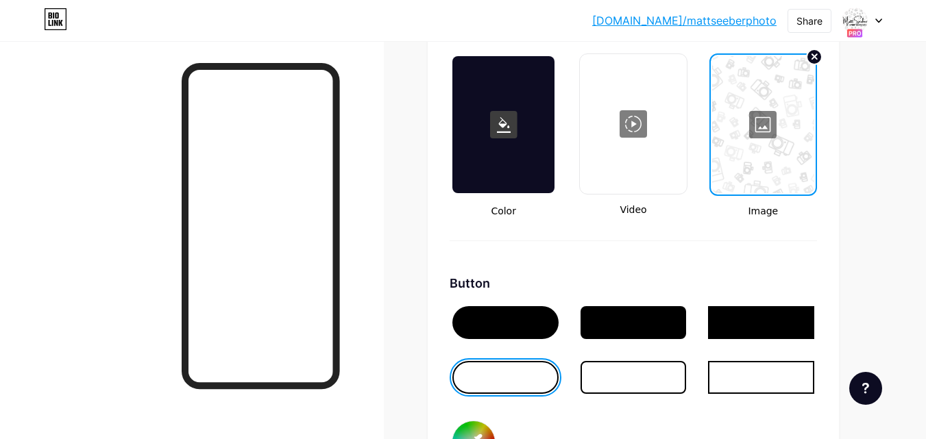
scroll to position [2015, 0]
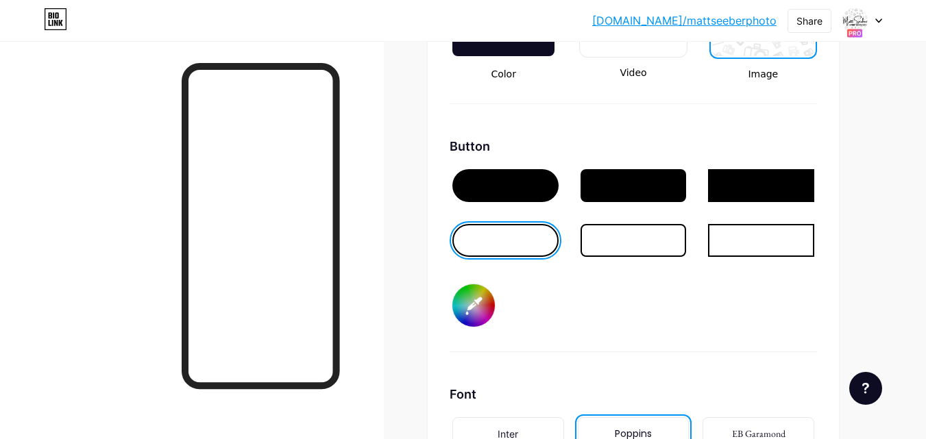
click at [649, 234] on div at bounding box center [634, 240] width 106 height 33
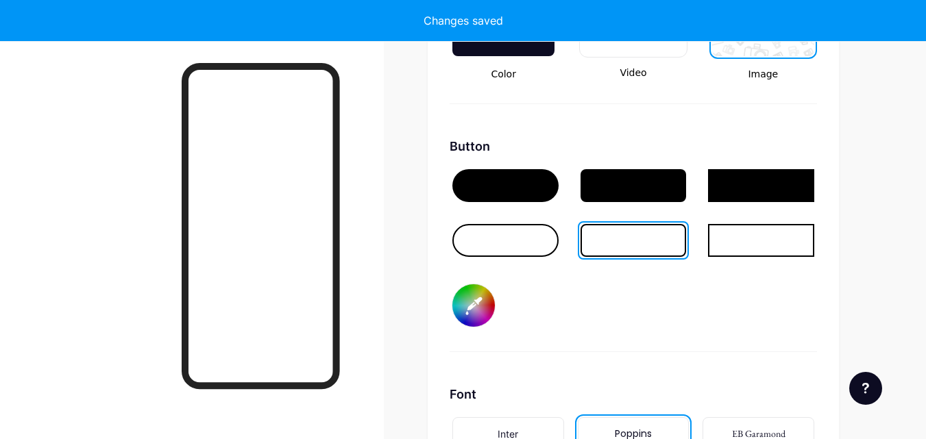
type input "#000000"
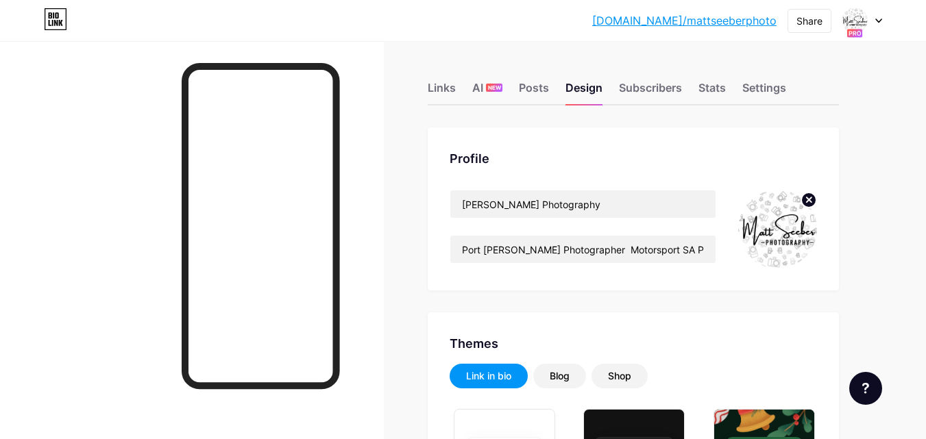
scroll to position [137, 0]
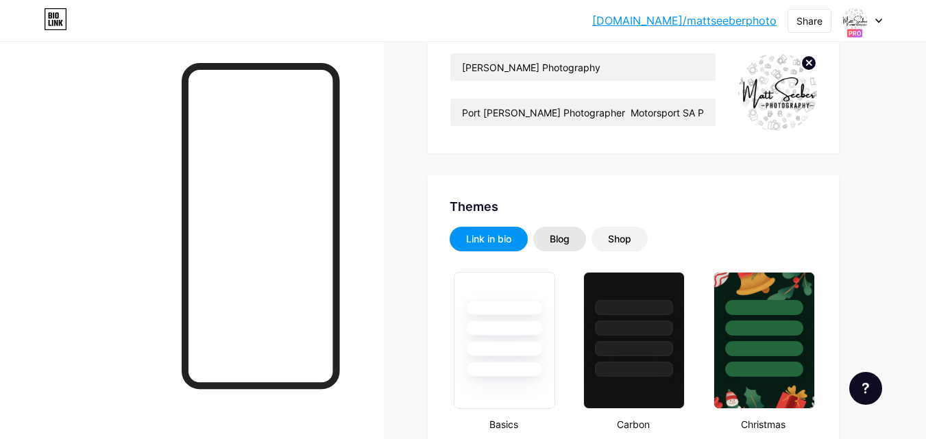
click at [561, 241] on div "Blog" at bounding box center [560, 239] width 20 height 14
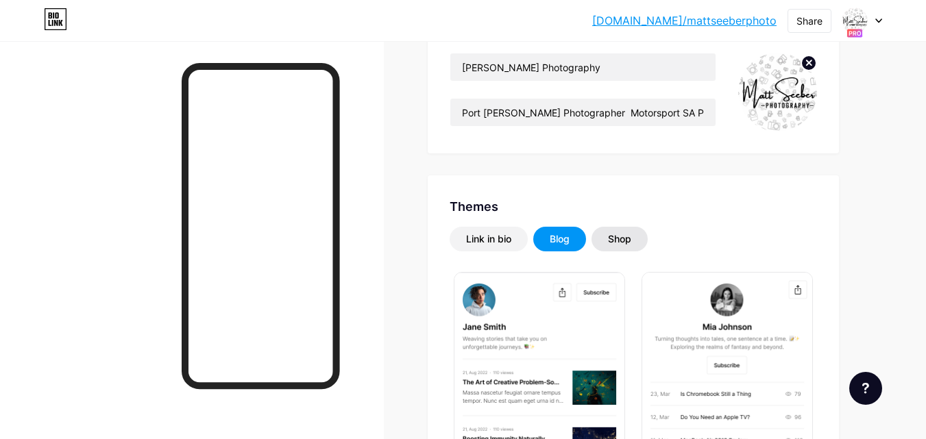
click at [626, 240] on div "Shop" at bounding box center [619, 239] width 23 height 14
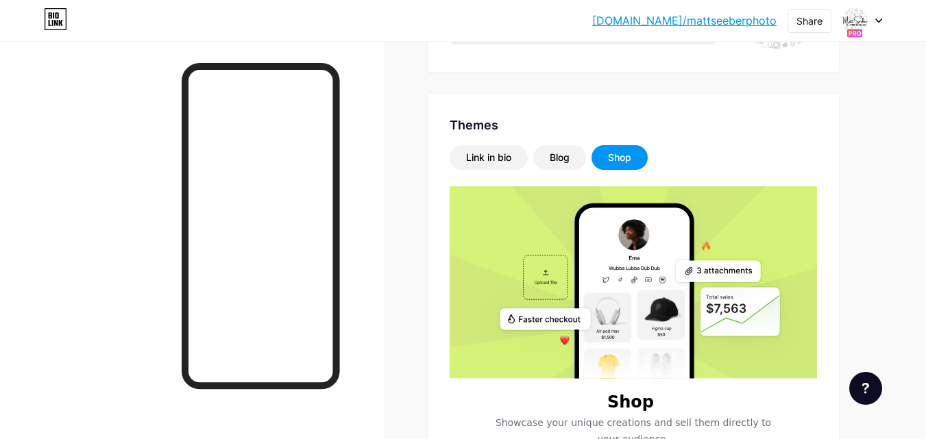
scroll to position [0, 0]
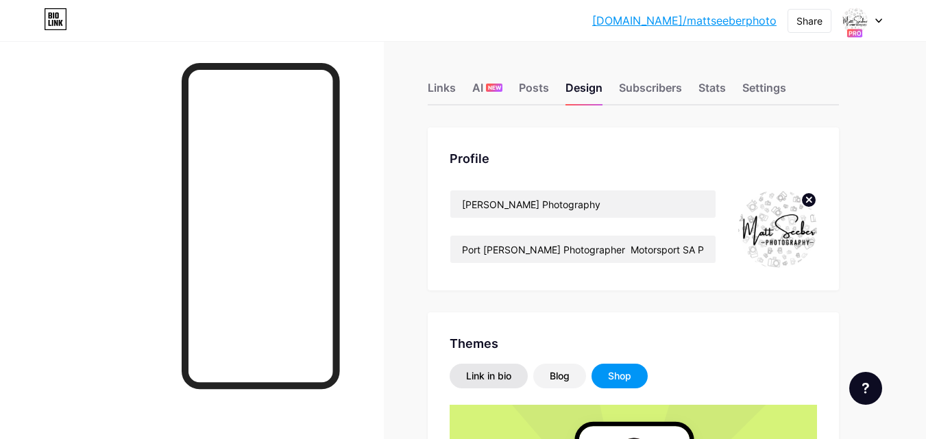
click at [485, 377] on div "Link in bio" at bounding box center [488, 376] width 45 height 14
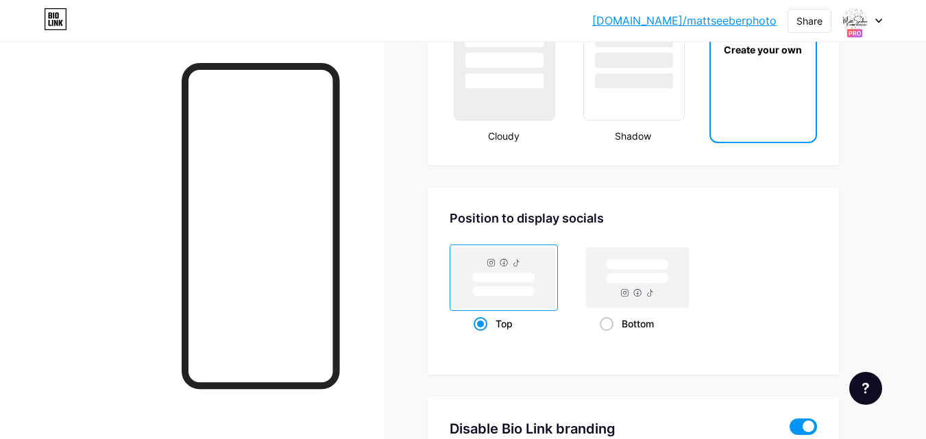
scroll to position [1619, 0]
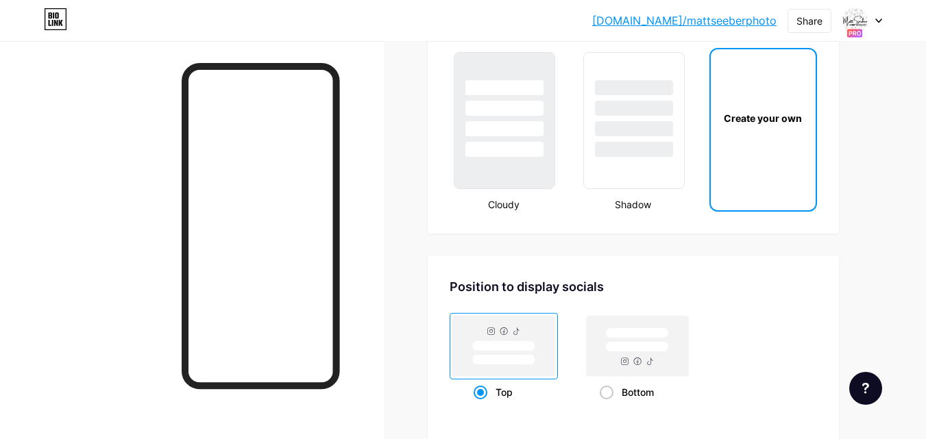
click at [777, 141] on div "Create your own" at bounding box center [763, 117] width 105 height 137
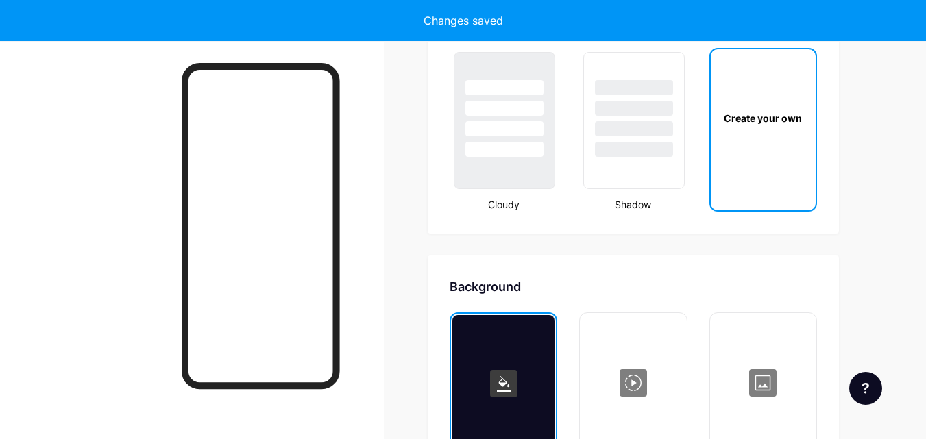
scroll to position [1820, 0]
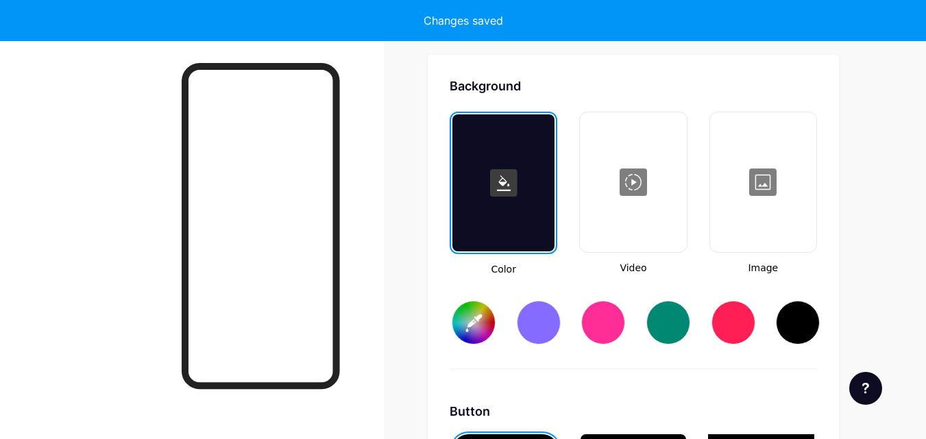
type input "#ffffff"
type input "#000000"
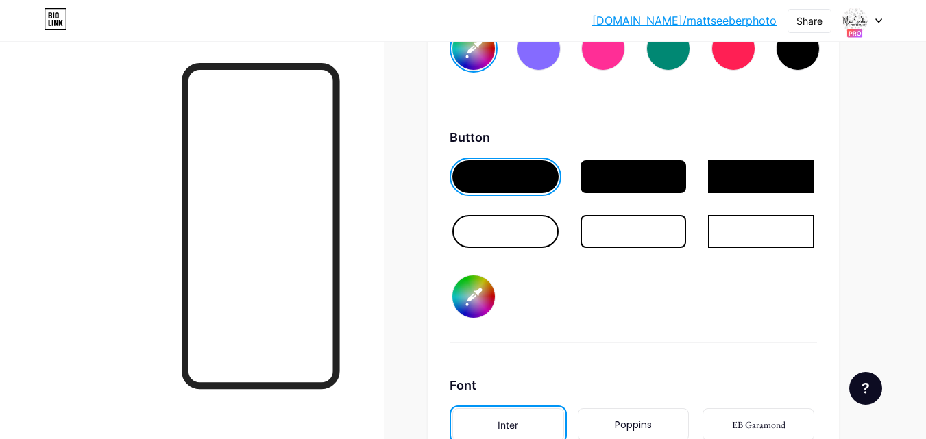
scroll to position [1889, 0]
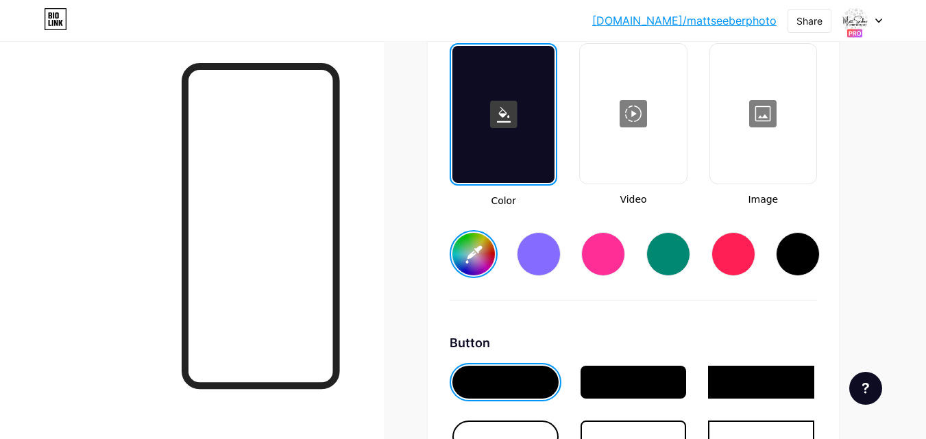
click at [757, 147] on div at bounding box center [764, 113] width 104 height 137
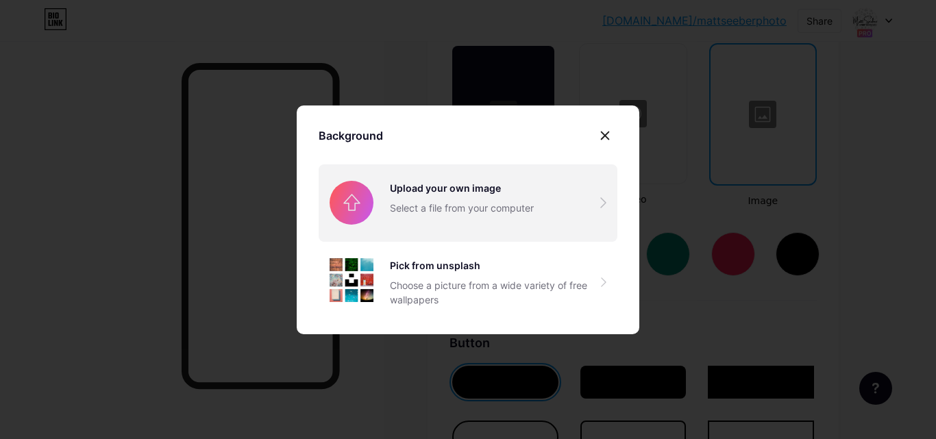
click at [462, 204] on input "file" at bounding box center [468, 203] width 299 height 77
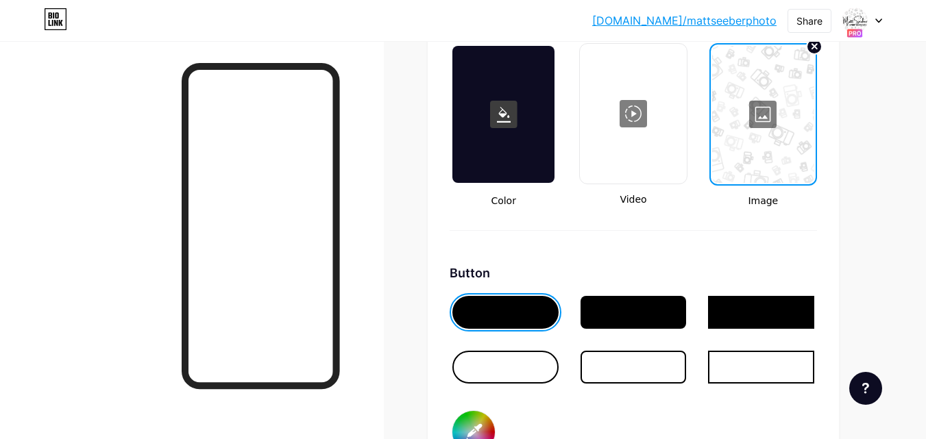
click at [614, 370] on div at bounding box center [634, 367] width 106 height 33
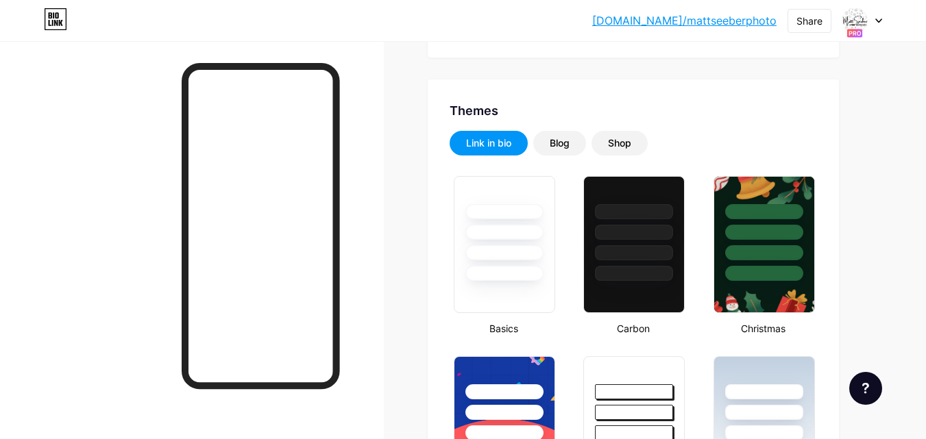
scroll to position [0, 0]
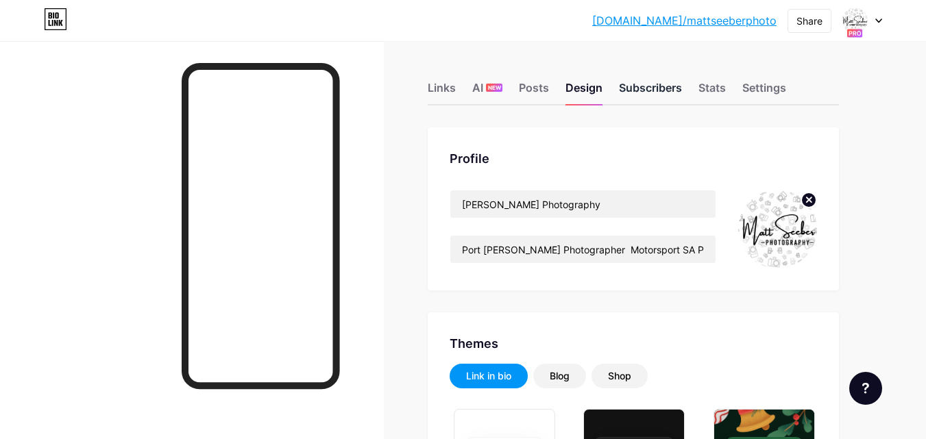
click at [673, 86] on div "Subscribers" at bounding box center [650, 92] width 63 height 25
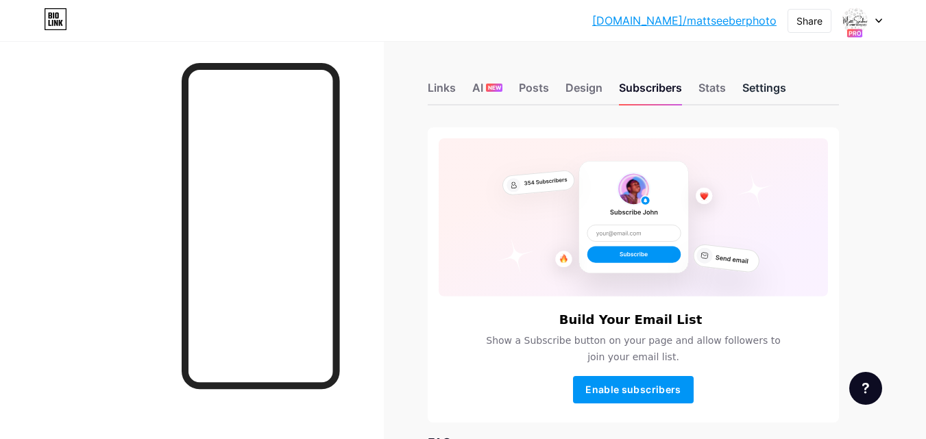
click at [746, 85] on div "Settings" at bounding box center [764, 92] width 44 height 25
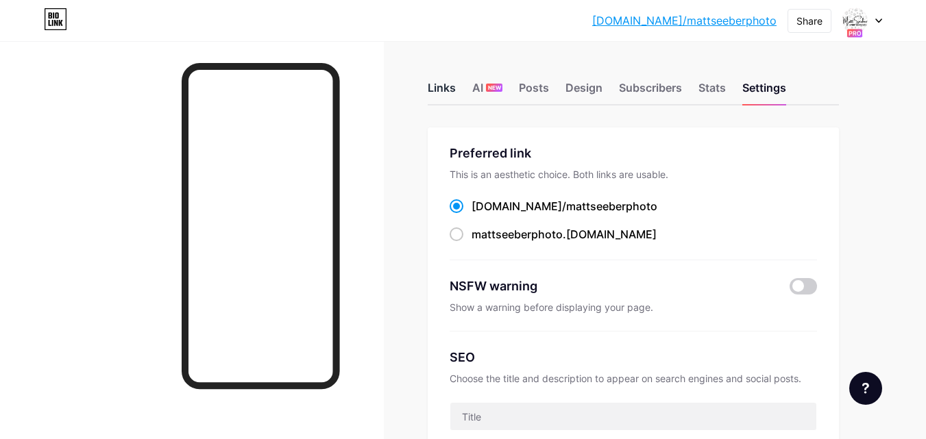
click at [449, 88] on div "Links" at bounding box center [442, 92] width 28 height 25
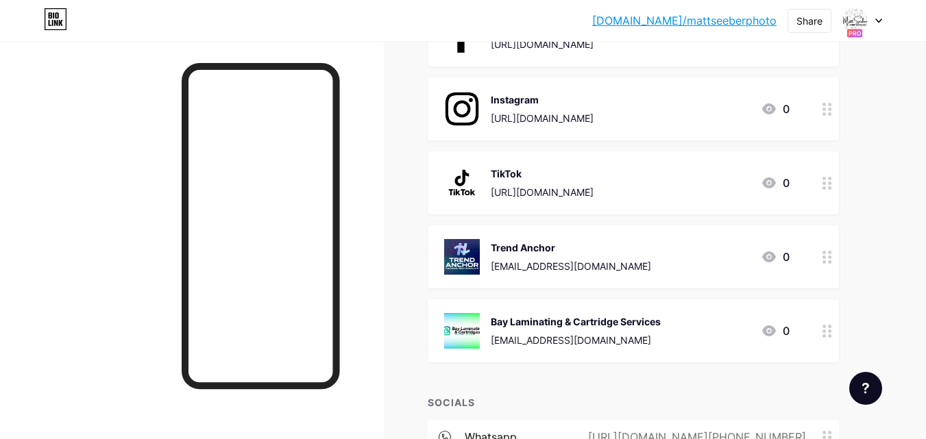
scroll to position [418, 0]
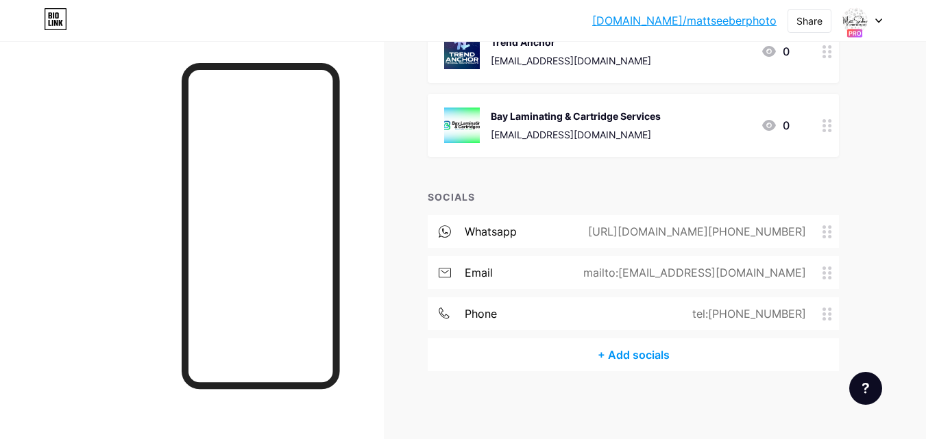
click at [645, 356] on div "+ Add socials" at bounding box center [633, 355] width 411 height 33
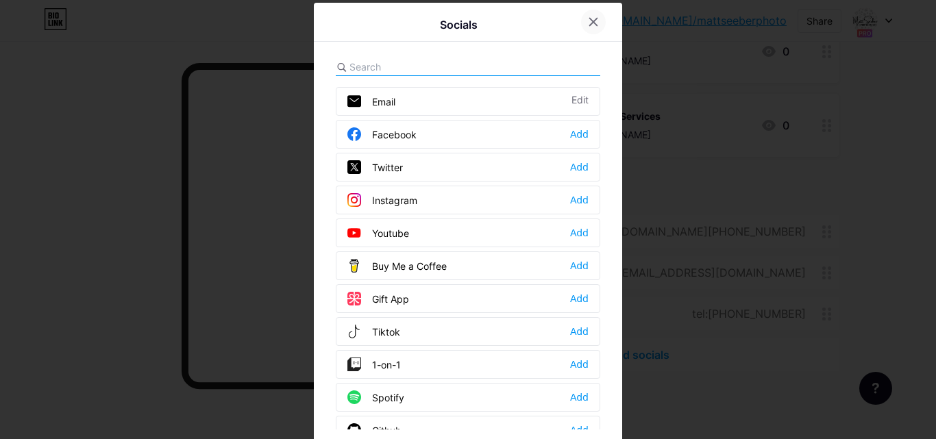
click at [591, 17] on icon at bounding box center [593, 21] width 11 height 11
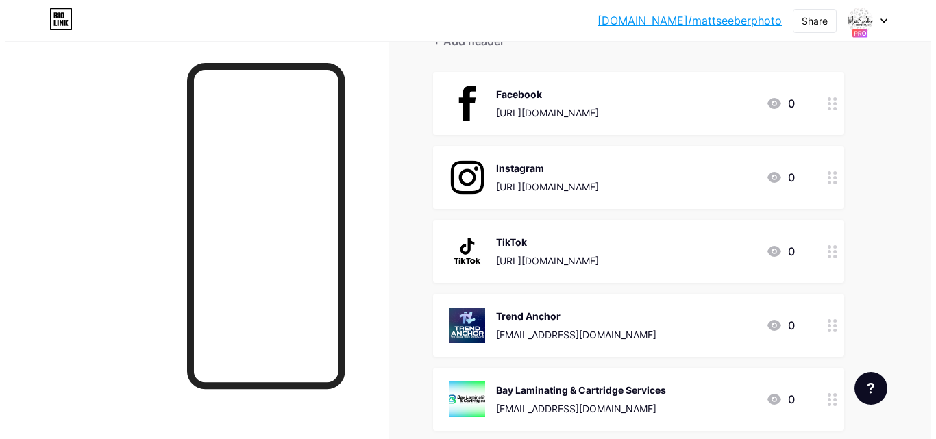
scroll to position [0, 0]
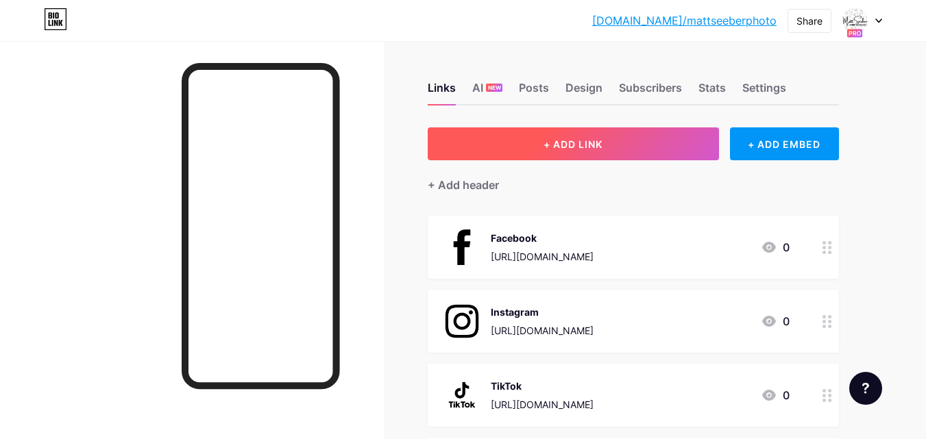
click at [559, 147] on span "+ ADD LINK" at bounding box center [573, 144] width 59 height 12
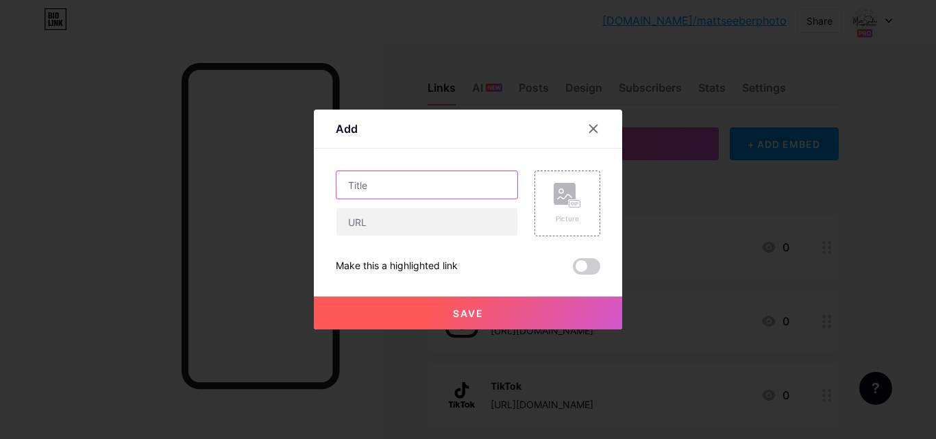
click at [452, 182] on input "text" at bounding box center [427, 184] width 181 height 27
type input "How can we help?"
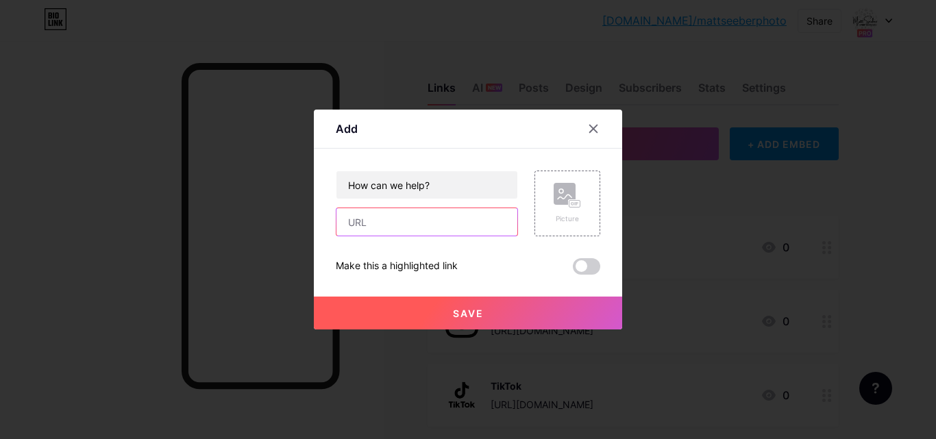
click at [437, 219] on input "text" at bounding box center [427, 221] width 181 height 27
paste input "https://docs.google.com/forms/d/e/1FAIpQLScpHQ8HvuMS8ejEMfdkXQlexikTAWxr9iHycGX…"
type input "https://docs.google.com/forms/d/e/1FAIpQLScpHQ8HvuMS8ejEMfdkXQlexikTAWxr9iHycGX…"
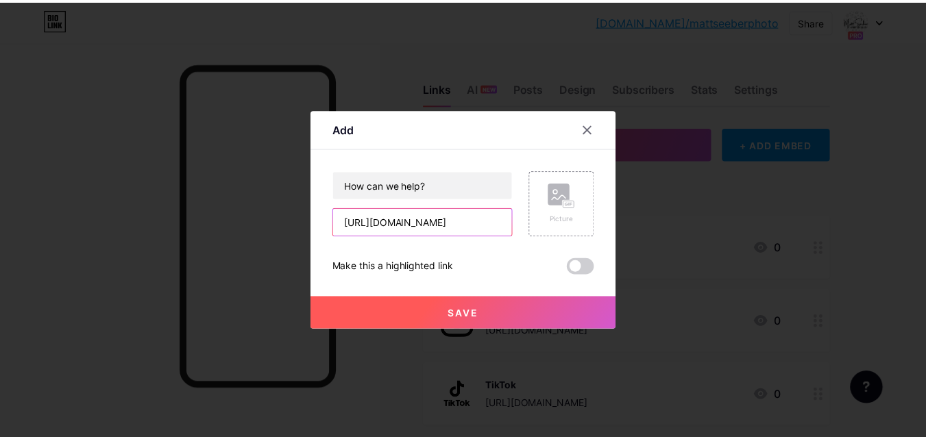
scroll to position [0, 0]
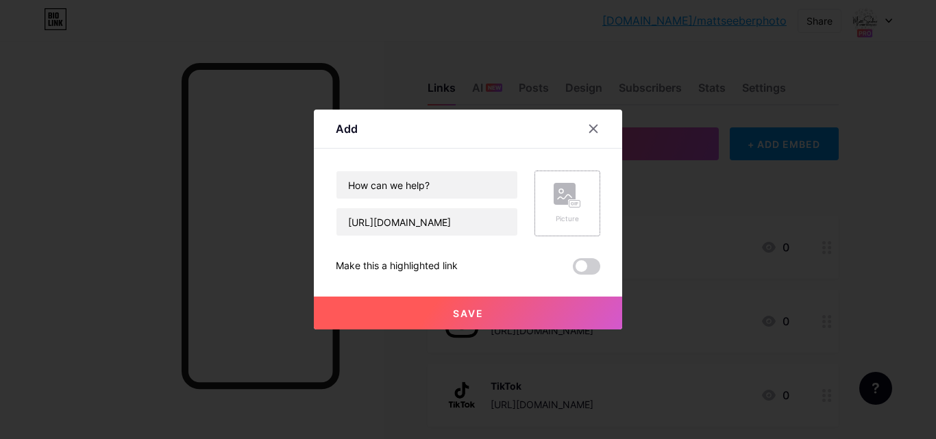
click at [567, 202] on rect at bounding box center [565, 194] width 22 height 22
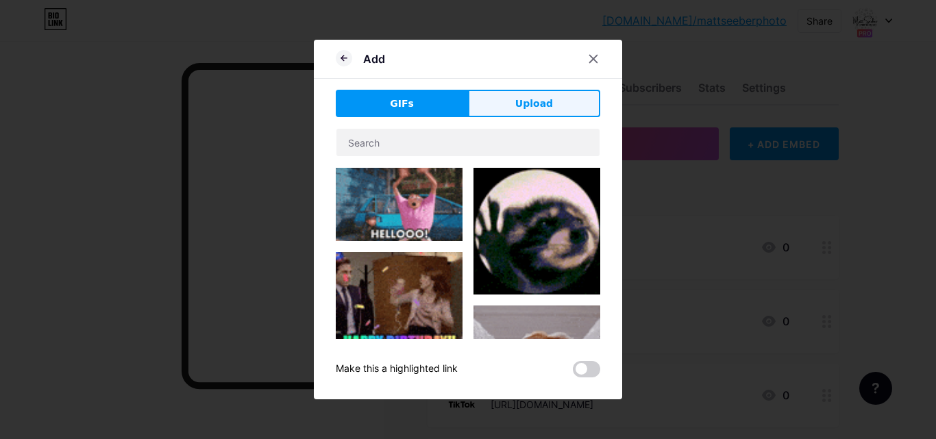
click at [518, 102] on span "Upload" at bounding box center [535, 104] width 38 height 14
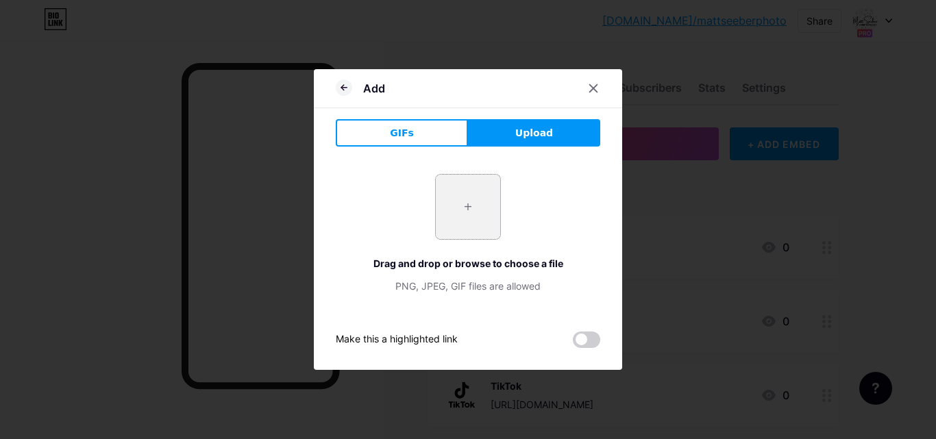
click at [481, 206] on input "file" at bounding box center [468, 207] width 64 height 64
type input "C:\fakepath\Untitled design (1).jpg"
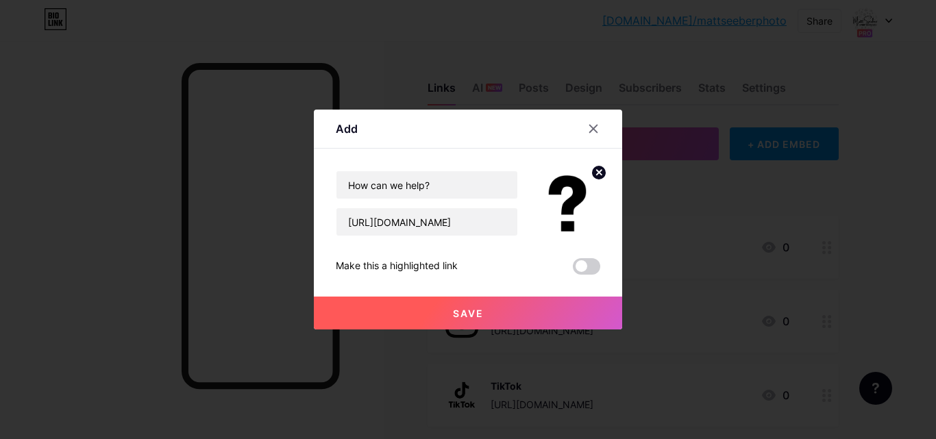
click at [491, 312] on button "Save" at bounding box center [468, 313] width 308 height 33
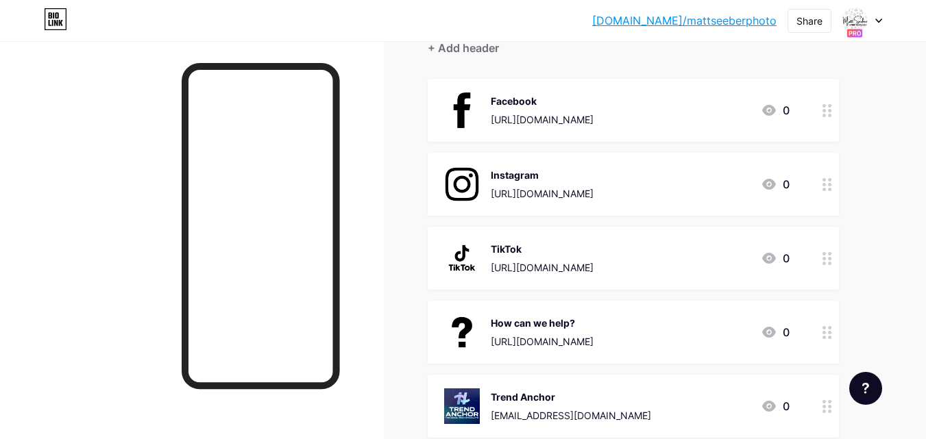
scroll to position [411, 0]
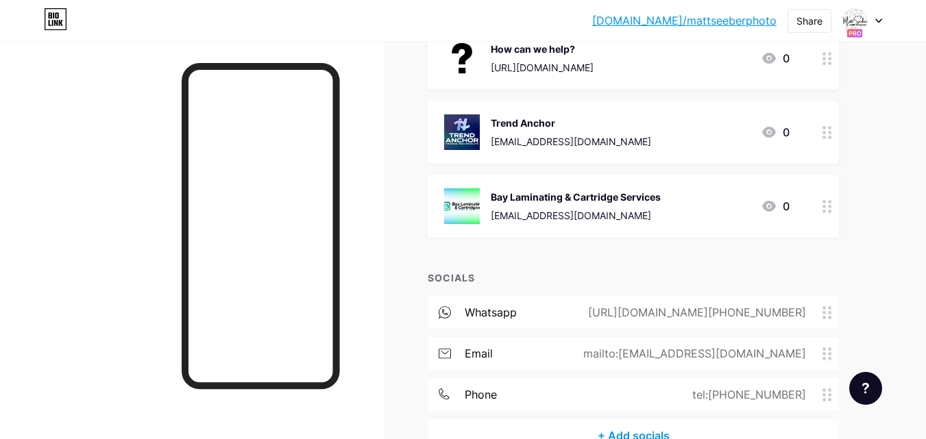
click at [881, 231] on div "Links AI NEW Posts Design Subscribers Stats Settings + ADD LINK + ADD EMBED + A…" at bounding box center [448, 75] width 897 height 891
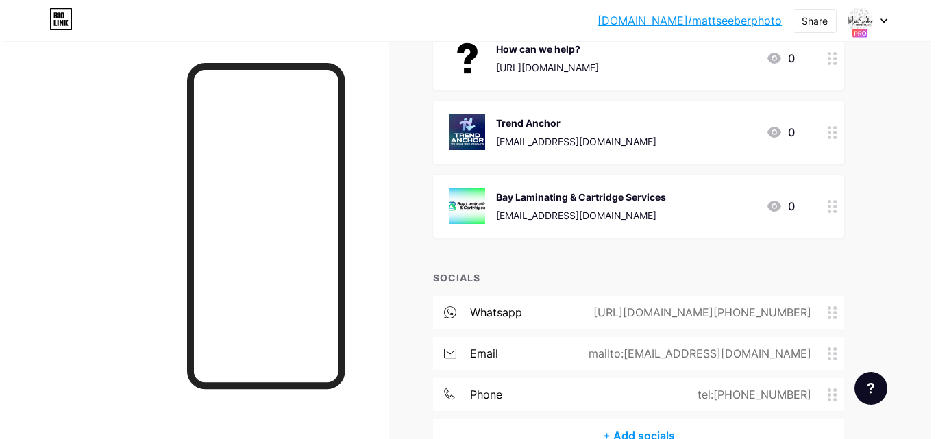
scroll to position [492, 0]
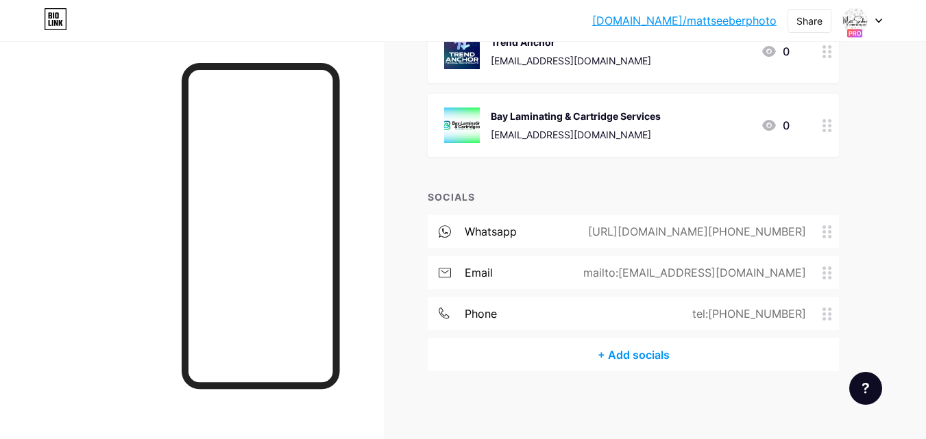
click at [629, 354] on div "+ Add socials" at bounding box center [633, 355] width 411 height 33
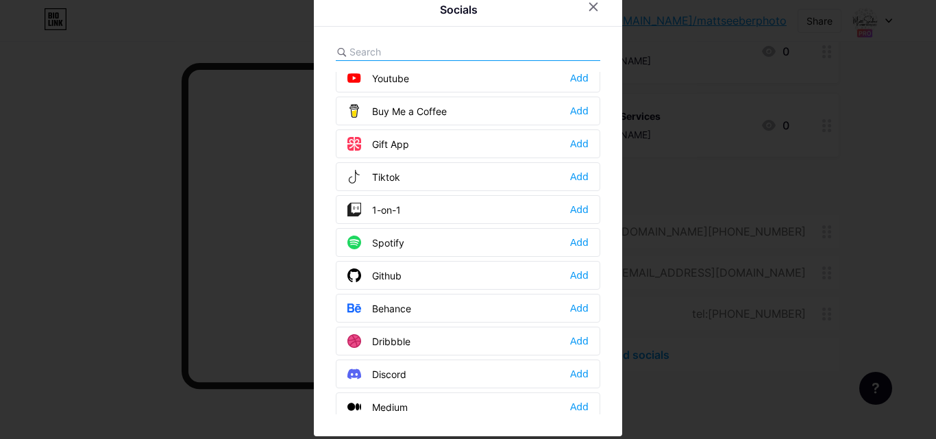
scroll to position [0, 0]
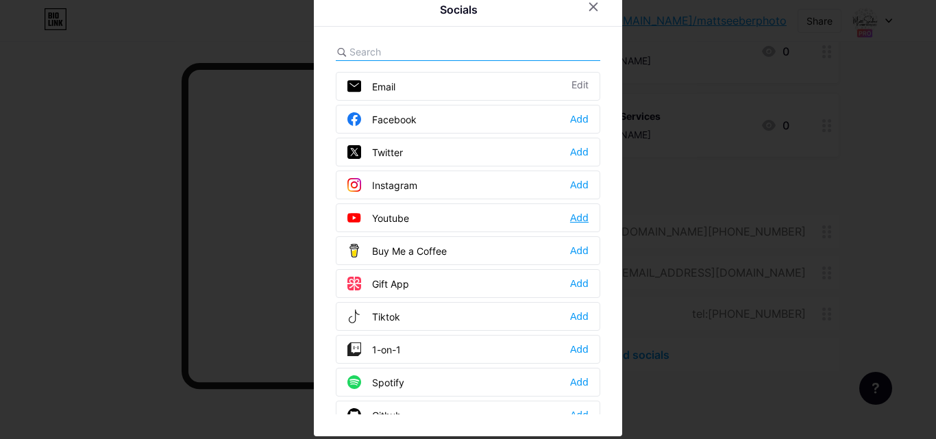
click at [580, 215] on div "Add" at bounding box center [579, 218] width 19 height 14
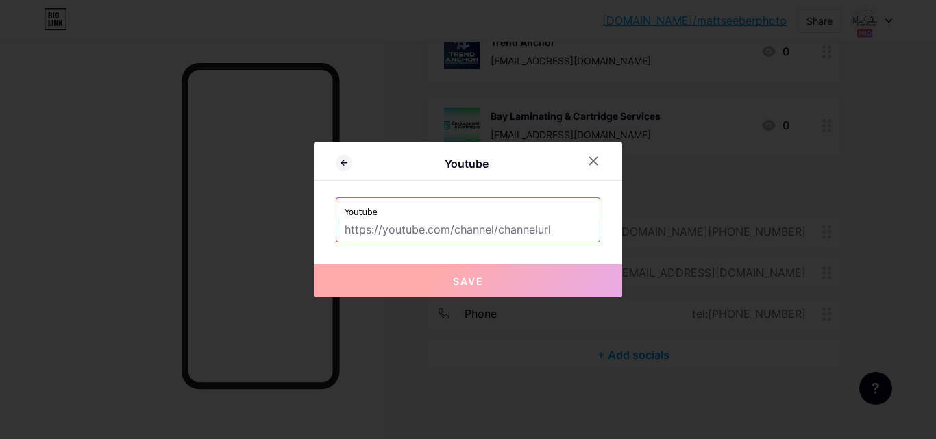
click at [439, 236] on input "text" at bounding box center [468, 230] width 247 height 23
paste input "UCFGVAmB5w-_5Rab5XcesNwg"
type input "UCFGVAmB5w-_5Rab5XcesNwg"
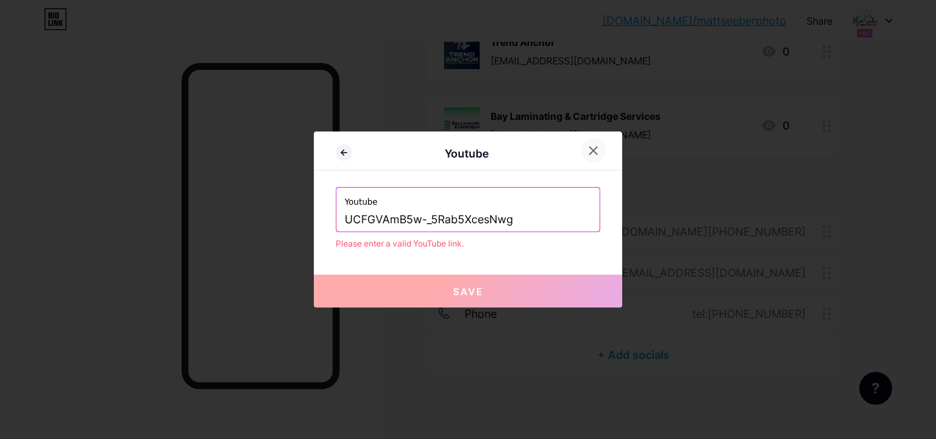
click at [596, 151] on icon at bounding box center [593, 150] width 11 height 11
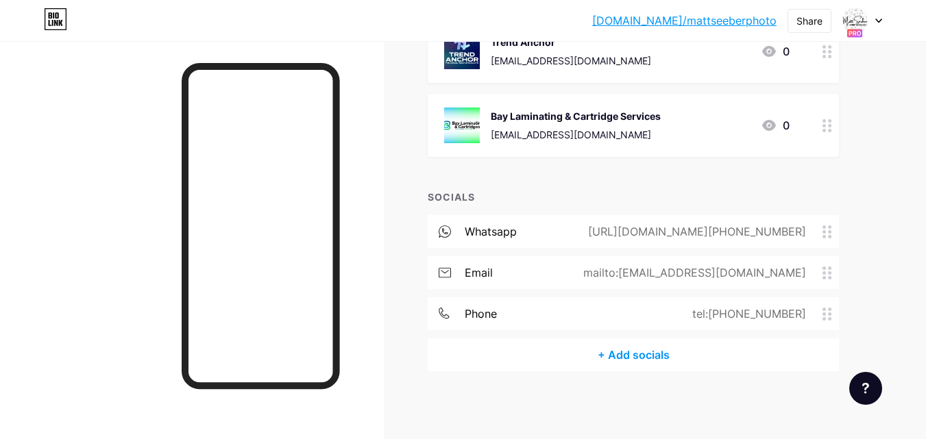
click at [625, 354] on div "+ Add socials" at bounding box center [633, 355] width 411 height 33
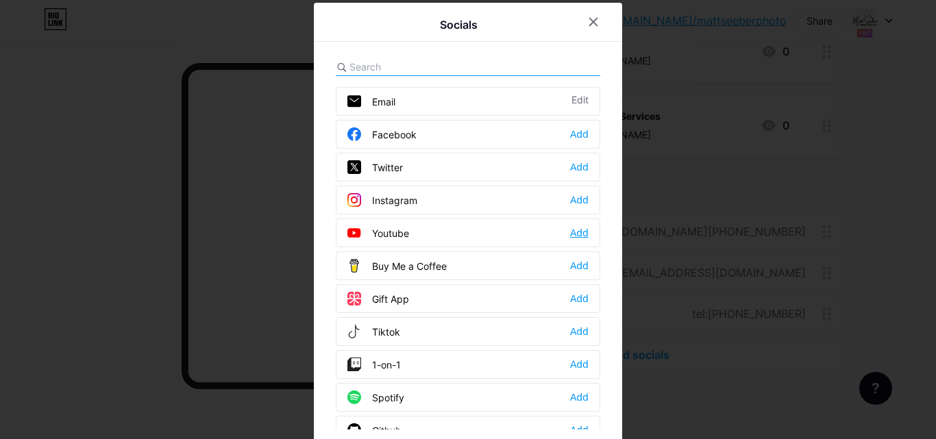
click at [570, 236] on div "Add" at bounding box center [579, 233] width 19 height 14
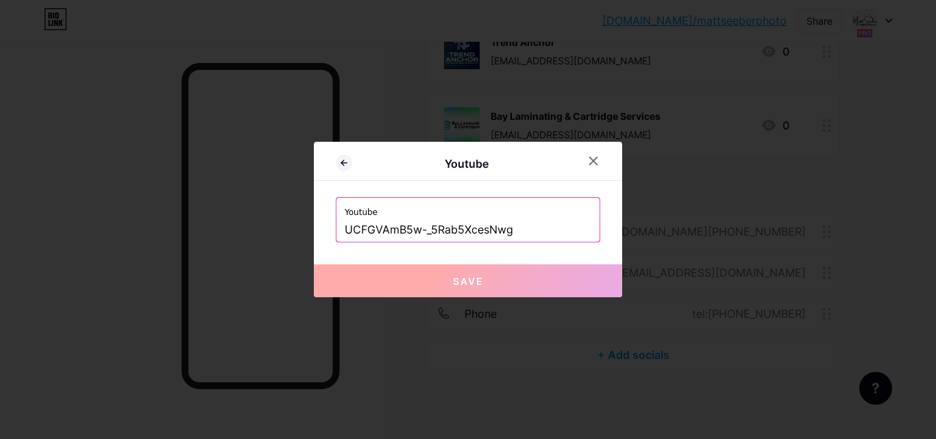
drag, startPoint x: 539, startPoint y: 228, endPoint x: 328, endPoint y: 230, distance: 211.1
click at [328, 230] on div "Youtube Youtube UCFGVAmB5w-_5Rab5XcesNwg Save" at bounding box center [468, 220] width 308 height 156
paste input "https://www.youtube.com/@MattSeeberPhotography"
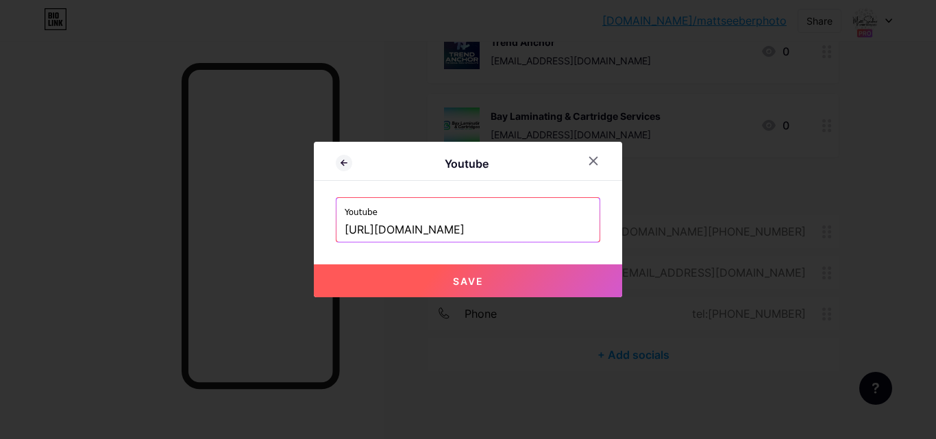
scroll to position [0, 29]
type input "https://www.youtube.com/@MattSeeberPhotography"
click at [448, 276] on button "Save" at bounding box center [468, 281] width 308 height 33
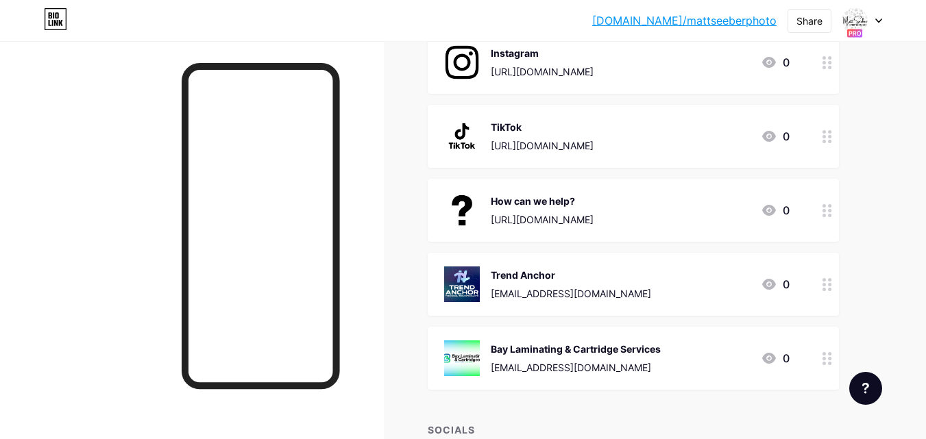
scroll to position [0, 0]
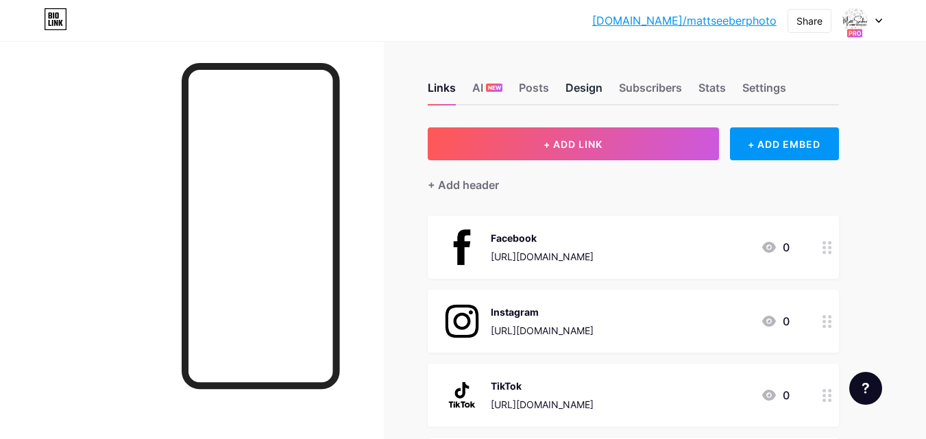
click at [590, 89] on div "Design" at bounding box center [584, 92] width 37 height 25
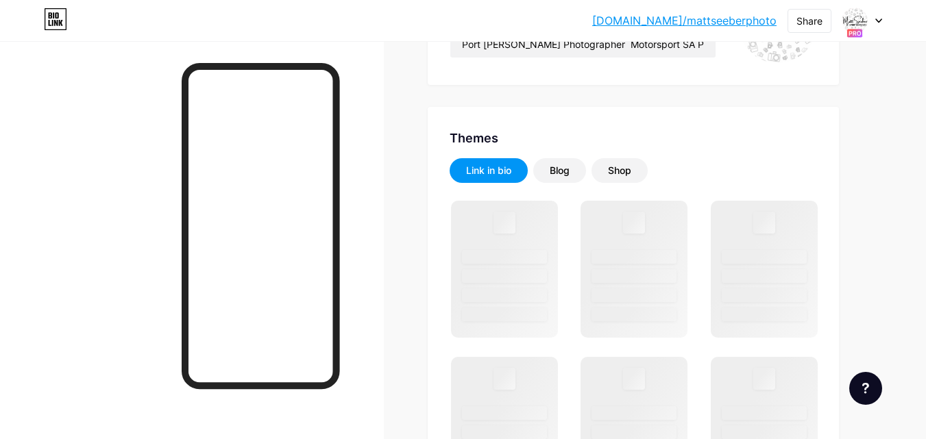
scroll to position [274, 0]
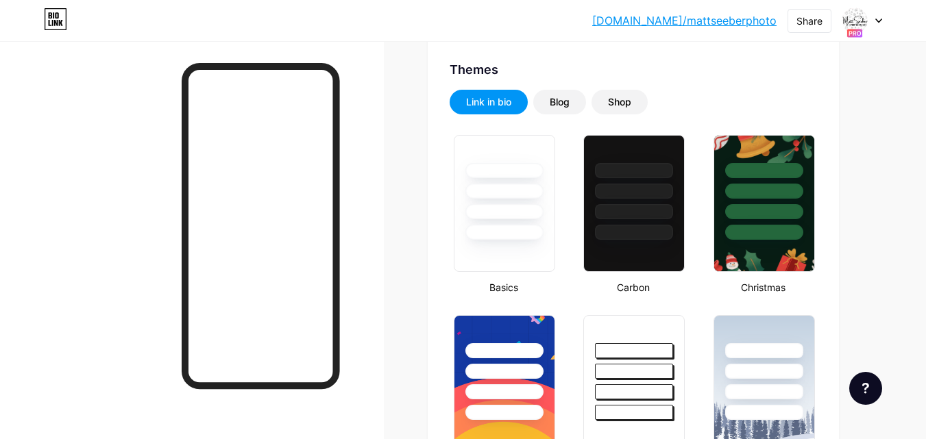
type input "#000000"
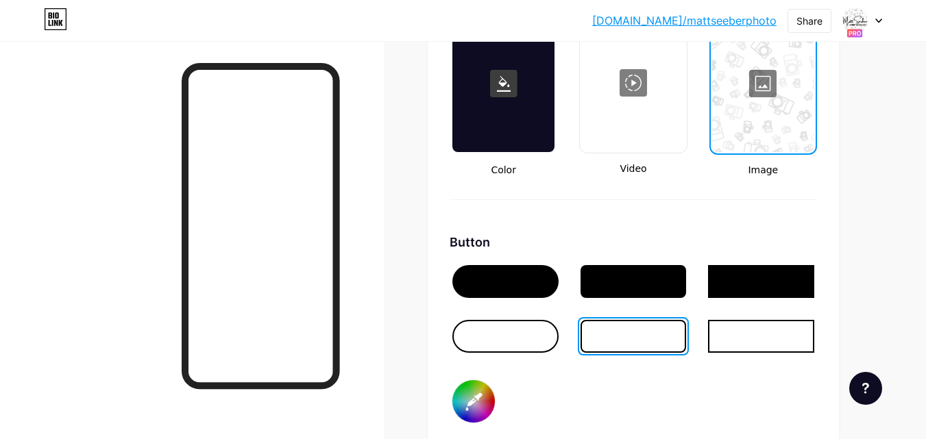
scroll to position [1988, 0]
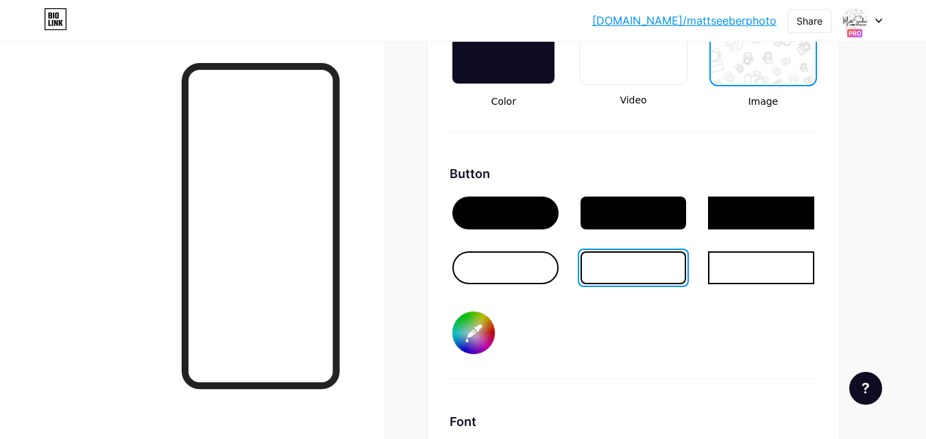
click at [513, 274] on div at bounding box center [505, 268] width 106 height 33
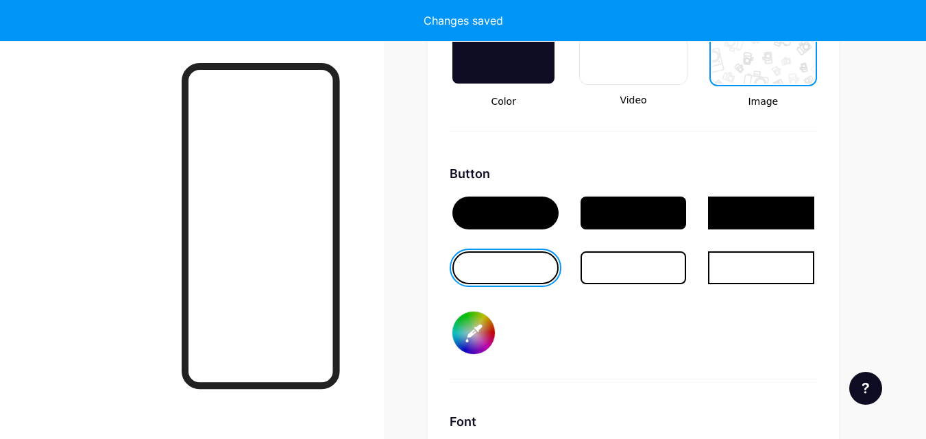
type input "#000000"
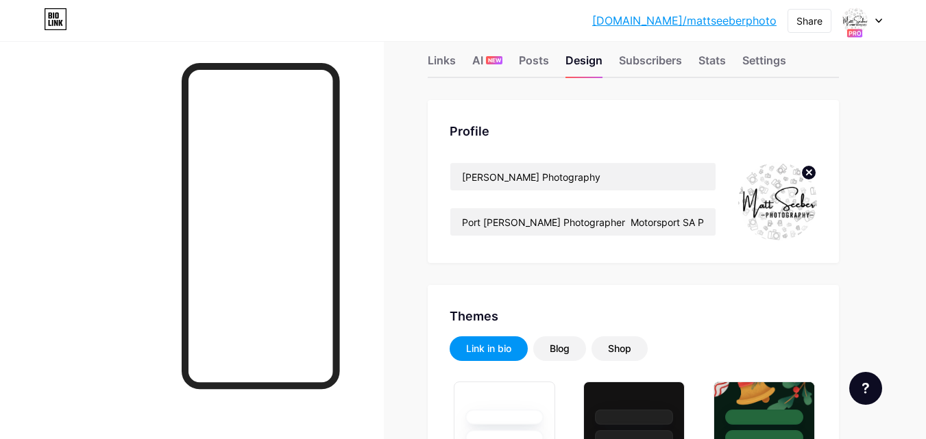
scroll to position [0, 0]
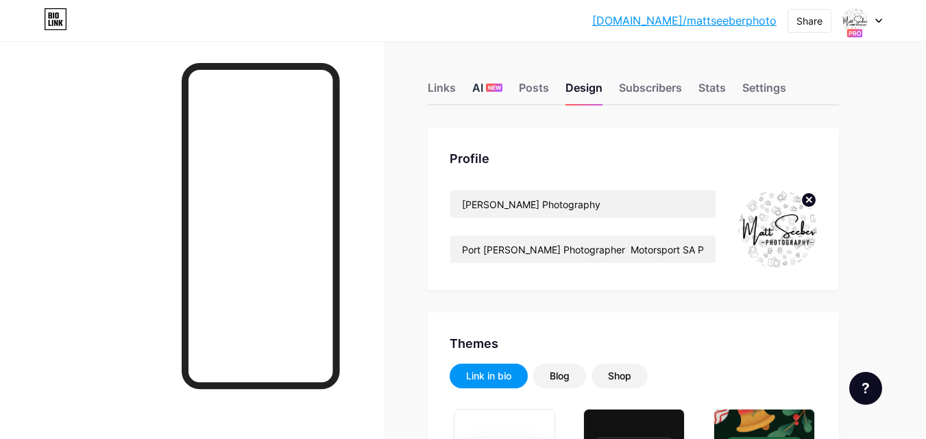
click at [485, 91] on div "AI NEW" at bounding box center [487, 92] width 30 height 25
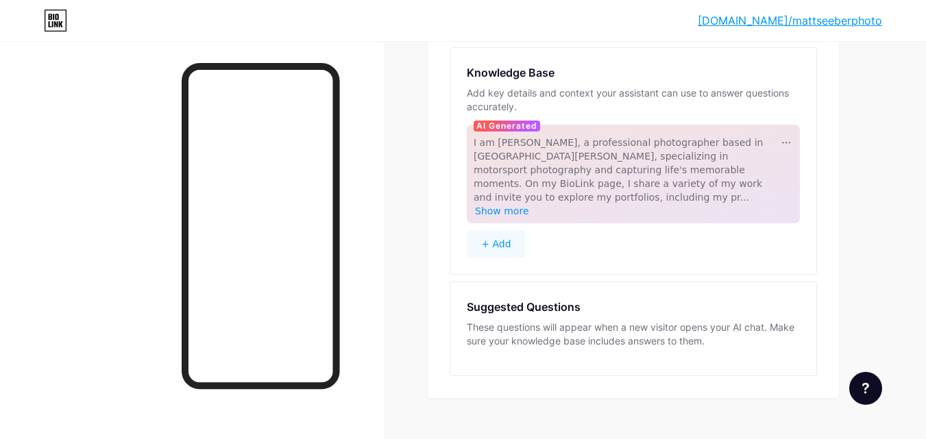
scroll to position [61, 0]
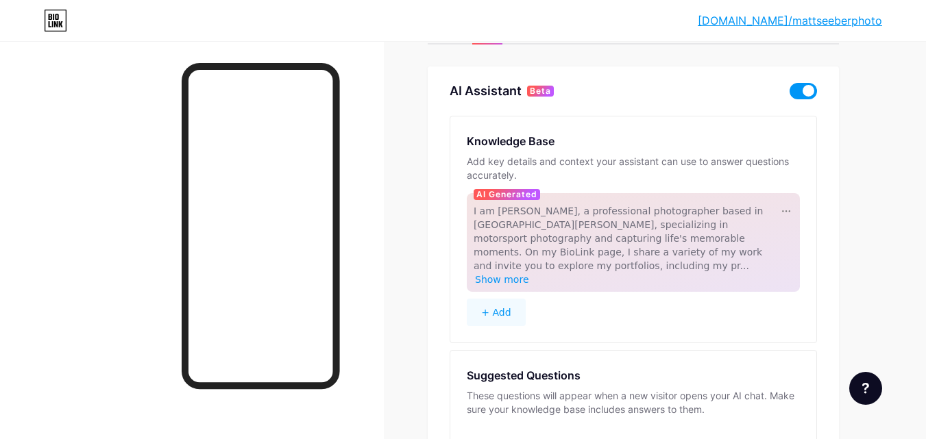
click at [809, 84] on span at bounding box center [803, 91] width 27 height 16
click at [790, 95] on input "checkbox" at bounding box center [790, 95] width 0 height 0
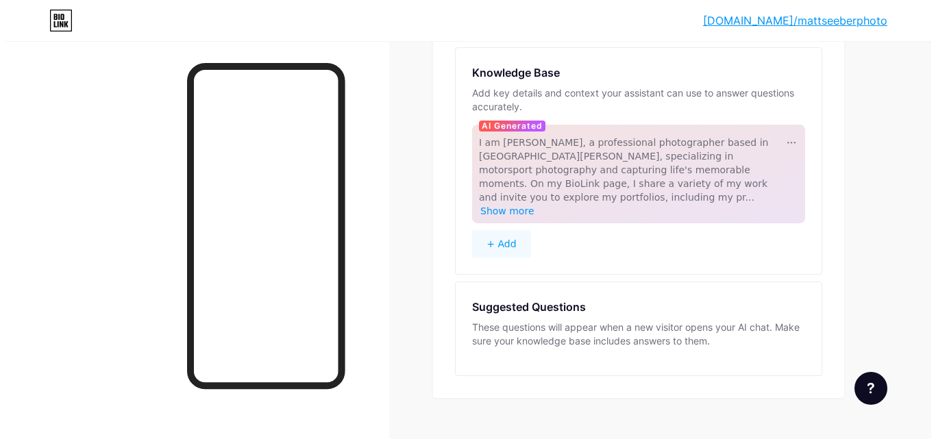
scroll to position [0, 0]
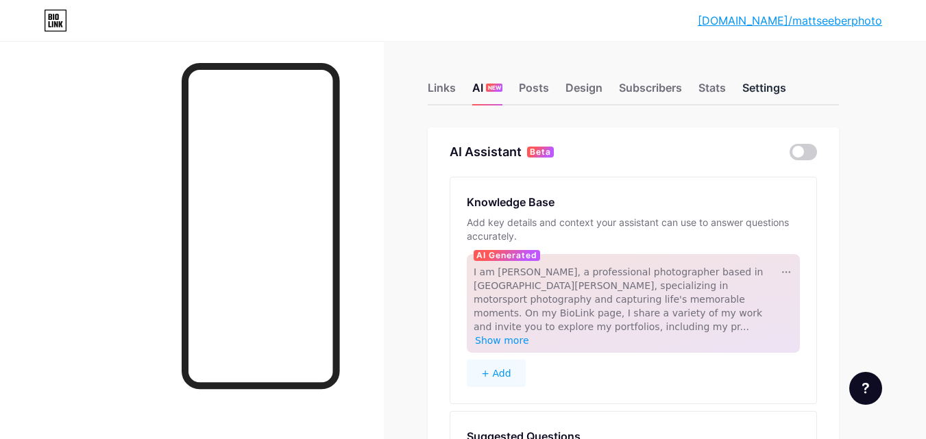
click at [760, 86] on div "Settings" at bounding box center [764, 92] width 44 height 25
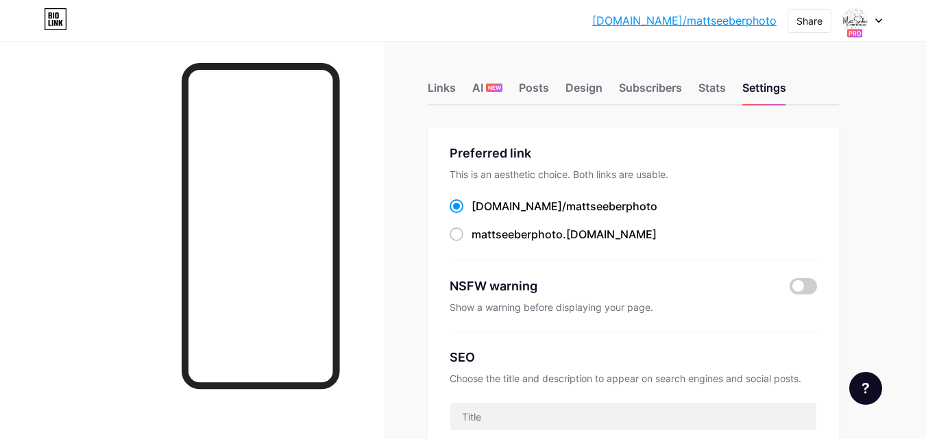
drag, startPoint x: 710, startPoint y: 21, endPoint x: 893, endPoint y: 214, distance: 266.2
click at [801, 22] on div "Share" at bounding box center [810, 21] width 26 height 14
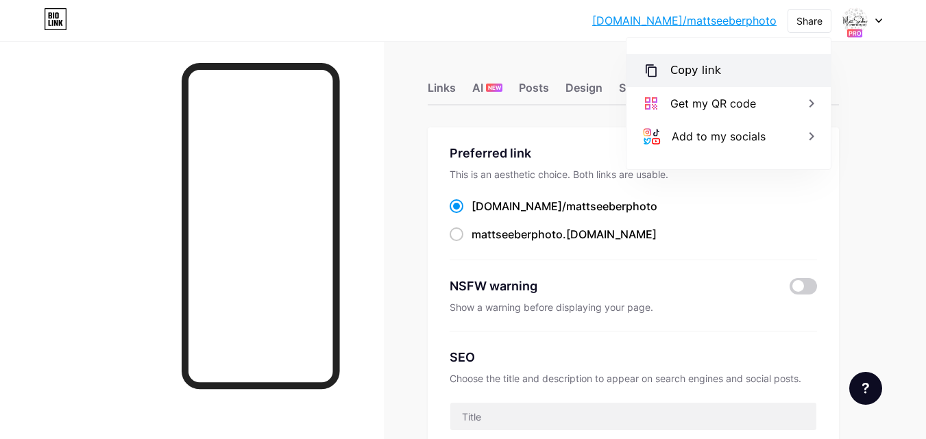
click at [697, 73] on div "Copy link" at bounding box center [695, 70] width 51 height 16
click at [446, 83] on div "Links" at bounding box center [442, 92] width 28 height 25
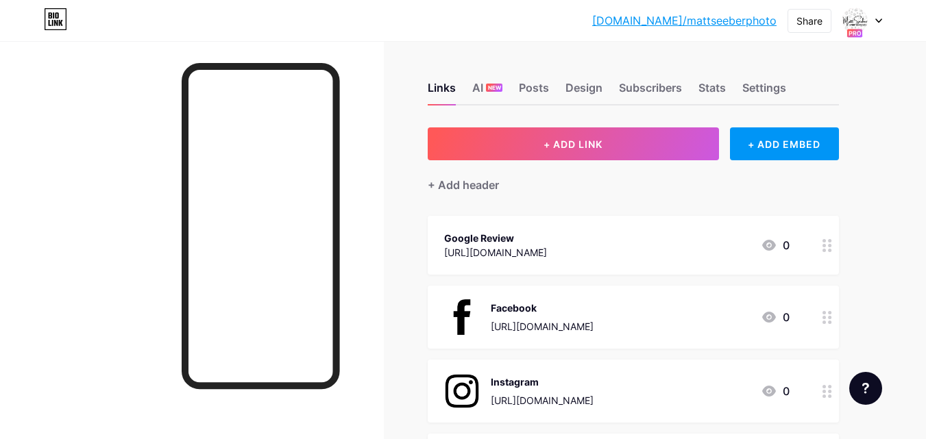
click at [707, 239] on div "Google Review [URL][DOMAIN_NAME] 0" at bounding box center [616, 246] width 345 height 32
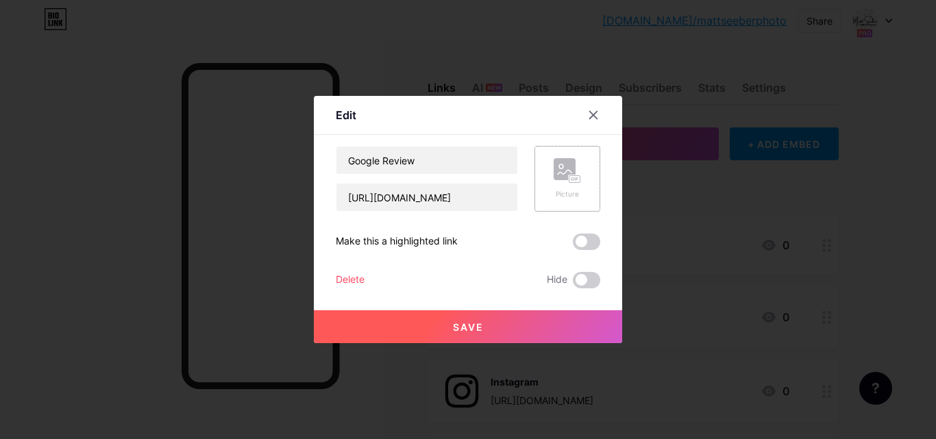
click at [559, 172] on rect at bounding box center [565, 169] width 22 height 22
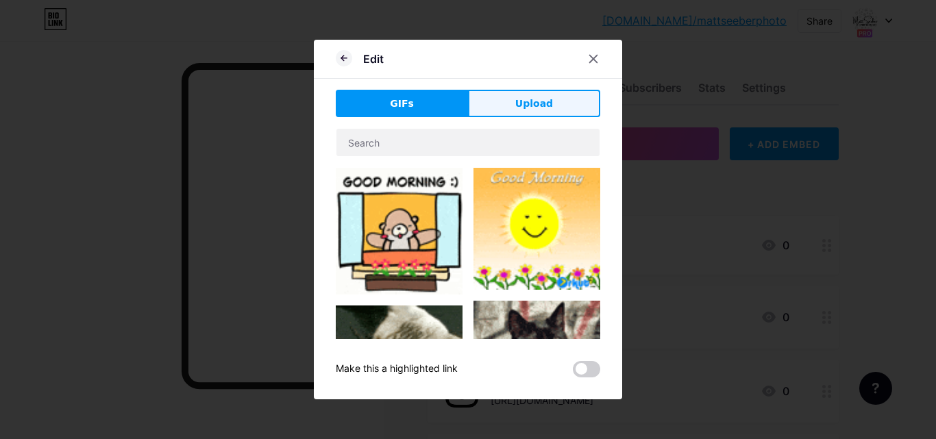
click at [546, 111] on button "Upload" at bounding box center [534, 103] width 132 height 27
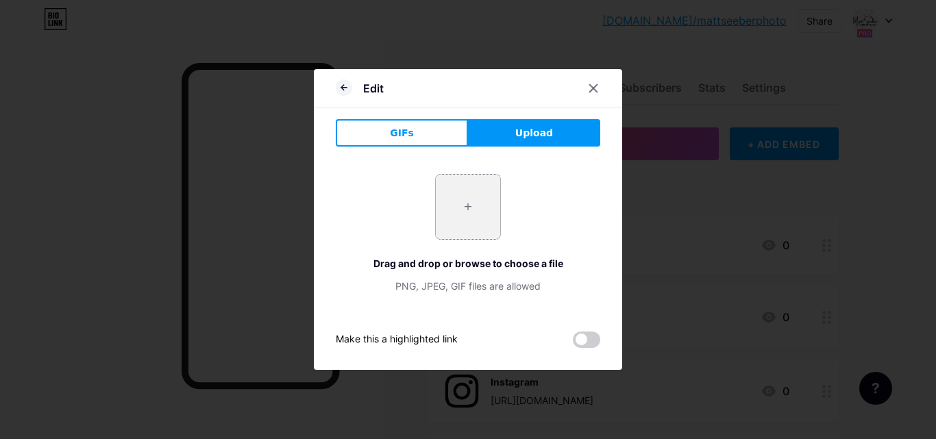
click at [474, 203] on input "file" at bounding box center [468, 207] width 64 height 64
type input "C:\fakepath\we want feedback.jpg"
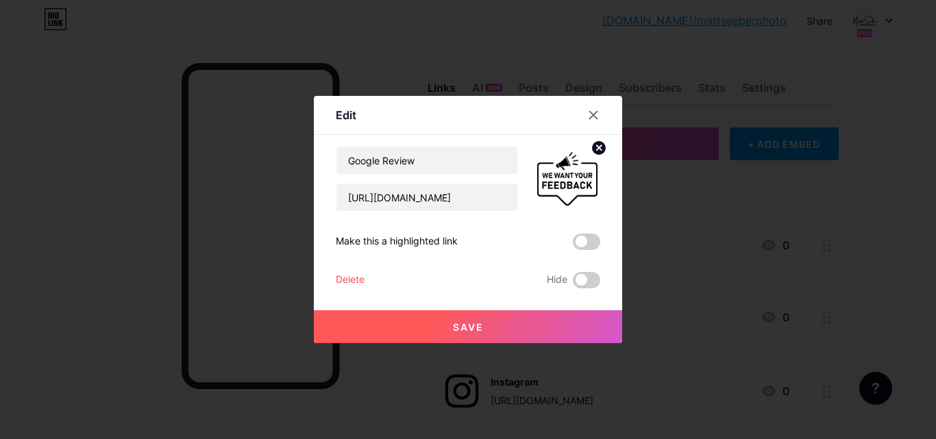
click at [529, 322] on button "Save" at bounding box center [468, 327] width 308 height 33
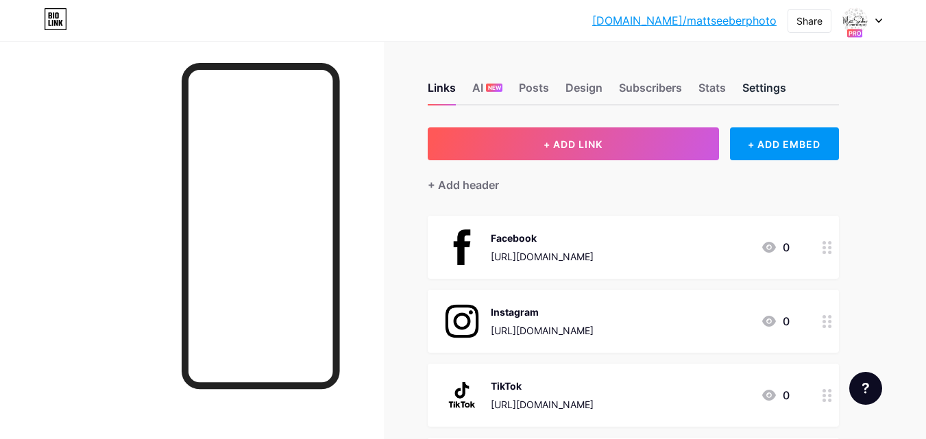
click at [779, 87] on div "Settings" at bounding box center [764, 92] width 44 height 25
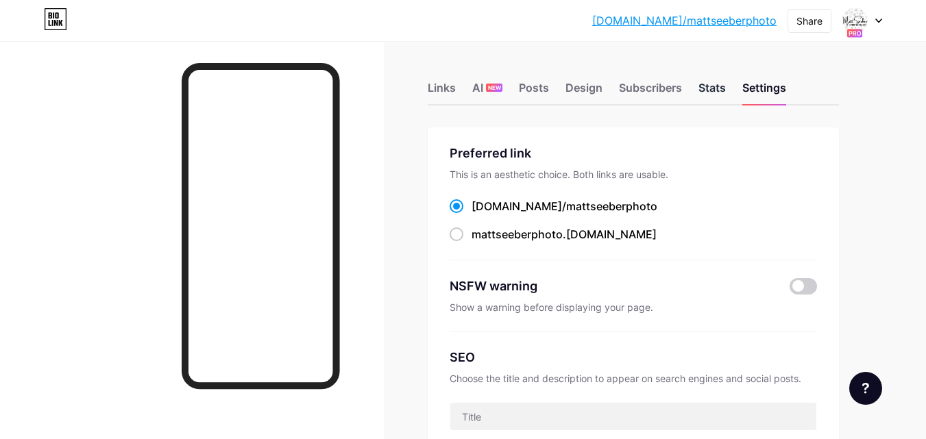
click at [707, 88] on div "Stats" at bounding box center [712, 92] width 27 height 25
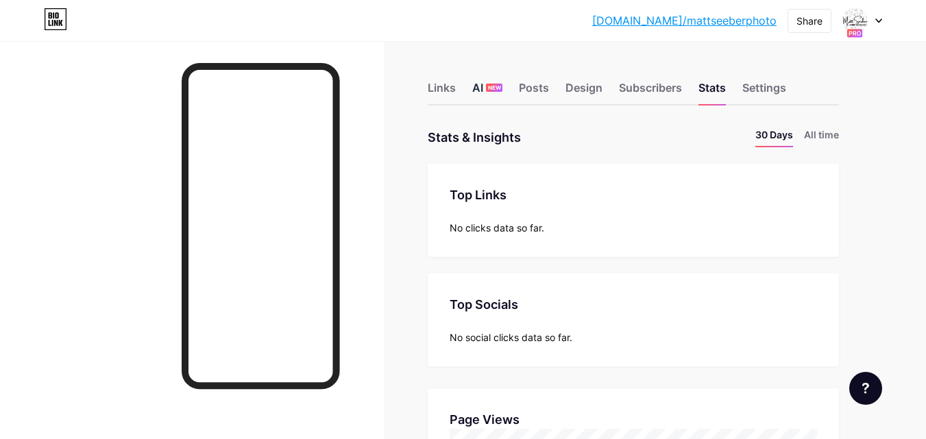
click at [499, 92] on div "AI NEW" at bounding box center [487, 92] width 30 height 25
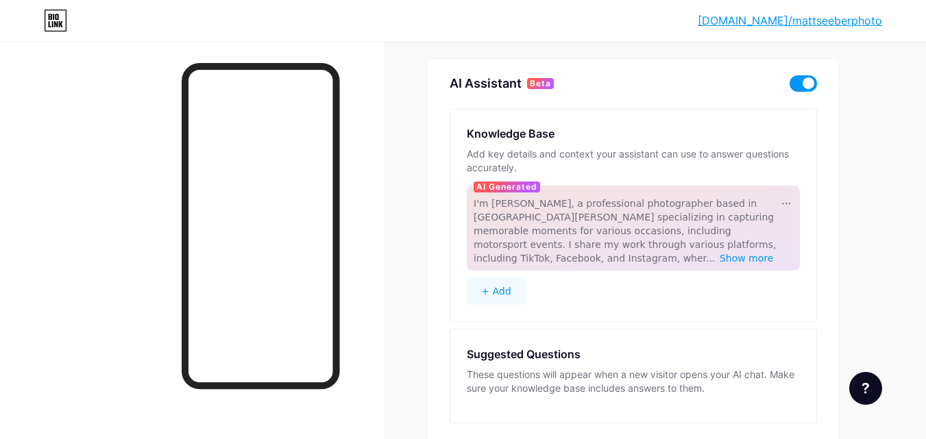
scroll to position [130, 0]
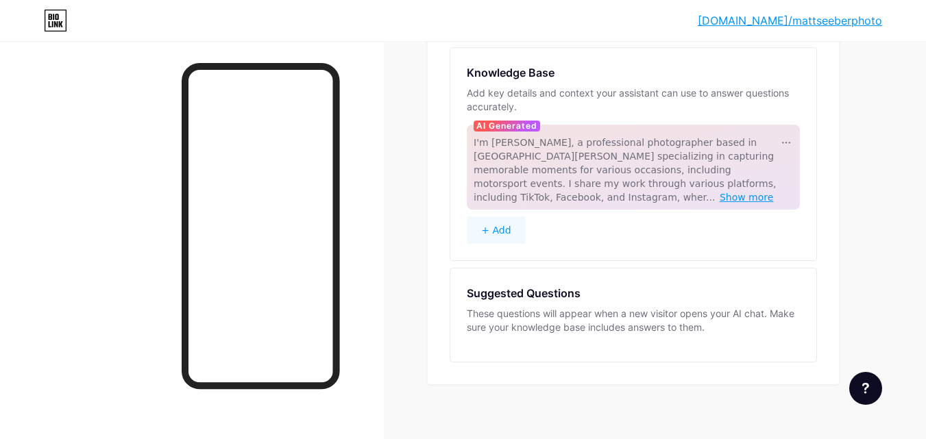
click at [720, 192] on span "Show more" at bounding box center [747, 197] width 54 height 11
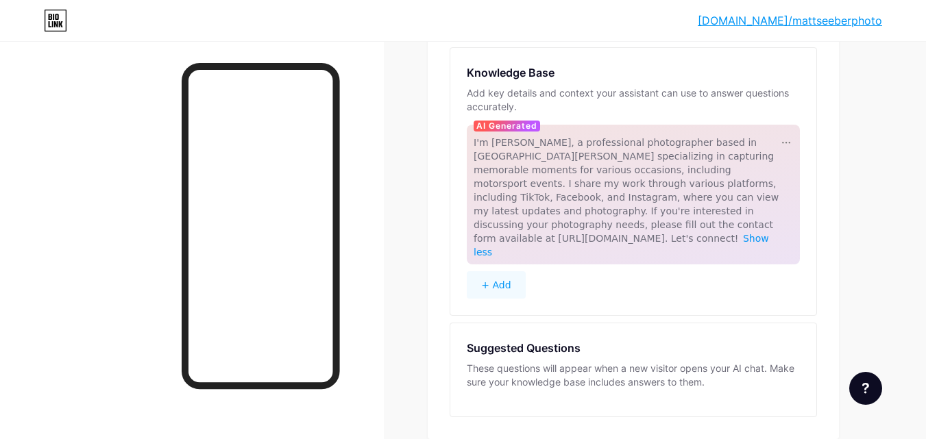
scroll to position [171, 0]
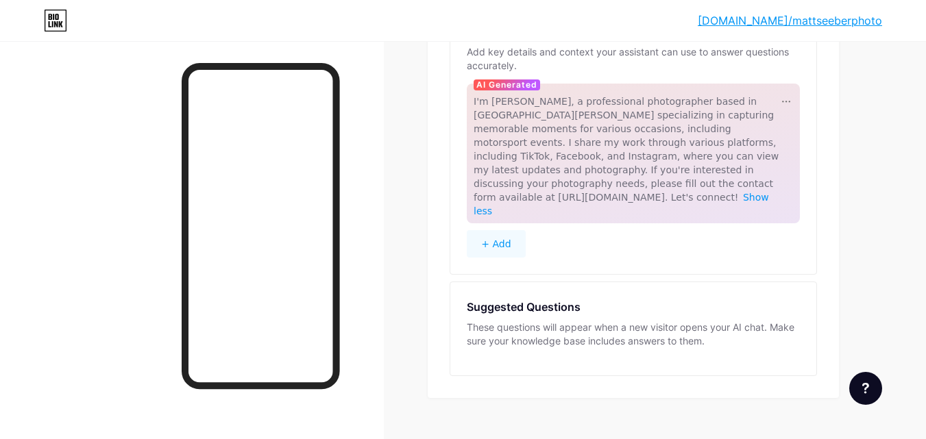
click at [562, 321] on div "These questions will appear when a new visitor opens your AI chat. Make sure yo…" at bounding box center [633, 334] width 333 height 27
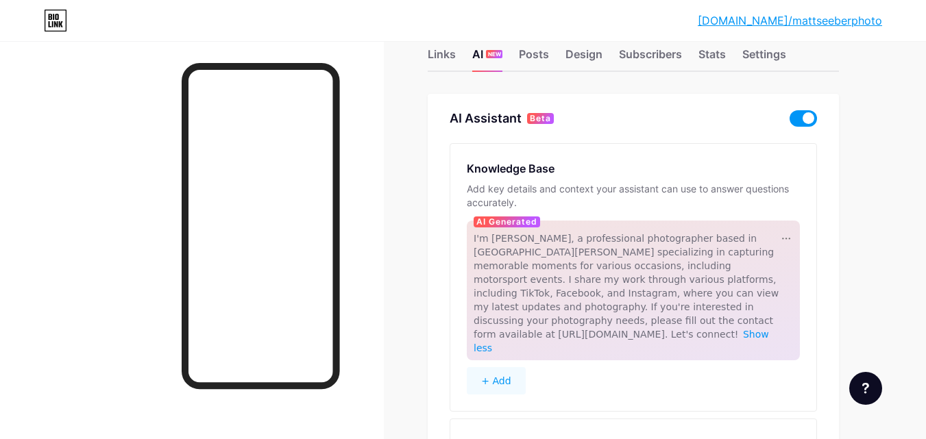
click at [812, 113] on span at bounding box center [803, 118] width 27 height 16
click at [790, 122] on input "checkbox" at bounding box center [790, 122] width 0 height 0
click at [447, 56] on div "Links" at bounding box center [442, 58] width 28 height 25
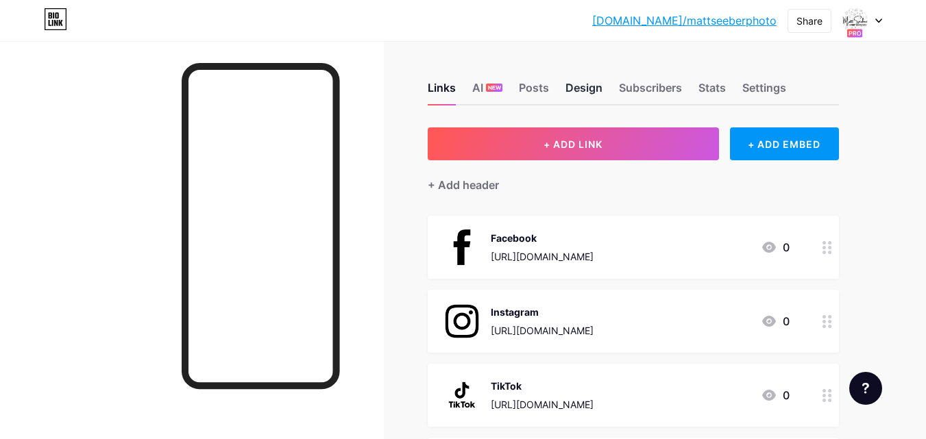
click at [594, 89] on div "Design" at bounding box center [584, 92] width 37 height 25
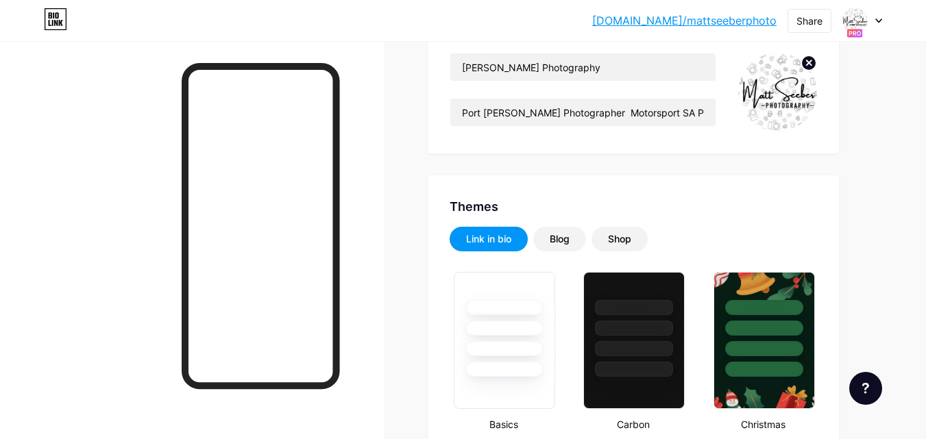
type input "#000000"
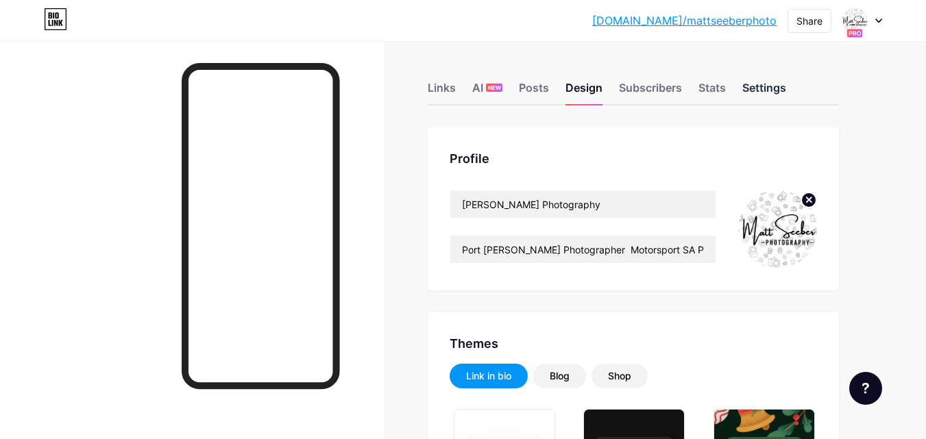
click at [771, 82] on div "Settings" at bounding box center [764, 92] width 44 height 25
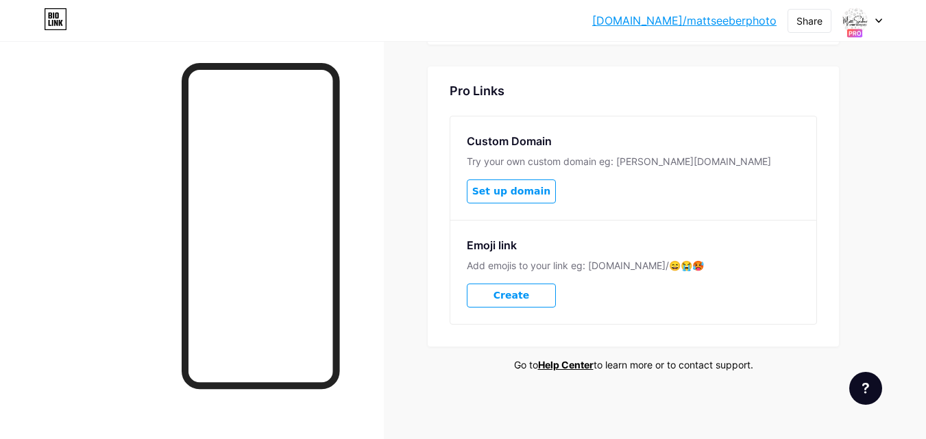
scroll to position [300, 0]
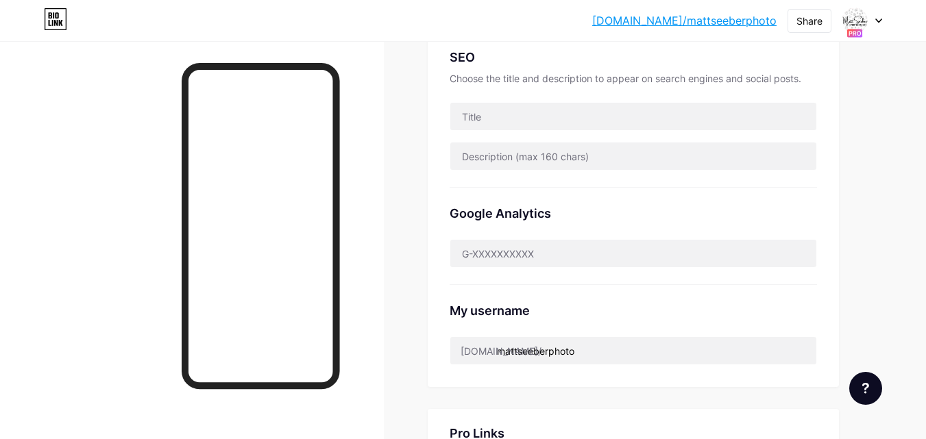
click at [875, 21] on icon at bounding box center [878, 21] width 7 height 5
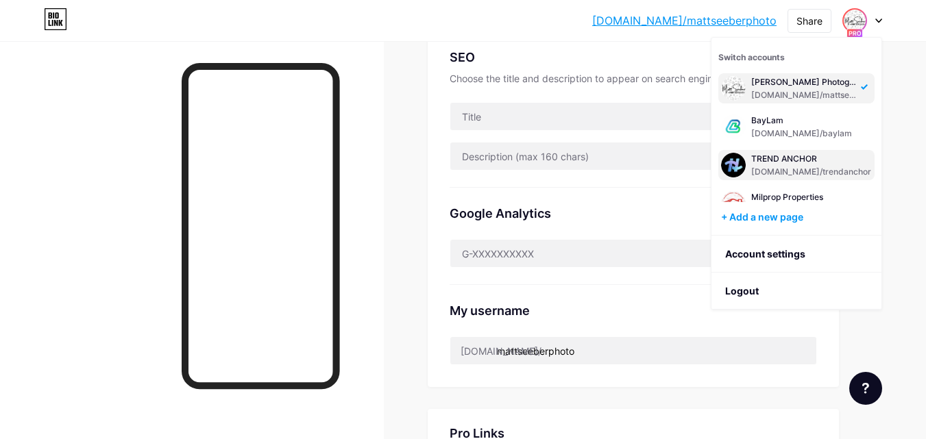
click at [834, 158] on div "TREND ANCHOR" at bounding box center [811, 159] width 120 height 11
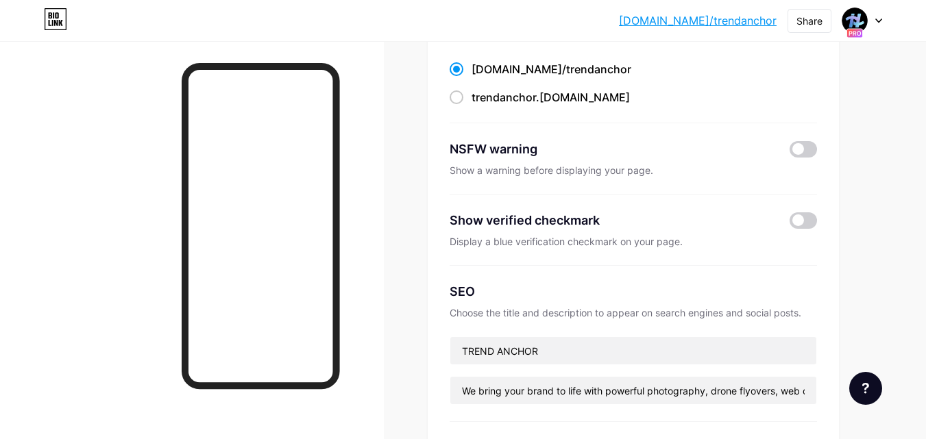
scroll to position [206, 0]
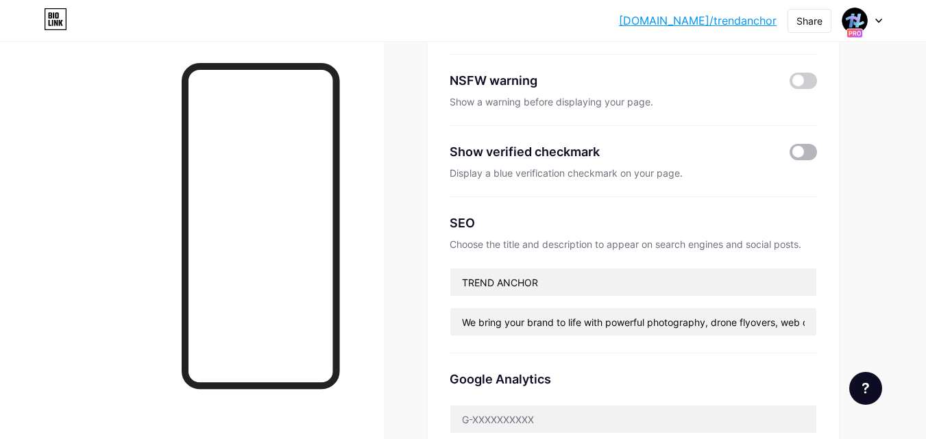
click at [803, 144] on span at bounding box center [803, 152] width 27 height 16
click at [790, 156] on input "checkbox" at bounding box center [790, 156] width 0 height 0
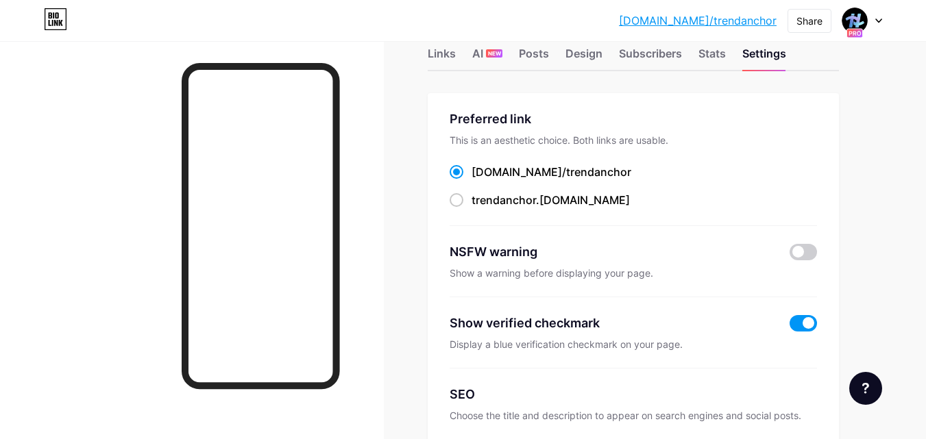
scroll to position [0, 0]
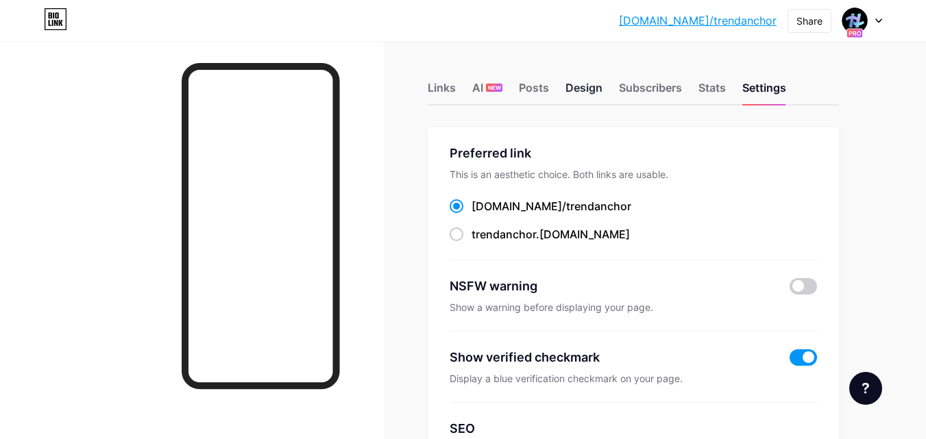
click at [590, 88] on div "Design" at bounding box center [584, 92] width 37 height 25
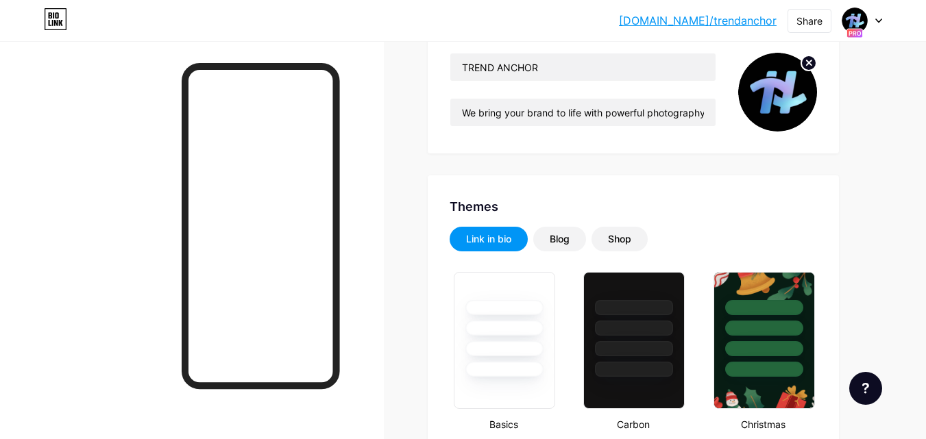
type input "#000000"
type input "#ffffff"
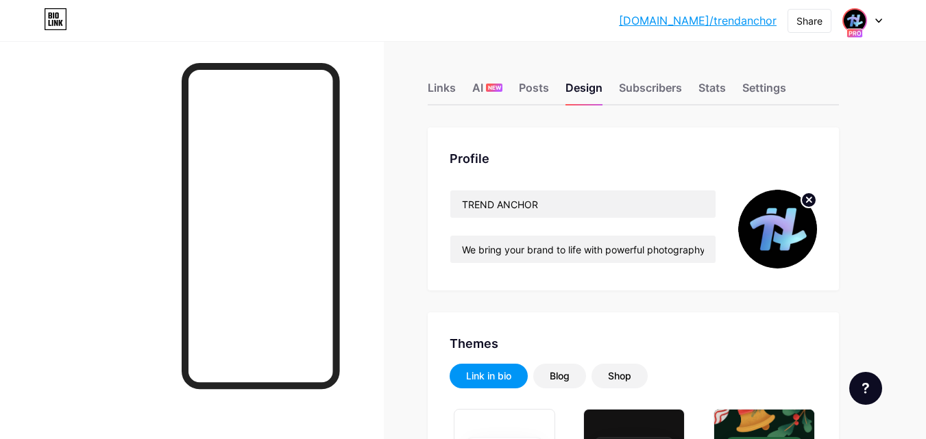
click at [855, 15] on img at bounding box center [855, 21] width 22 height 22
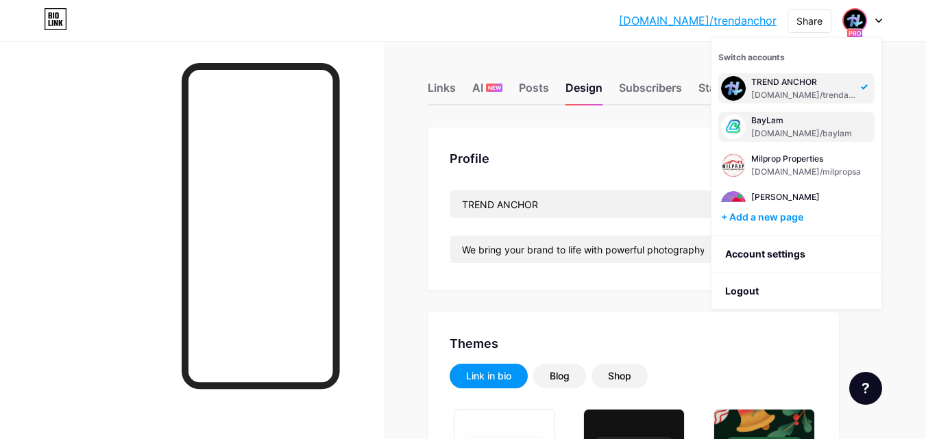
click at [815, 125] on div "BayLam" at bounding box center [801, 120] width 101 height 11
